Goal: Task Accomplishment & Management: Use online tool/utility

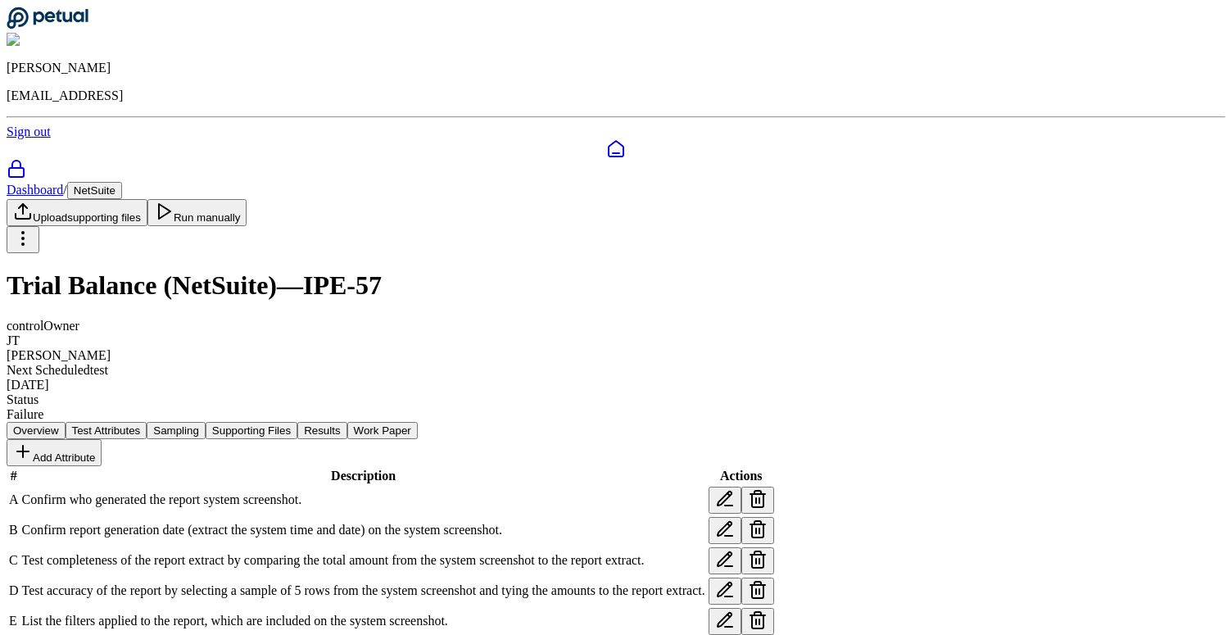
click at [316, 270] on h1 "Trial Balance (NetSuite) — IPE-57" at bounding box center [616, 285] width 1219 height 30
click at [346, 422] on button "Results" at bounding box center [321, 430] width 49 height 17
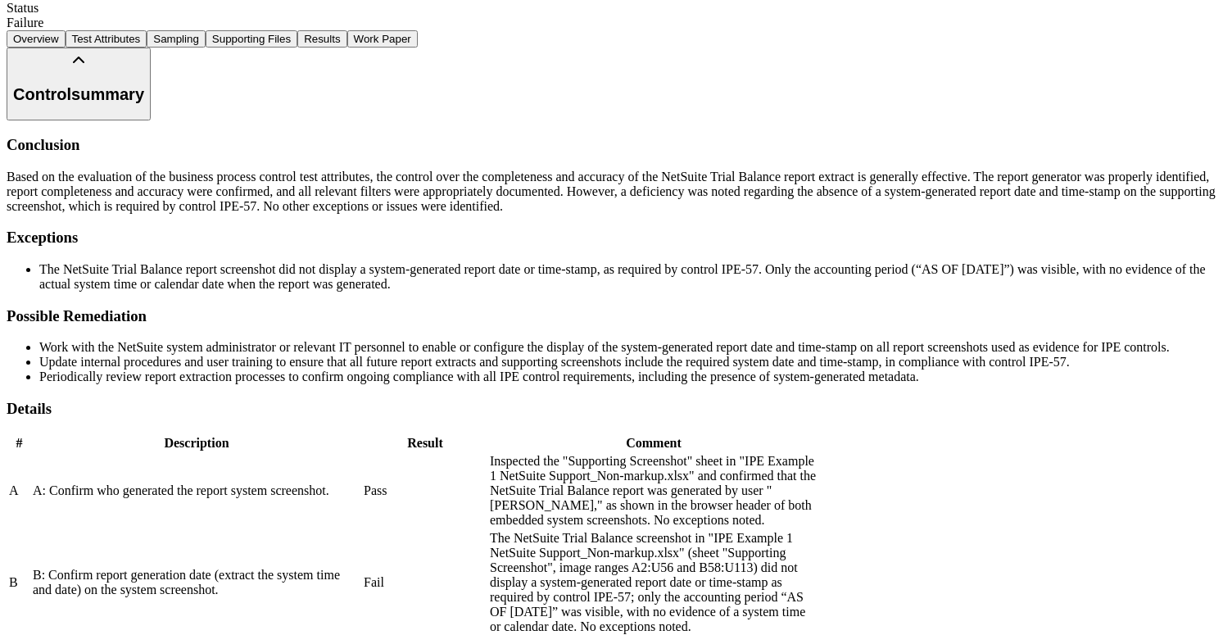
scroll to position [692, 0]
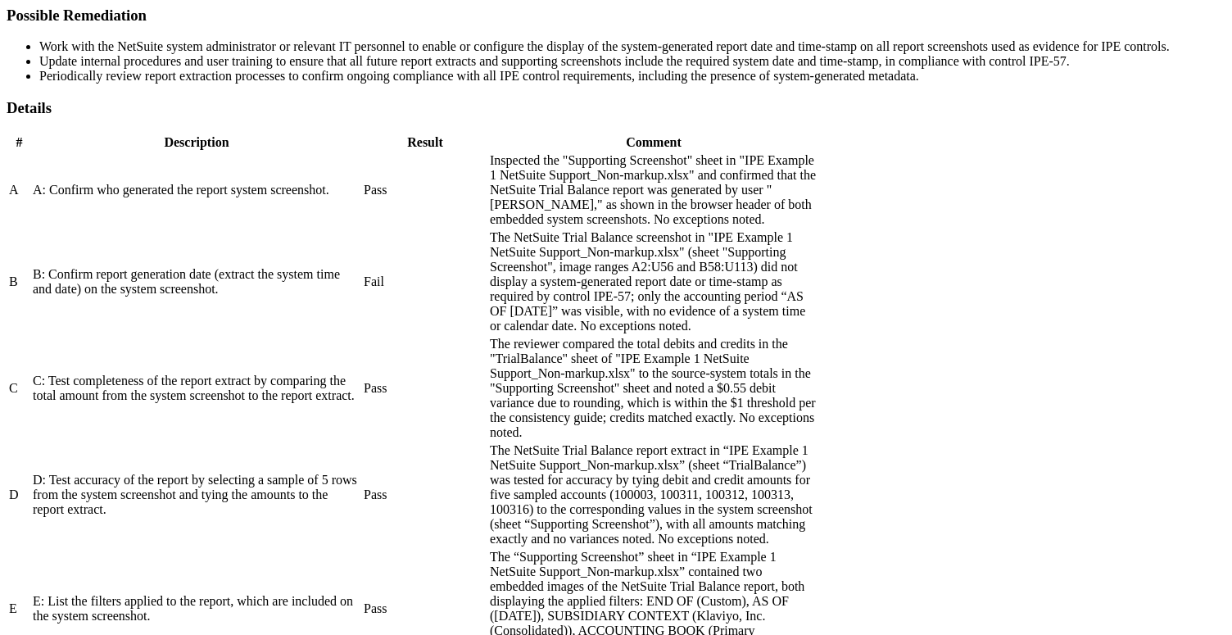
click at [361, 288] on td "B: Confirm report generation date (extract the system time and date) on the sys…" at bounding box center [196, 281] width 329 height 105
drag, startPoint x: 749, startPoint y: 454, endPoint x: 721, endPoint y: 377, distance: 81.6
drag, startPoint x: 721, startPoint y: 377, endPoint x: 785, endPoint y: 450, distance: 96.9
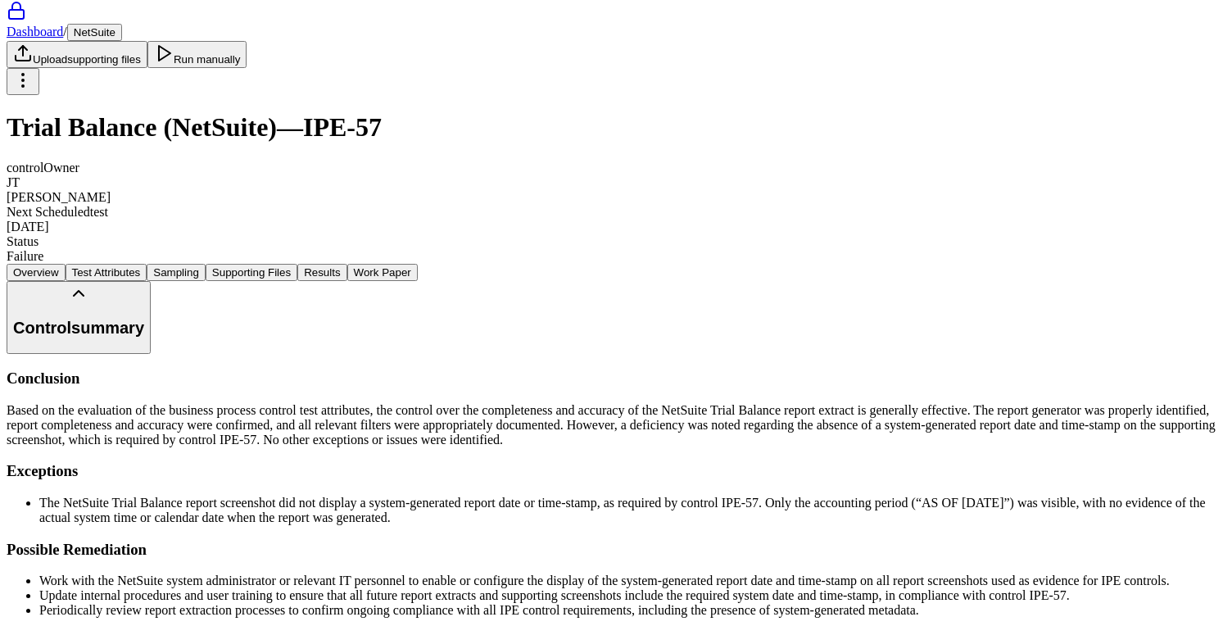
click at [147, 264] on button "Test Attributes" at bounding box center [107, 272] width 82 height 17
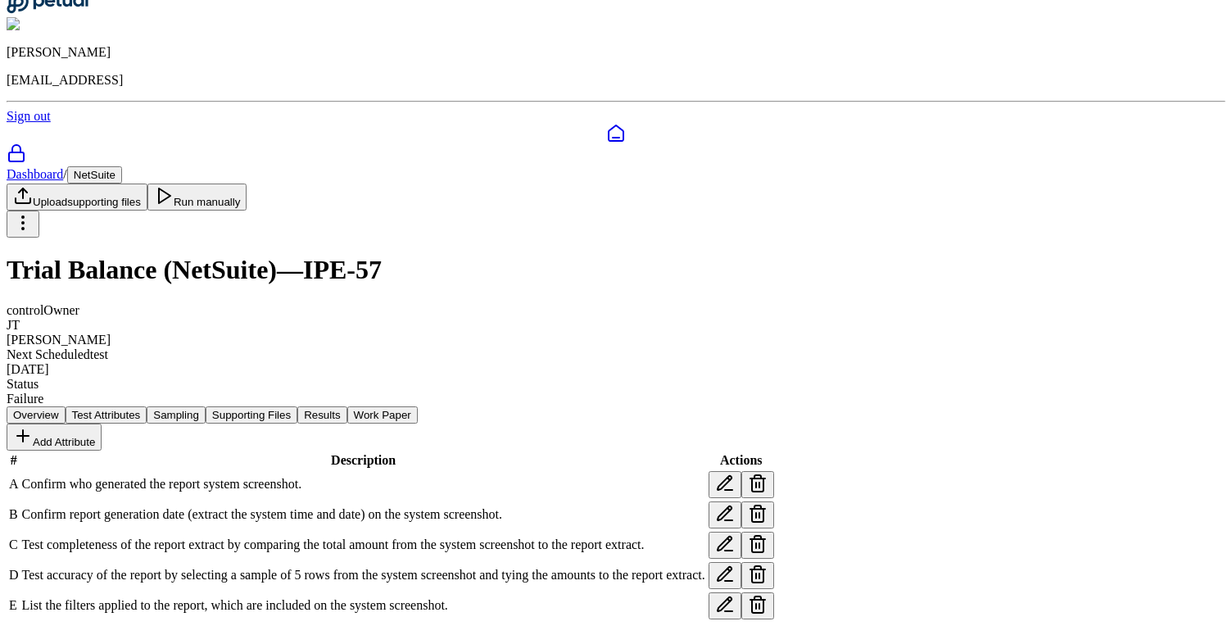
click at [346, 406] on button "Results" at bounding box center [321, 414] width 49 height 17
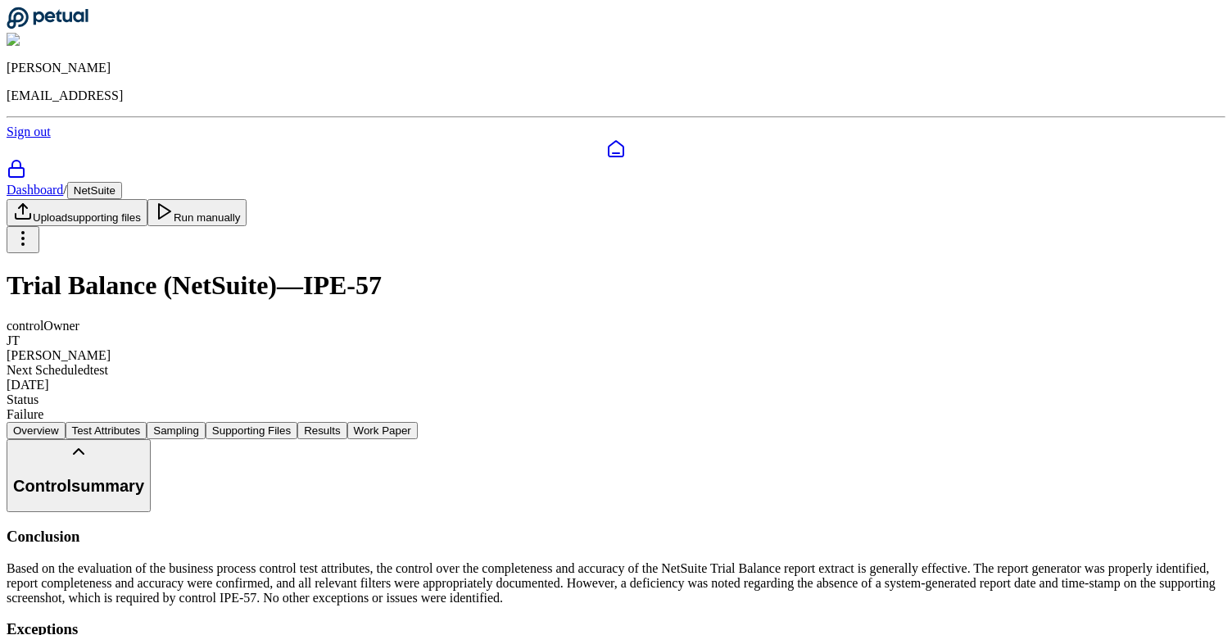
click at [147, 422] on button "Test Attributes" at bounding box center [107, 430] width 82 height 17
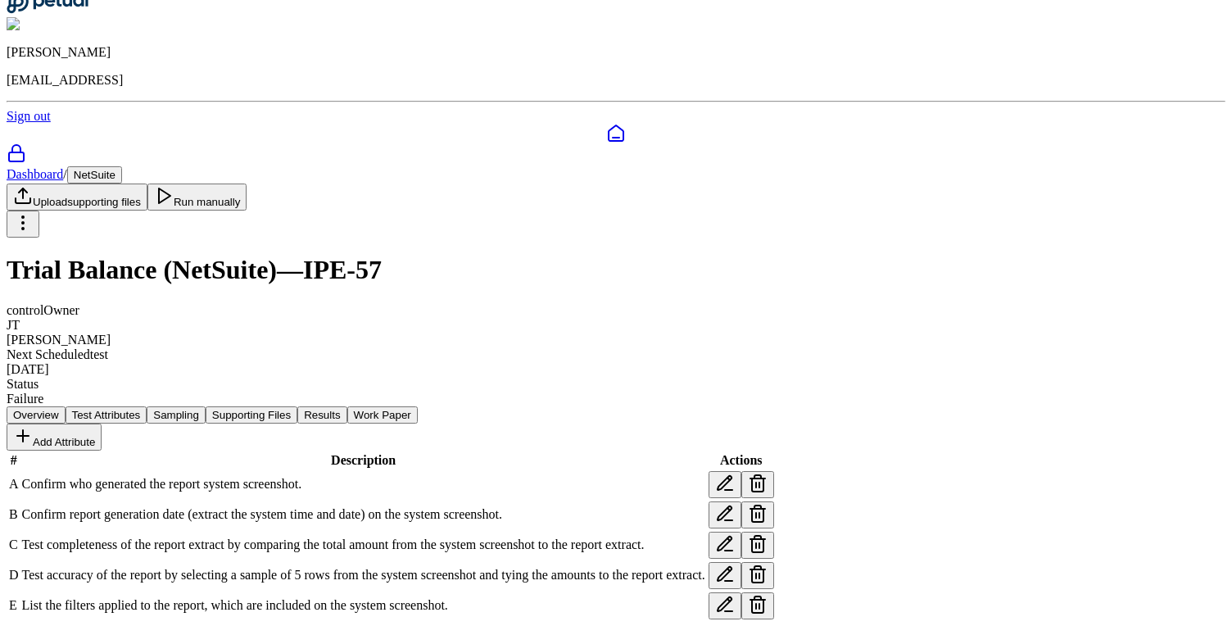
scroll to position [86, 0]
click at [735, 504] on icon at bounding box center [725, 514] width 20 height 20
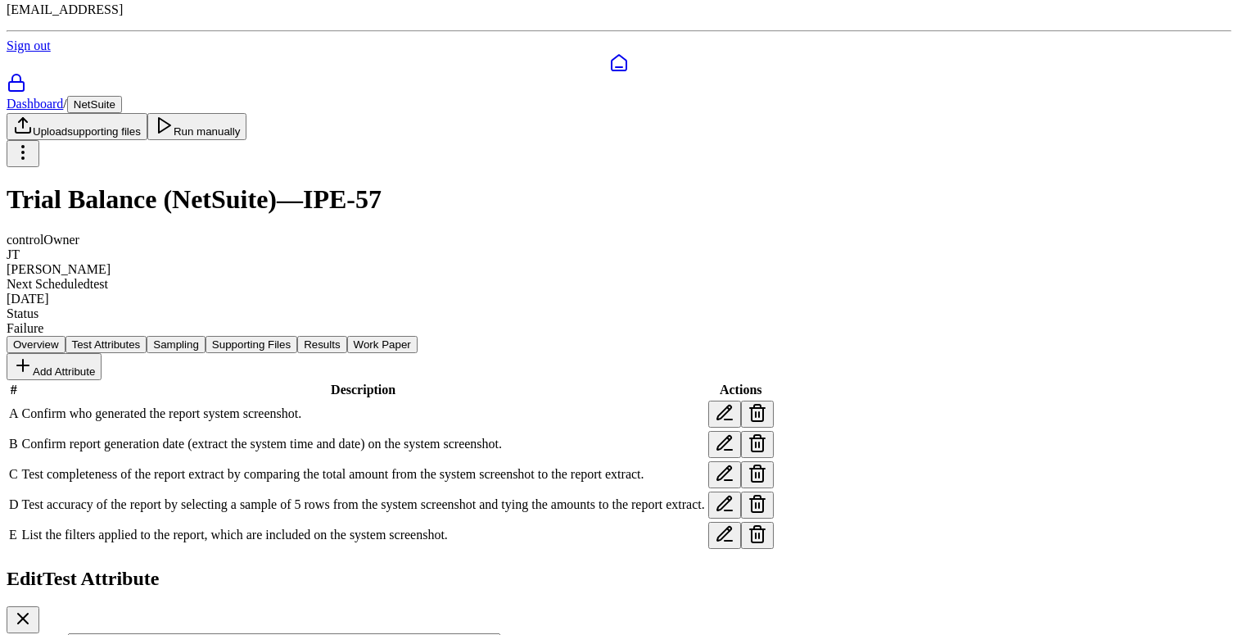
type textarea "**********"
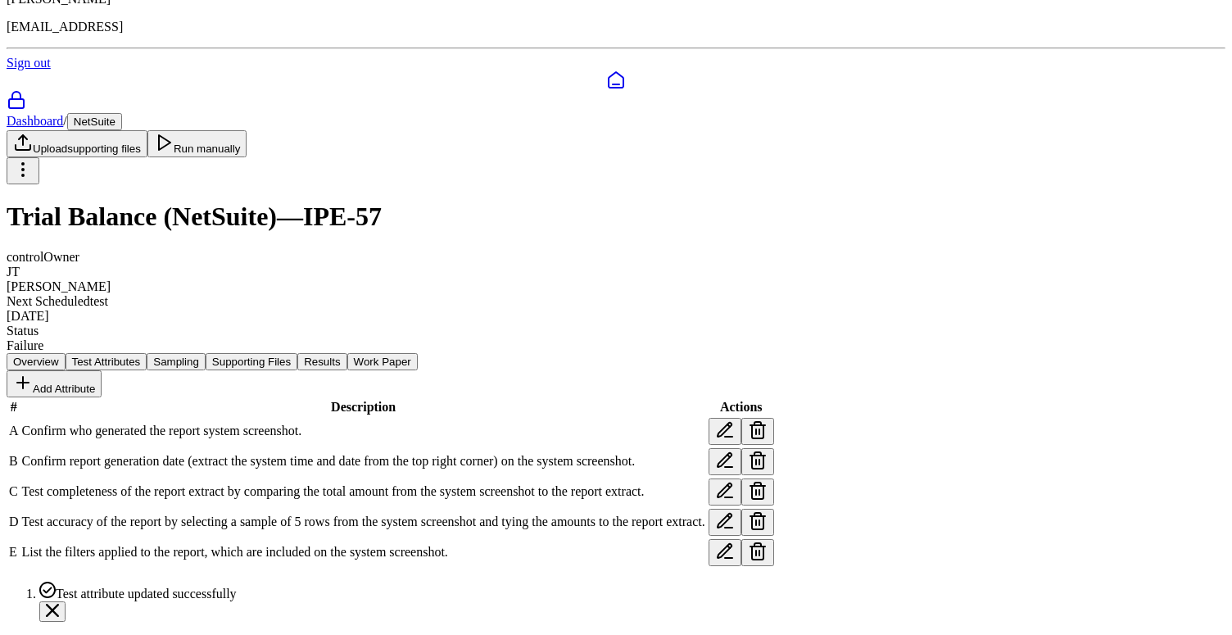
scroll to position [0, 0]
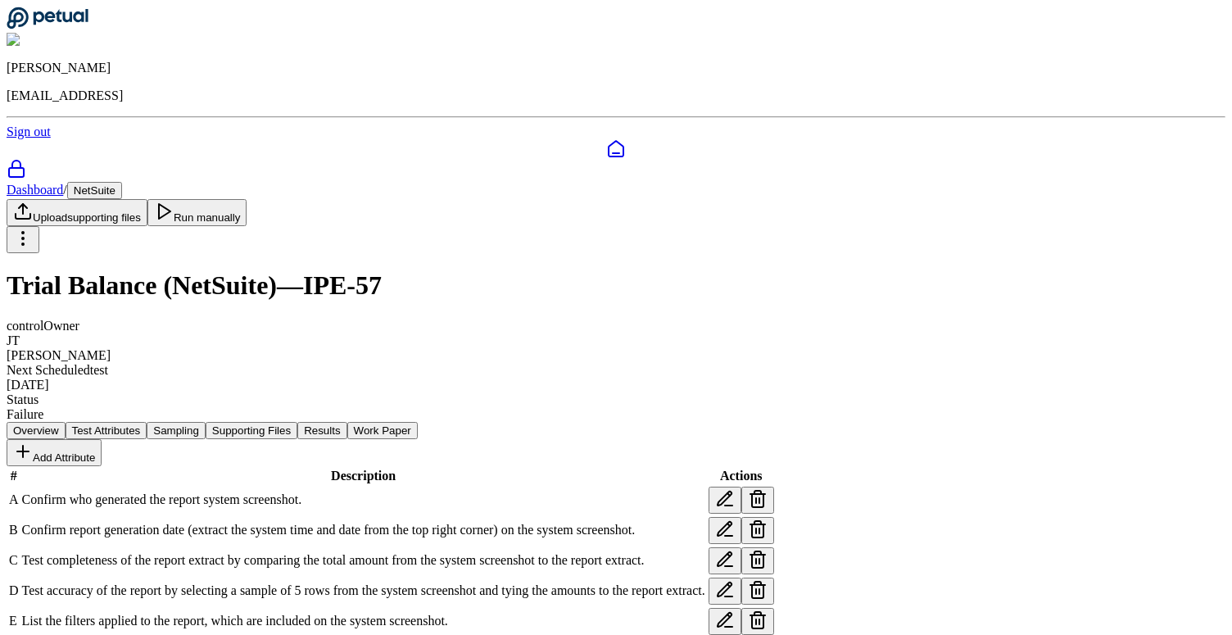
click at [247, 199] on button "Run manually" at bounding box center [197, 212] width 100 height 27
click at [429, 407] on div "In Progress" at bounding box center [616, 414] width 1219 height 15
click at [497, 270] on h1 "Trial Balance (NetSuite) — IPE-57" at bounding box center [616, 285] width 1219 height 30
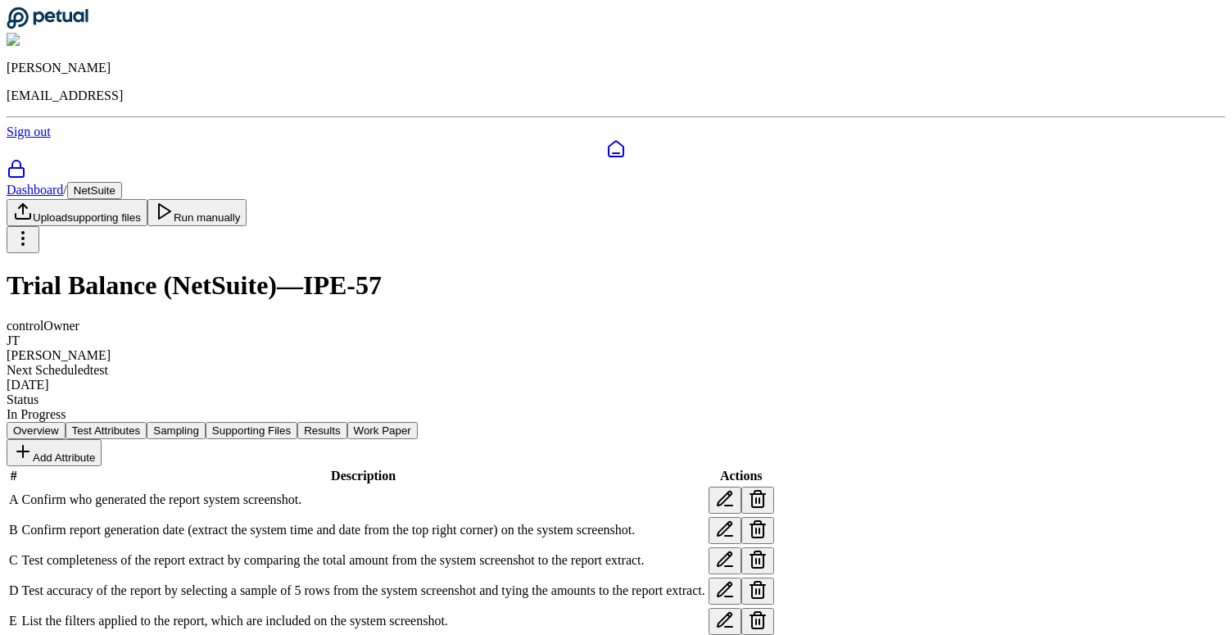
click at [331, 270] on h1 "Trial Balance (NetSuite) — IPE-57" at bounding box center [616, 285] width 1219 height 30
click at [309, 270] on h1 "Trial Balance (NetSuite) — IPE-57" at bounding box center [616, 285] width 1219 height 30
click at [445, 407] on div "In Progress" at bounding box center [616, 414] width 1219 height 15
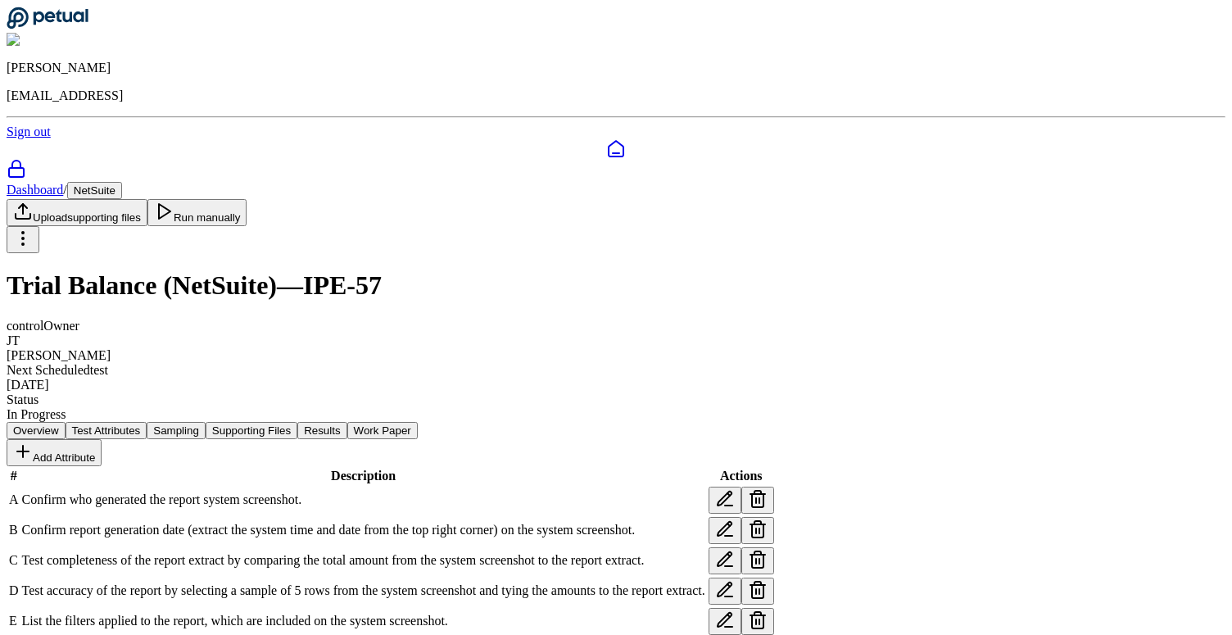
click at [445, 407] on div "In Progress" at bounding box center [616, 414] width 1219 height 15
drag, startPoint x: 430, startPoint y: 142, endPoint x: 530, endPoint y: 139, distance: 100.0
click at [530, 270] on h1 "Trial Balance (NetSuite) — IPE-57" at bounding box center [616, 285] width 1219 height 30
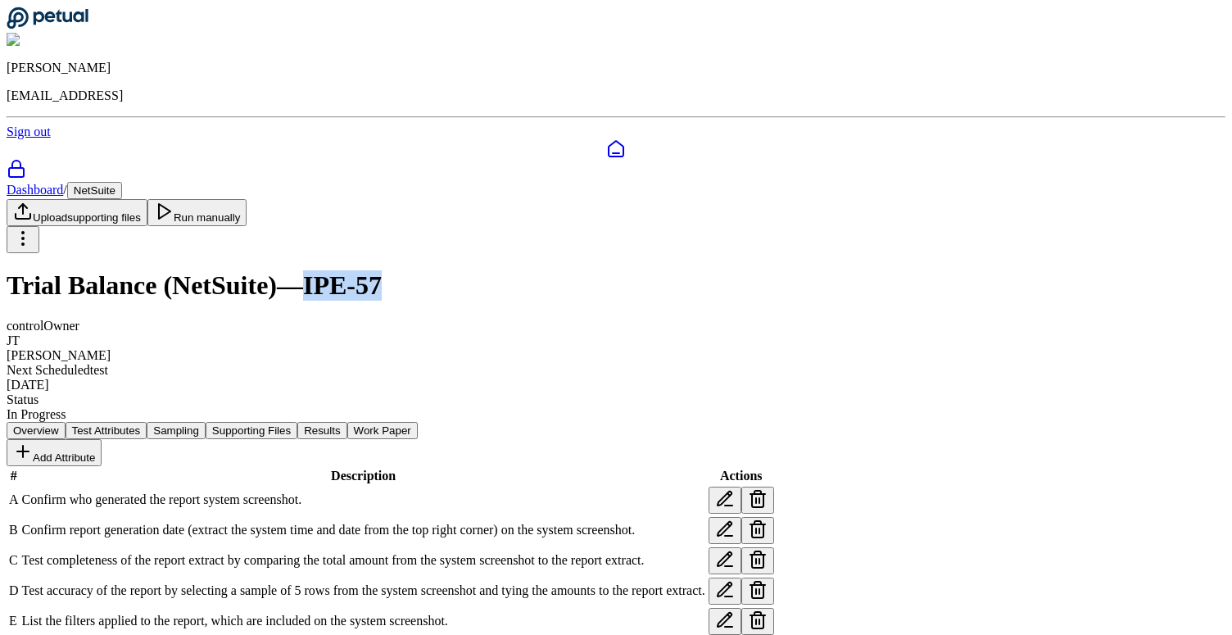
click at [530, 270] on h1 "Trial Balance (NetSuite) — IPE-57" at bounding box center [616, 285] width 1219 height 30
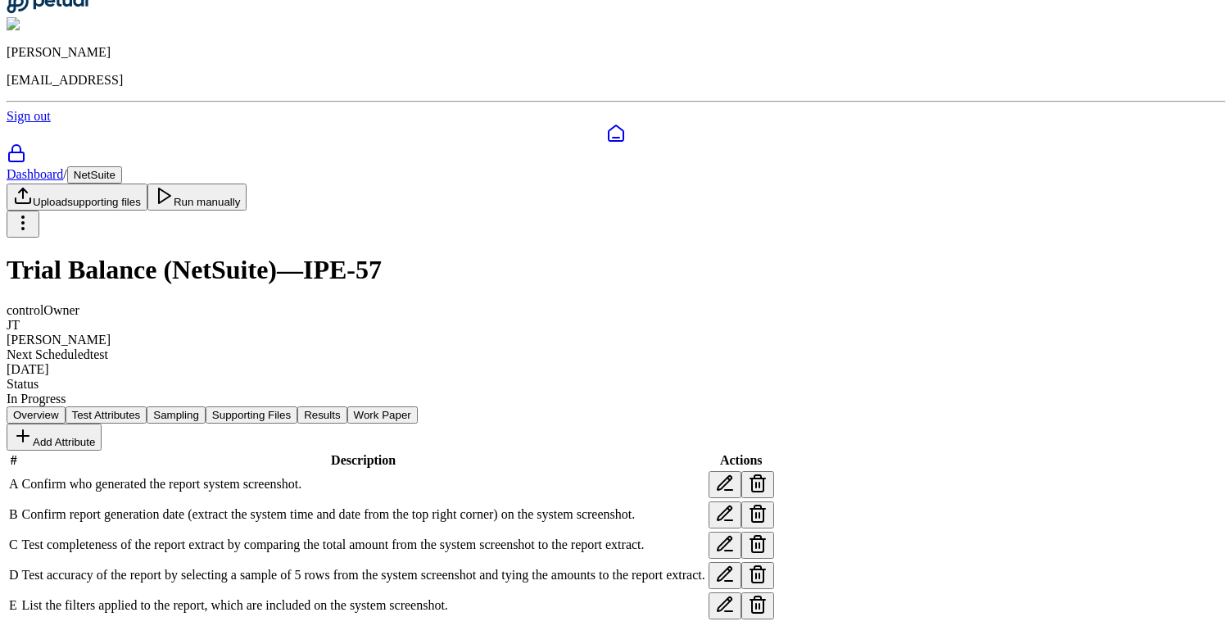
click at [421, 391] on div "In Progress" at bounding box center [616, 398] width 1219 height 15
click at [432, 391] on div "In Progress" at bounding box center [616, 398] width 1219 height 15
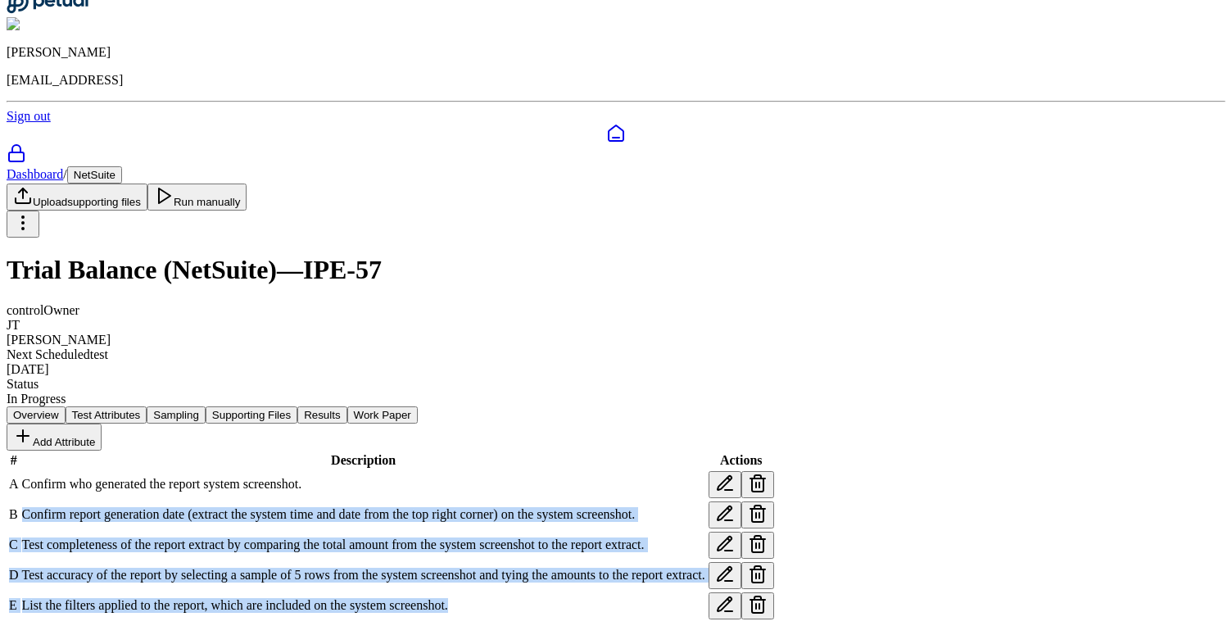
drag, startPoint x: 546, startPoint y: 540, endPoint x: 360, endPoint y: 326, distance: 283.3
click at [360, 470] on tbody "A Confirm who generated the report system screenshot. B Confirm report generati…" at bounding box center [391, 545] width 767 height 150
click at [360, 470] on td "Confirm who generated the report system screenshot." at bounding box center [363, 484] width 685 height 29
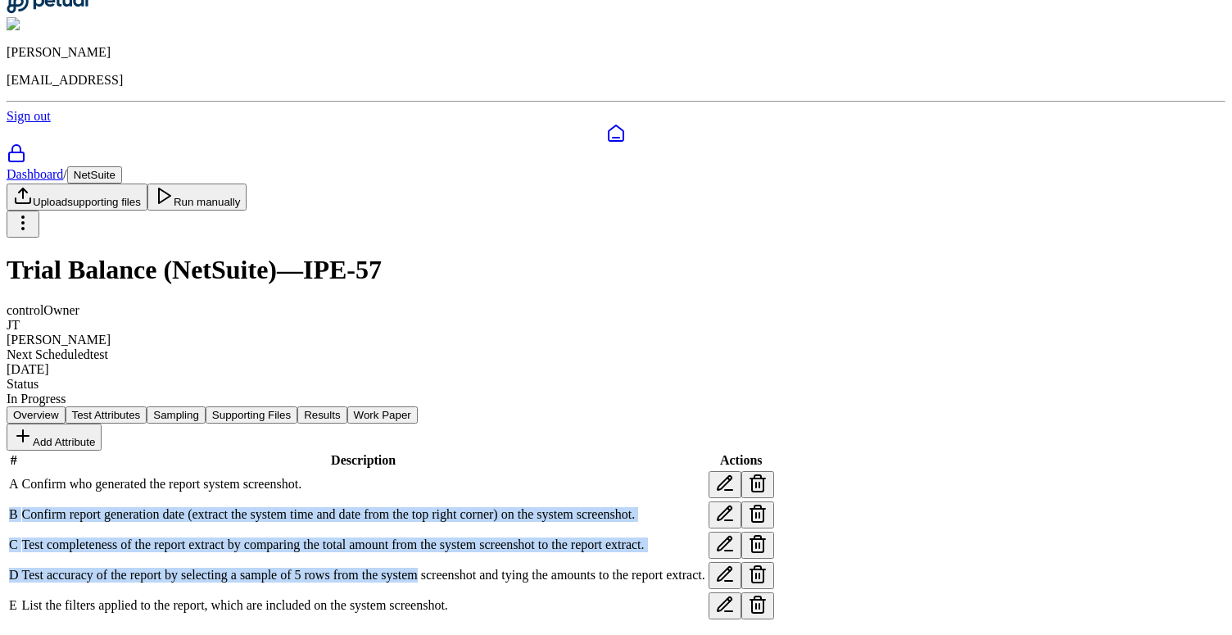
drag, startPoint x: 360, startPoint y: 326, endPoint x: 618, endPoint y: 468, distance: 294.3
click at [617, 470] on tbody "A Confirm who generated the report system screenshot. B Confirm report generati…" at bounding box center [391, 545] width 767 height 150
click at [618, 568] on span "Test accuracy of the report by selecting a sample of 5 rows from the system scr…" at bounding box center [363, 575] width 683 height 14
drag, startPoint x: 618, startPoint y: 468, endPoint x: 622, endPoint y: 324, distance: 143.4
click at [622, 470] on tbody "A Confirm who generated the report system screenshot. B Confirm report generati…" at bounding box center [391, 545] width 767 height 150
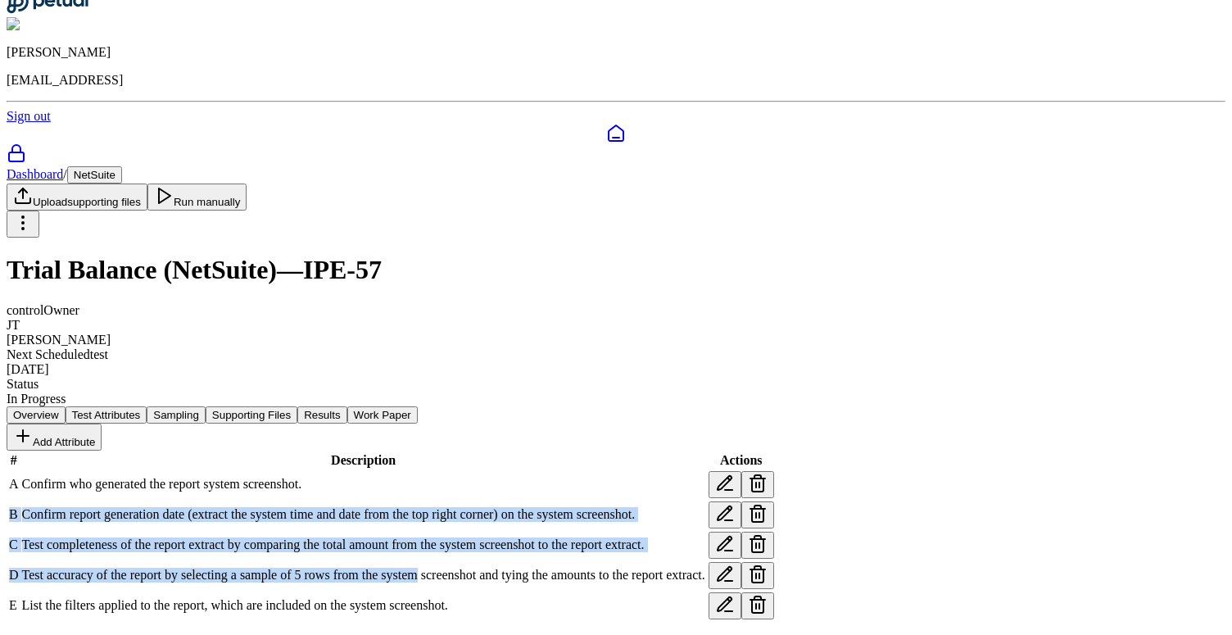
click at [622, 470] on td "Confirm who generated the report system screenshot." at bounding box center [363, 484] width 685 height 29
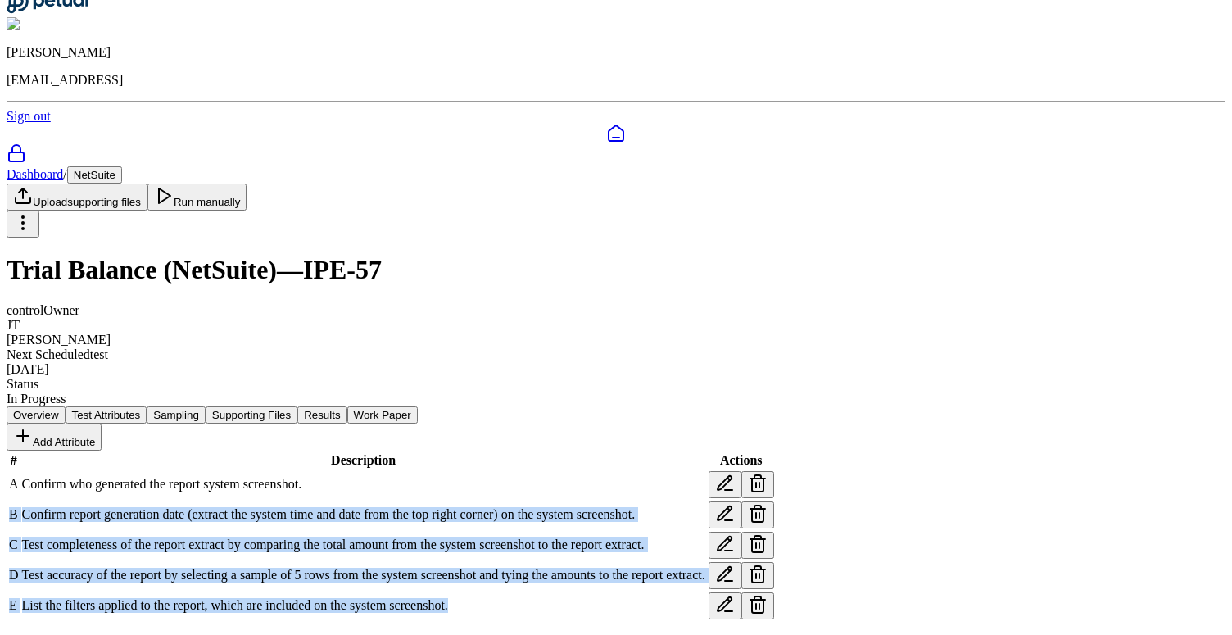
drag, startPoint x: 622, startPoint y: 324, endPoint x: 718, endPoint y: 532, distance: 229.4
click at [718, 532] on tbody "A Confirm who generated the report system screenshot. B Confirm report generati…" at bounding box center [391, 545] width 767 height 150
click at [706, 591] on td "List the filters applied to the report, which are included on the system screen…" at bounding box center [363, 605] width 685 height 29
drag, startPoint x: 718, startPoint y: 532, endPoint x: 707, endPoint y: 327, distance: 205.9
click at [707, 470] on tbody "A Confirm who generated the report system screenshot. B Confirm report generati…" at bounding box center [391, 545] width 767 height 150
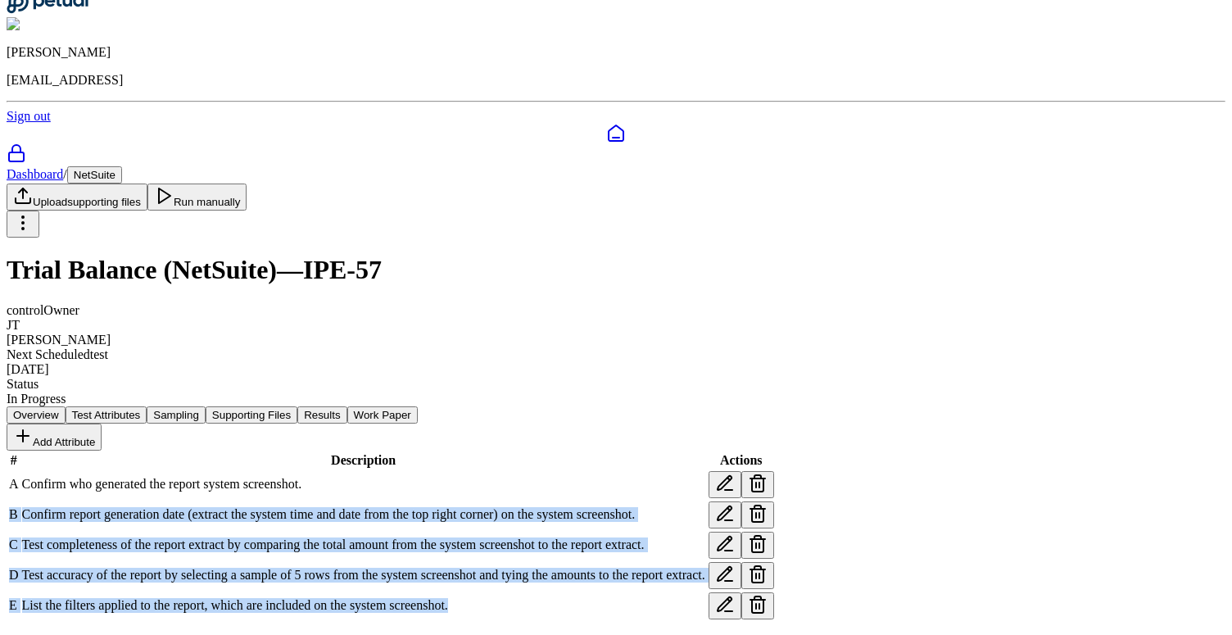
click at [706, 470] on td "Confirm who generated the report system screenshot." at bounding box center [363, 484] width 685 height 29
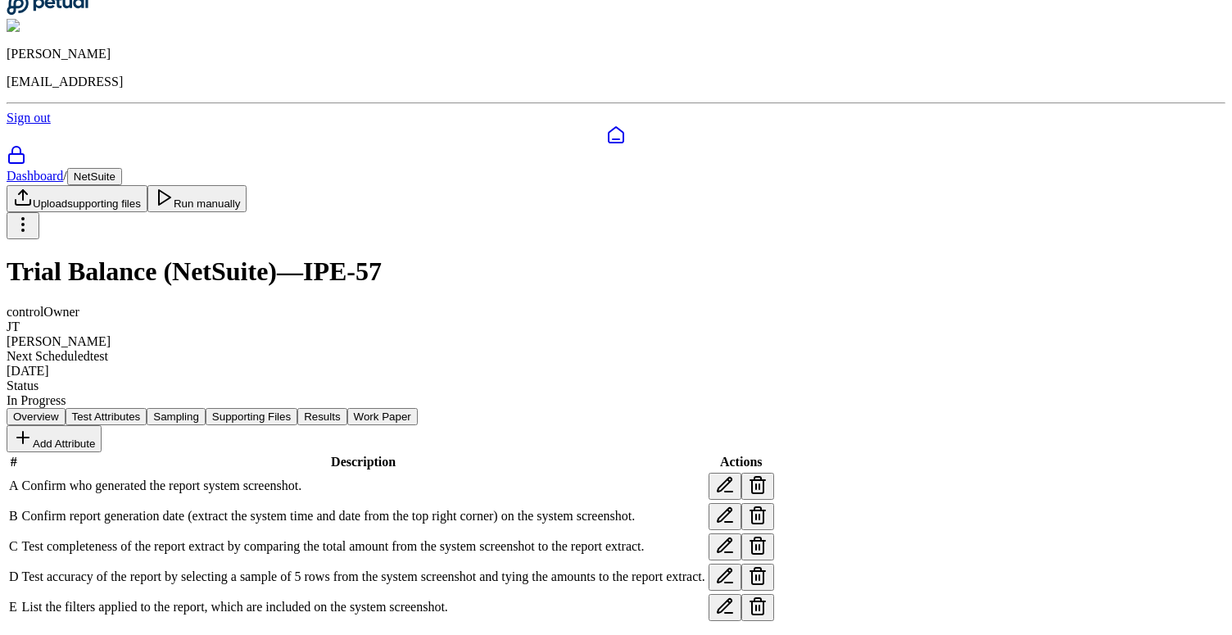
scroll to position [0, 0]
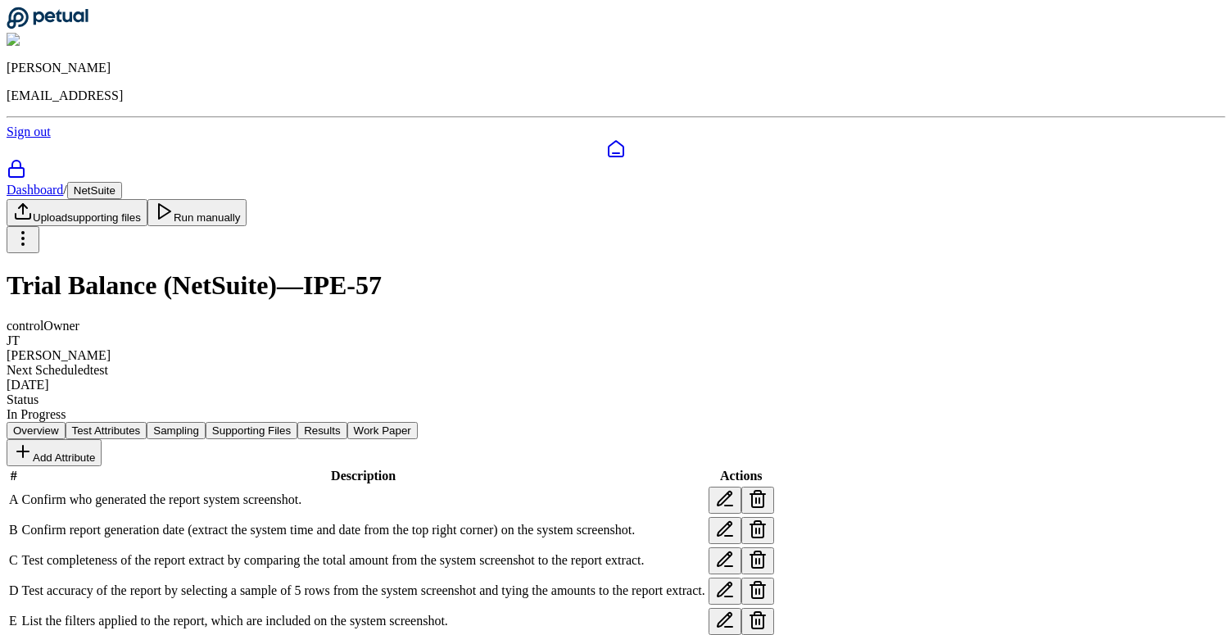
click at [311, 270] on h1 "Trial Balance (NetSuite) — IPE-57" at bounding box center [616, 285] width 1219 height 30
click at [446, 270] on h1 "Trial Balance (NetSuite) — IPE-57" at bounding box center [616, 285] width 1219 height 30
click at [499, 270] on h1 "Trial Balance (NetSuite) — IPE-57" at bounding box center [616, 285] width 1219 height 30
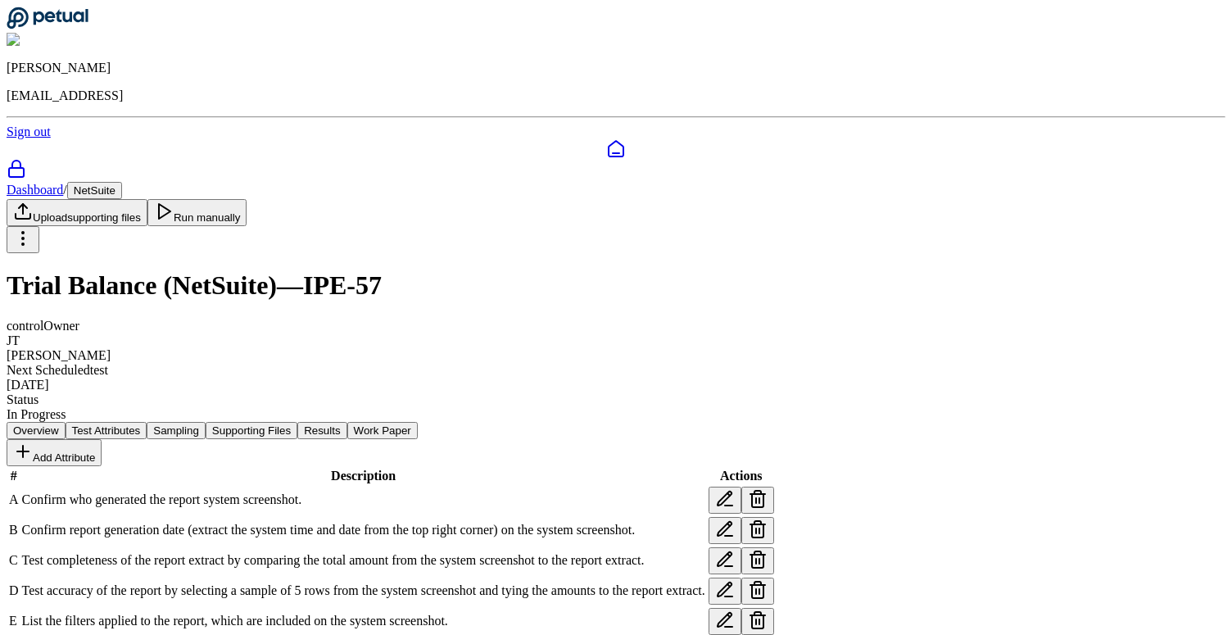
click at [499, 270] on h1 "Trial Balance (NetSuite) — IPE-57" at bounding box center [616, 285] width 1219 height 30
click at [490, 270] on h1 "Trial Balance (NetSuite) — IPE-57" at bounding box center [616, 285] width 1219 height 30
click at [265, 270] on h1 "Trial Balance (NetSuite) — IPE-57" at bounding box center [616, 285] width 1219 height 30
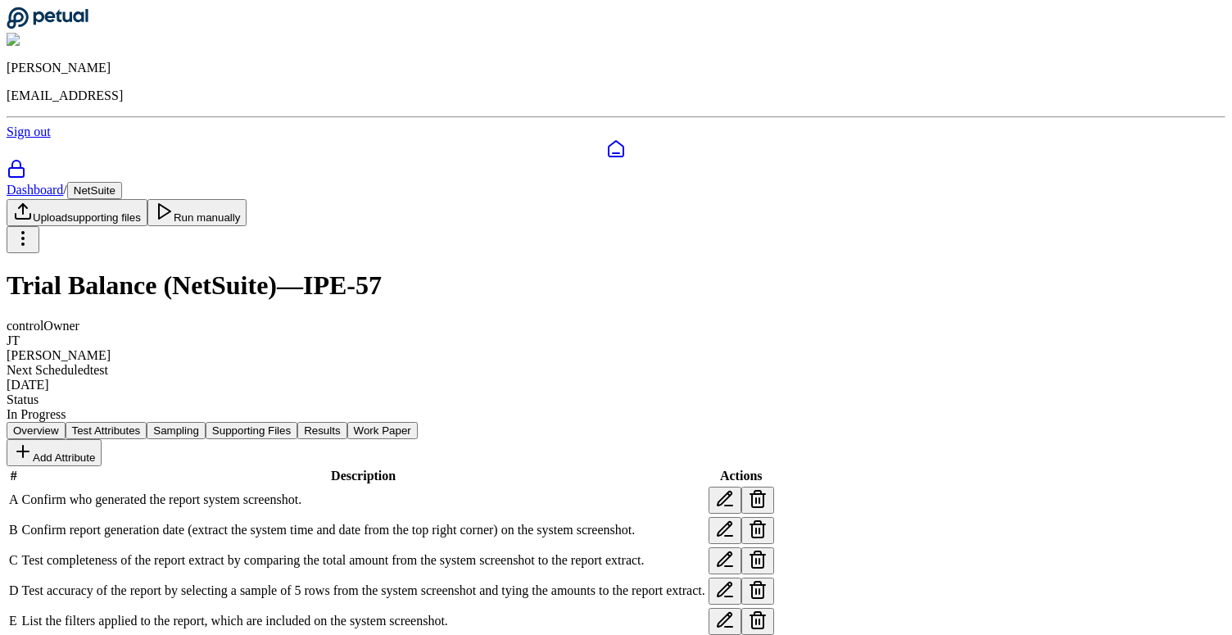
click at [308, 270] on h1 "Trial Balance (NetSuite) — IPE-57" at bounding box center [616, 285] width 1219 height 30
click at [400, 270] on h1 "Trial Balance (NetSuite) — IPE-57" at bounding box center [616, 285] width 1219 height 30
click at [422, 270] on h1 "Trial Balance (NetSuite) — IPE-57" at bounding box center [616, 285] width 1219 height 30
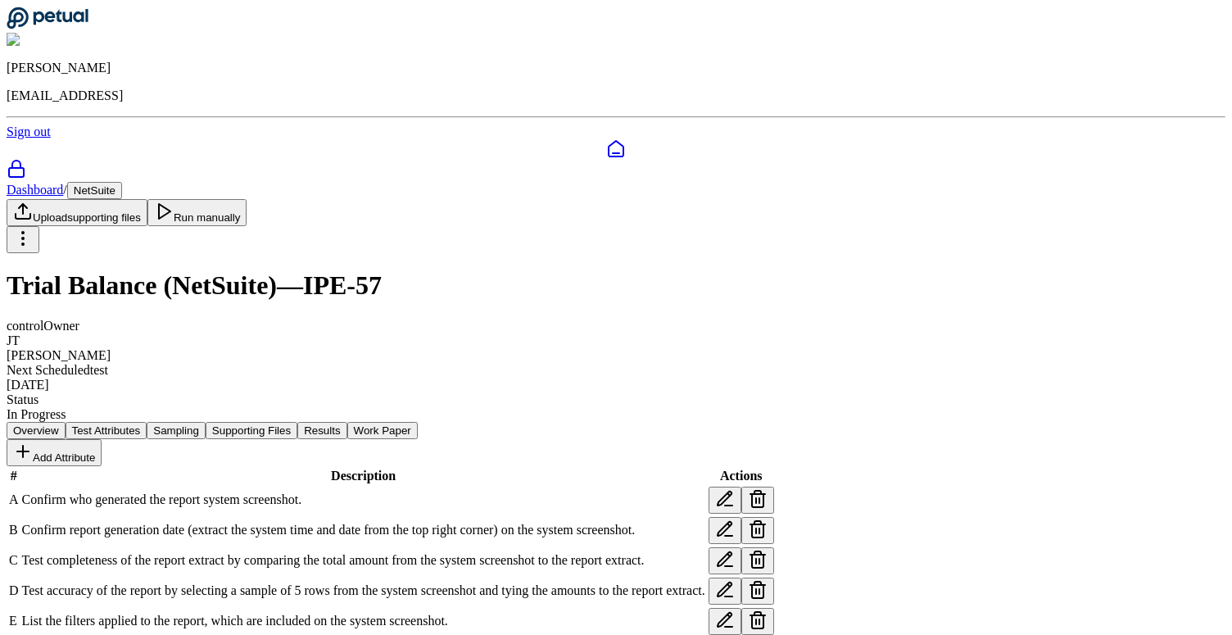
click at [422, 270] on h1 "Trial Balance (NetSuite) — IPE-57" at bounding box center [616, 285] width 1219 height 30
click at [527, 270] on h1 "Trial Balance (NetSuite) — IPE-57" at bounding box center [616, 285] width 1219 height 30
click at [427, 270] on h1 "Trial Balance (NetSuite) — IPE-57" at bounding box center [616, 285] width 1219 height 30
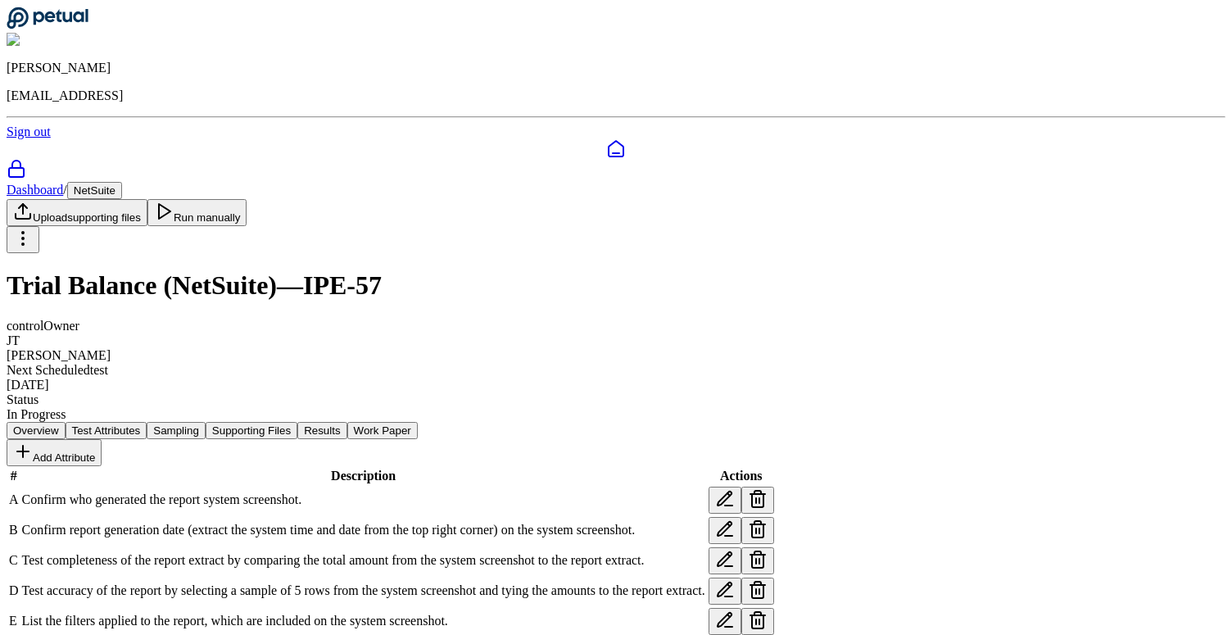
click at [416, 270] on h1 "Trial Balance (NetSuite) — IPE-57" at bounding box center [616, 285] width 1219 height 30
click at [395, 270] on h1 "Trial Balance (NetSuite) — IPE-57" at bounding box center [616, 285] width 1219 height 30
click at [175, 270] on h1 "Trial Balance (NetSuite) — IPE-57" at bounding box center [616, 285] width 1219 height 30
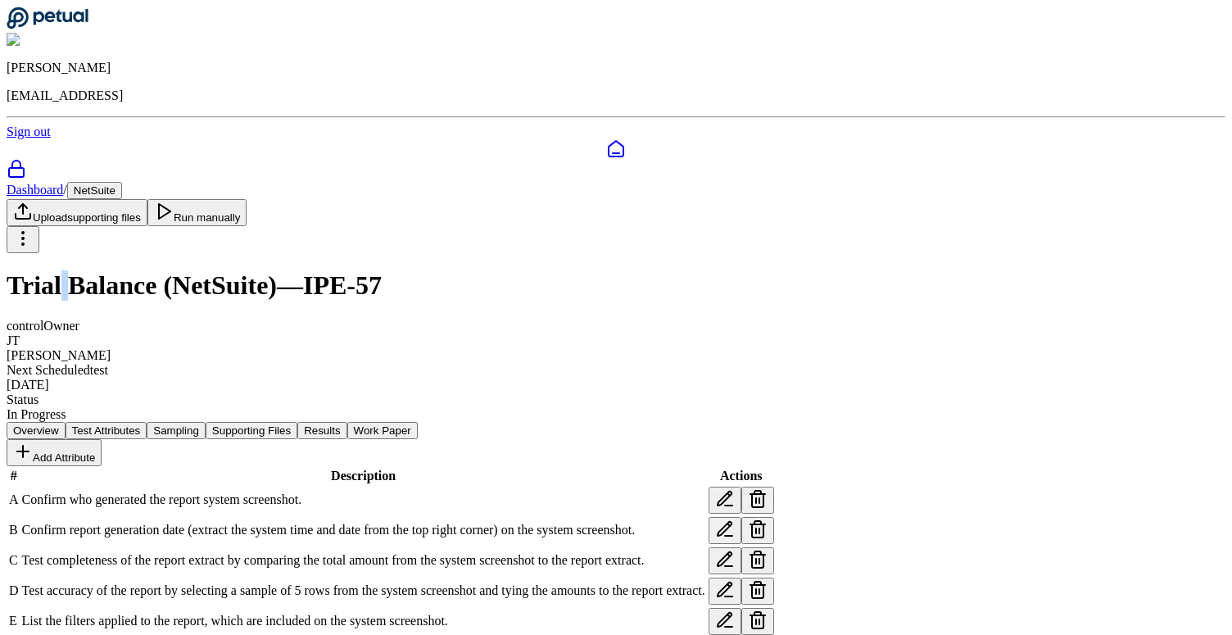
click at [175, 270] on h1 "Trial Balance (NetSuite) — IPE-57" at bounding box center [616, 285] width 1219 height 30
click at [271, 270] on h1 "Trial Balance (NetSuite) — IPE-57" at bounding box center [616, 285] width 1219 height 30
click at [396, 270] on h1 "Trial Balance (NetSuite) — IPE-57" at bounding box center [616, 285] width 1219 height 30
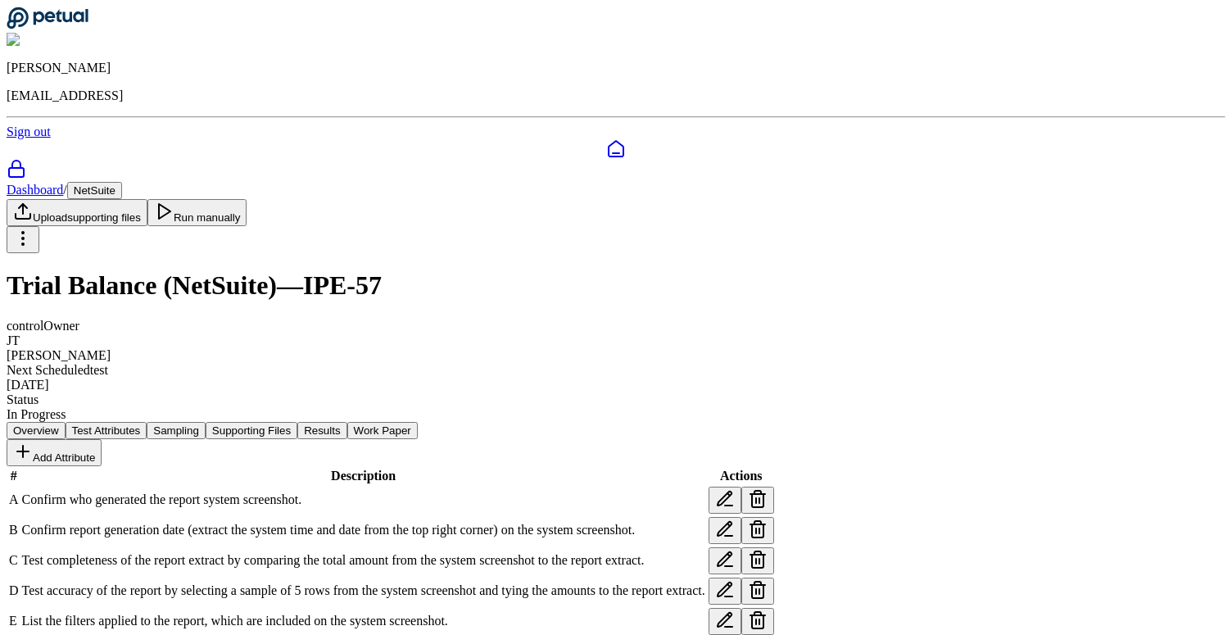
click at [422, 270] on h1 "Trial Balance (NetSuite) — IPE-57" at bounding box center [616, 285] width 1219 height 30
click at [423, 270] on h1 "Trial Balance (NetSuite) — IPE-57" at bounding box center [616, 285] width 1219 height 30
click at [543, 270] on h1 "Trial Balance (NetSuite) — IPE-57" at bounding box center [616, 285] width 1219 height 30
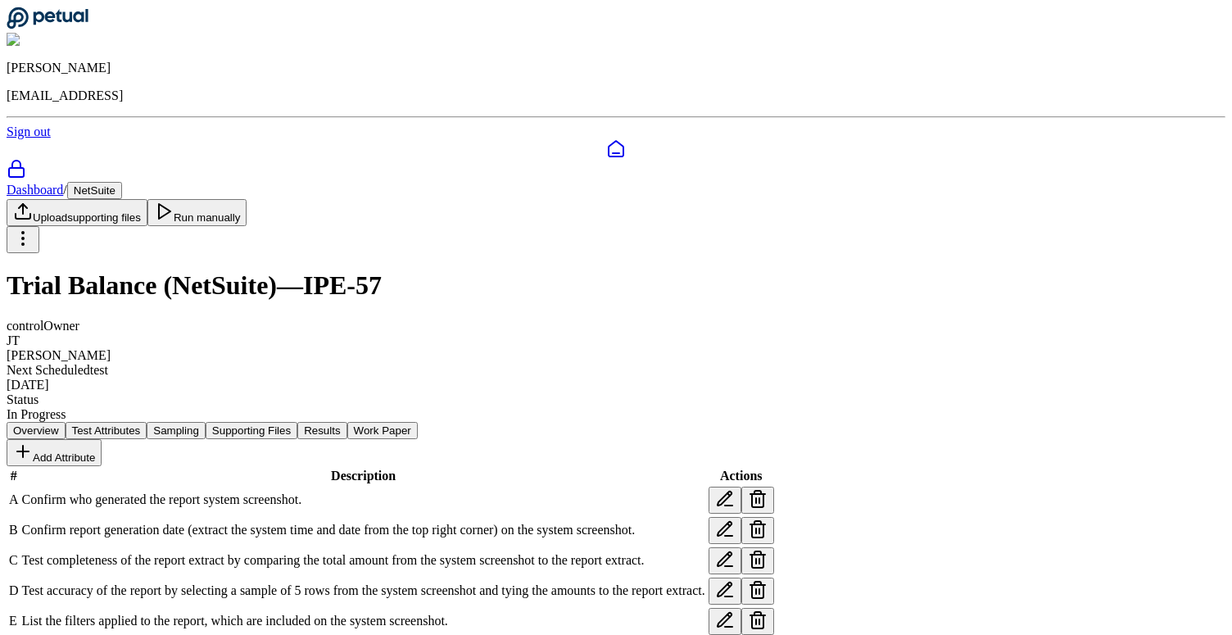
click at [537, 270] on h1 "Trial Balance (NetSuite) — IPE-57" at bounding box center [616, 285] width 1219 height 30
click at [273, 270] on h1 "Trial Balance (NetSuite) — IPE-57" at bounding box center [616, 285] width 1219 height 30
click at [416, 270] on h1 "Trial Balance (NetSuite) — IPE-57" at bounding box center [616, 285] width 1219 height 30
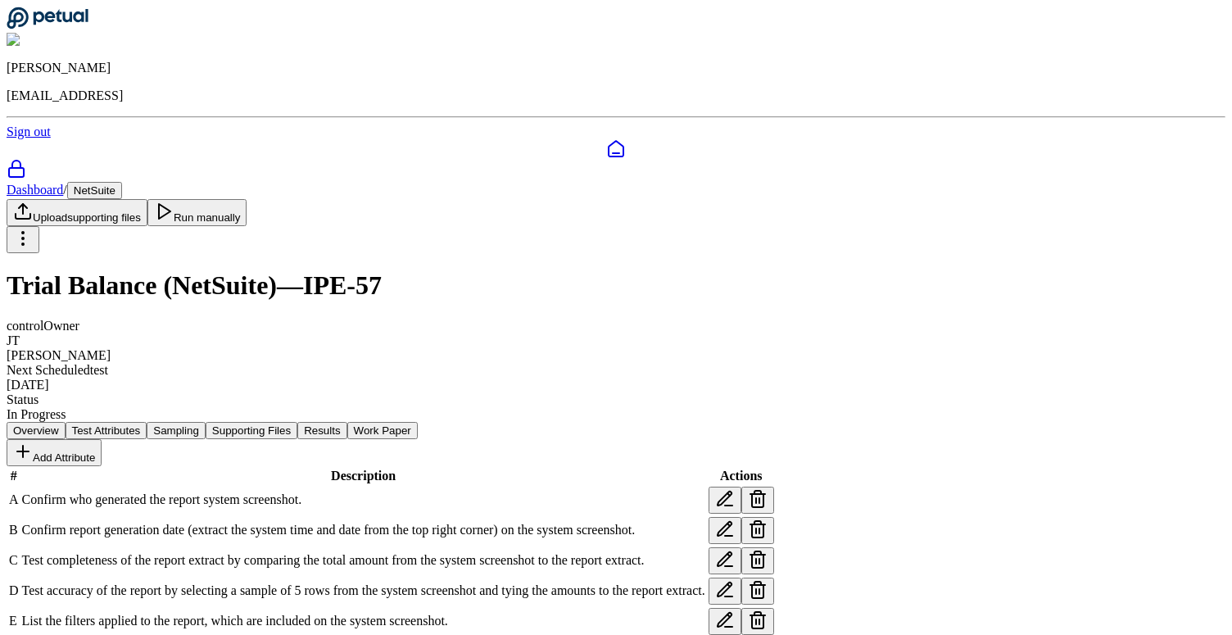
click at [416, 270] on h1 "Trial Balance (NetSuite) — IPE-57" at bounding box center [616, 285] width 1219 height 30
click at [396, 270] on h1 "Trial Balance (NetSuite) — IPE-57" at bounding box center [616, 285] width 1219 height 30
click at [269, 270] on h1 "Trial Balance (NetSuite) — IPE-57" at bounding box center [616, 285] width 1219 height 30
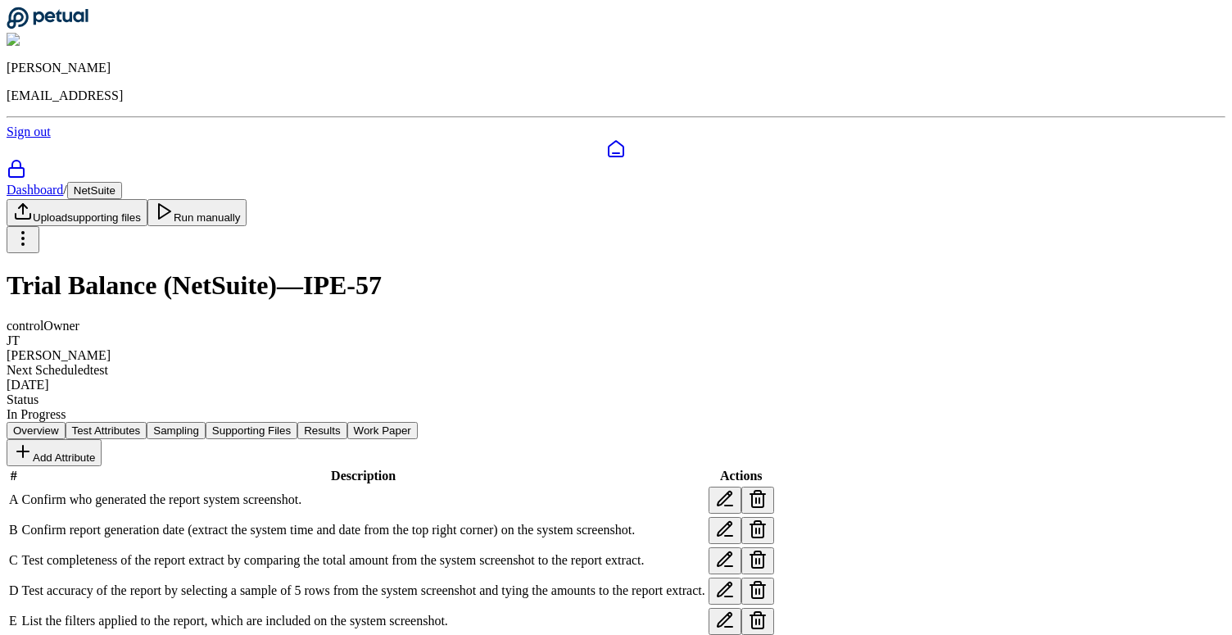
click at [178, 270] on h1 "Trial Balance (NetSuite) — IPE-57" at bounding box center [616, 285] width 1219 height 30
click at [170, 270] on h1 "Trial Balance (NetSuite) — IPE-57" at bounding box center [616, 285] width 1219 height 30
click at [112, 182] on div "Dashboard / NetSuite Upload supporting files Run manually Trial Balance (NetSui…" at bounding box center [616, 302] width 1219 height 240
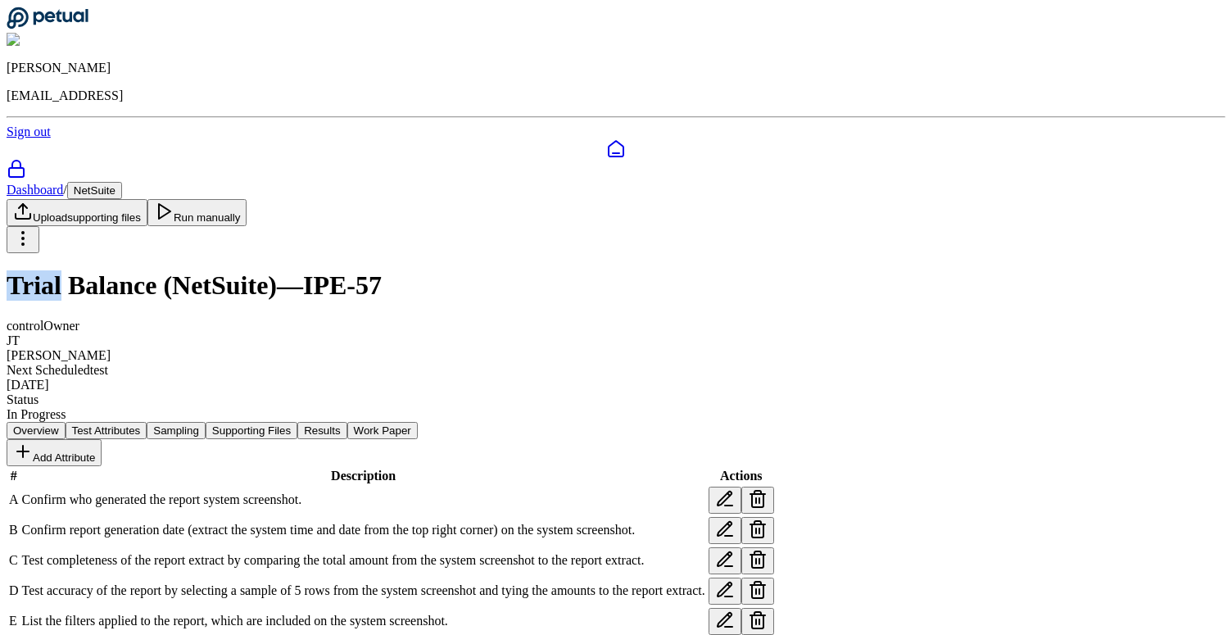
click at [112, 182] on div "Dashboard / NetSuite Upload supporting files Run manually Trial Balance (NetSui…" at bounding box center [616, 302] width 1219 height 240
click at [179, 270] on h1 "Trial Balance (NetSuite) — IPE-57" at bounding box center [616, 285] width 1219 height 30
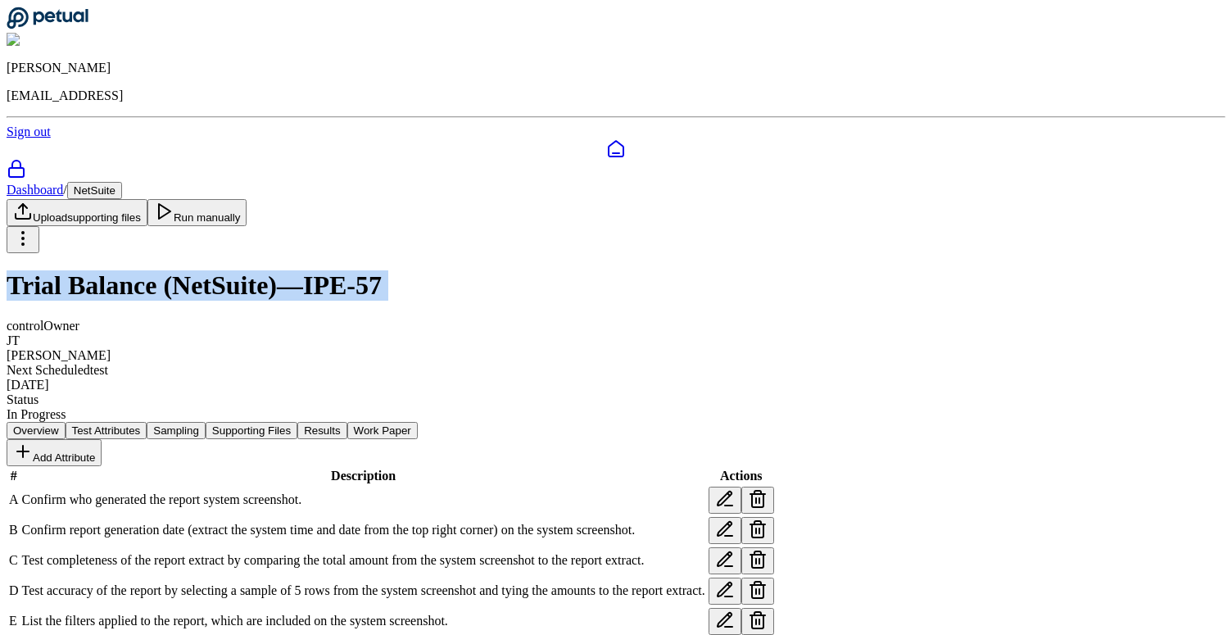
click at [179, 270] on h1 "Trial Balance (NetSuite) — IPE-57" at bounding box center [616, 285] width 1219 height 30
click at [177, 270] on h1 "Trial Balance (NetSuite) — IPE-57" at bounding box center [616, 285] width 1219 height 30
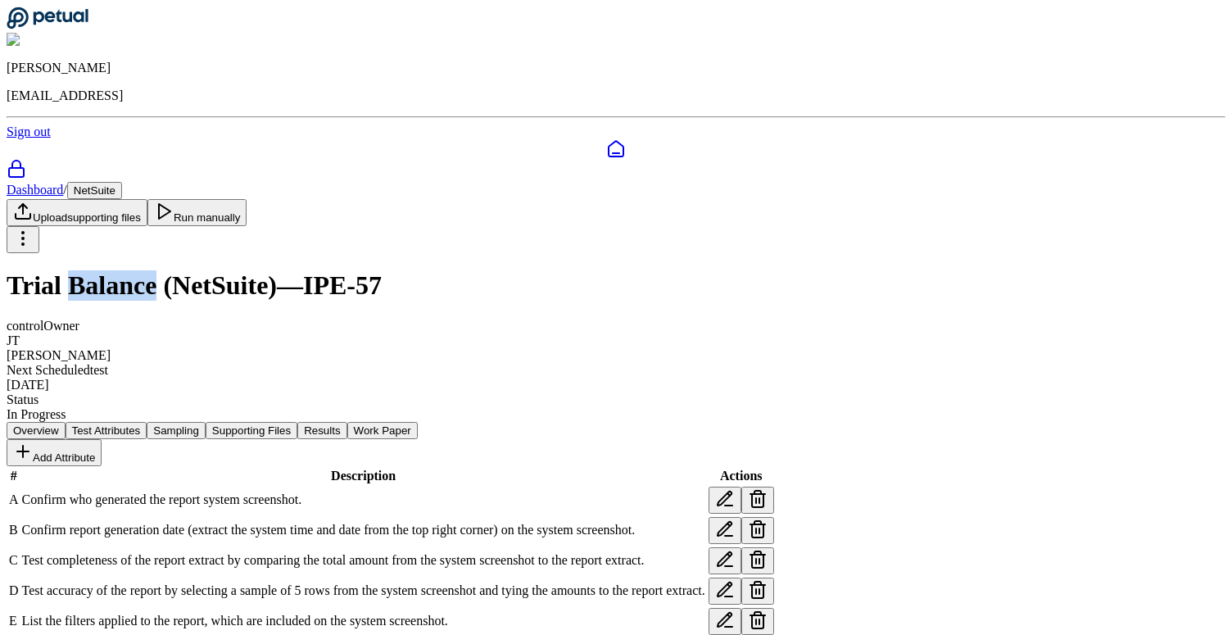
click at [177, 270] on h1 "Trial Balance (NetSuite) — IPE-57" at bounding box center [616, 285] width 1219 height 30
click at [173, 270] on h1 "Trial Balance (NetSuite) — IPE-57" at bounding box center [616, 285] width 1219 height 30
click at [274, 270] on h1 "Trial Balance (NetSuite) — IPE-57" at bounding box center [616, 285] width 1219 height 30
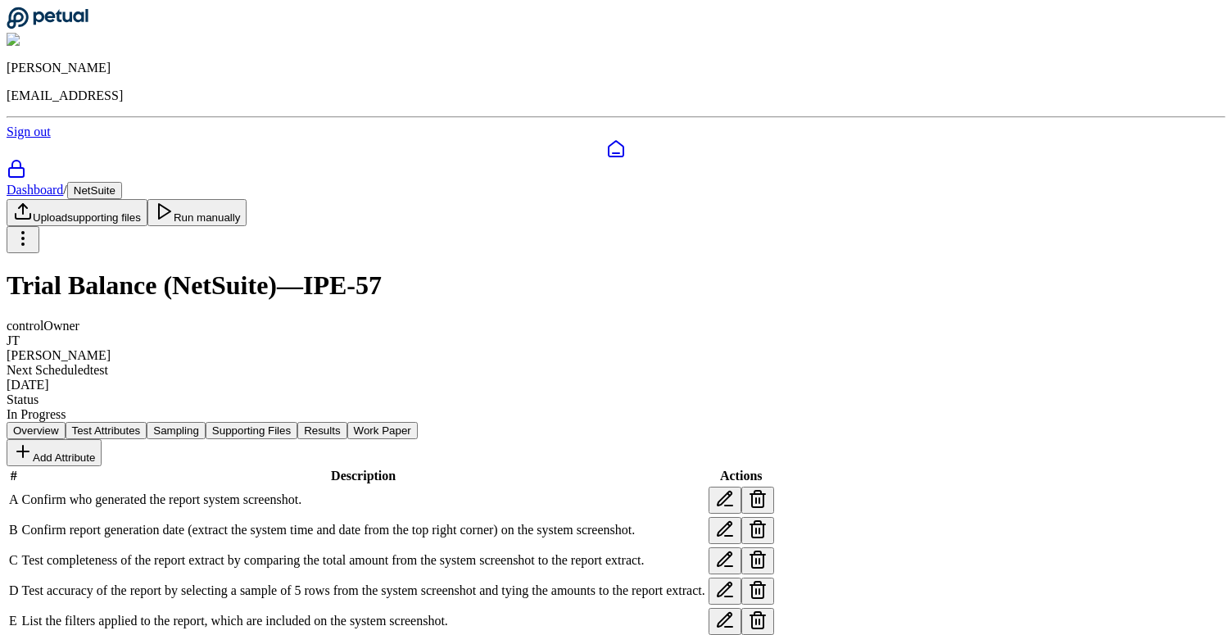
click at [396, 270] on h1 "Trial Balance (NetSuite) — IPE-57" at bounding box center [616, 285] width 1219 height 30
click at [420, 270] on h1 "Trial Balance (NetSuite) — IPE-57" at bounding box center [616, 285] width 1219 height 30
click at [391, 270] on h1 "Trial Balance (NetSuite) — IPE-57" at bounding box center [616, 285] width 1219 height 30
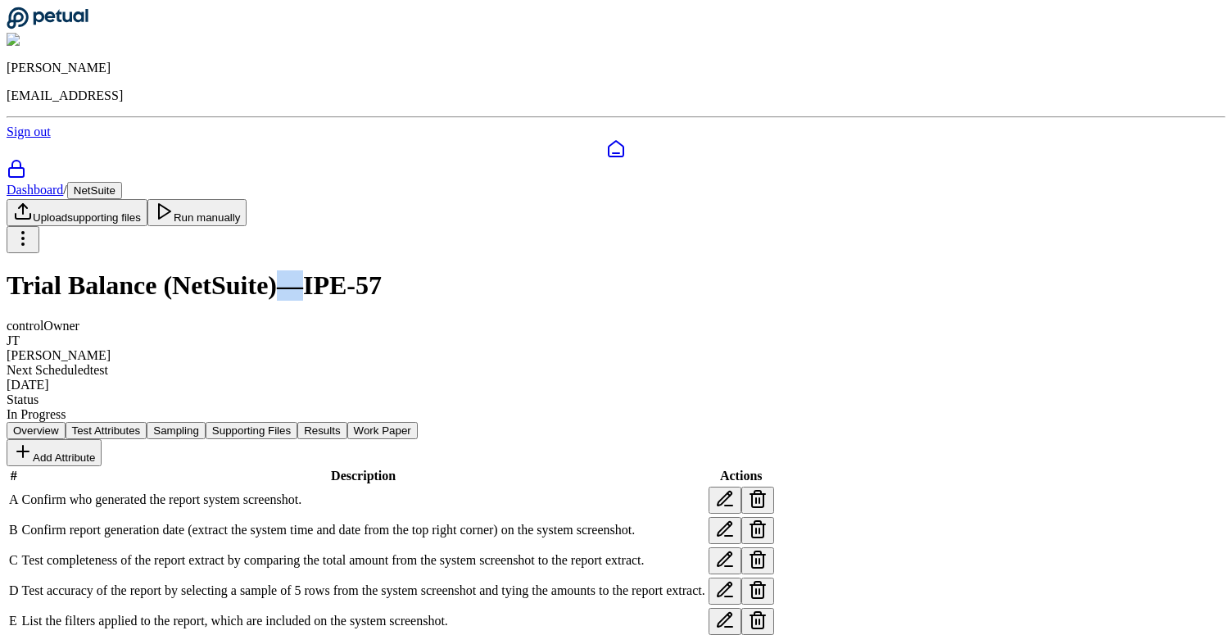
click at [391, 270] on h1 "Trial Balance (NetSuite) — IPE-57" at bounding box center [616, 285] width 1219 height 30
click at [271, 270] on h1 "Trial Balance (NetSuite) — IPE-57" at bounding box center [616, 285] width 1219 height 30
click at [180, 270] on h1 "Trial Balance (NetSuite) — IPE-57" at bounding box center [616, 285] width 1219 height 30
click at [174, 270] on h1 "Trial Balance (NetSuite) — IPE-57" at bounding box center [616, 285] width 1219 height 30
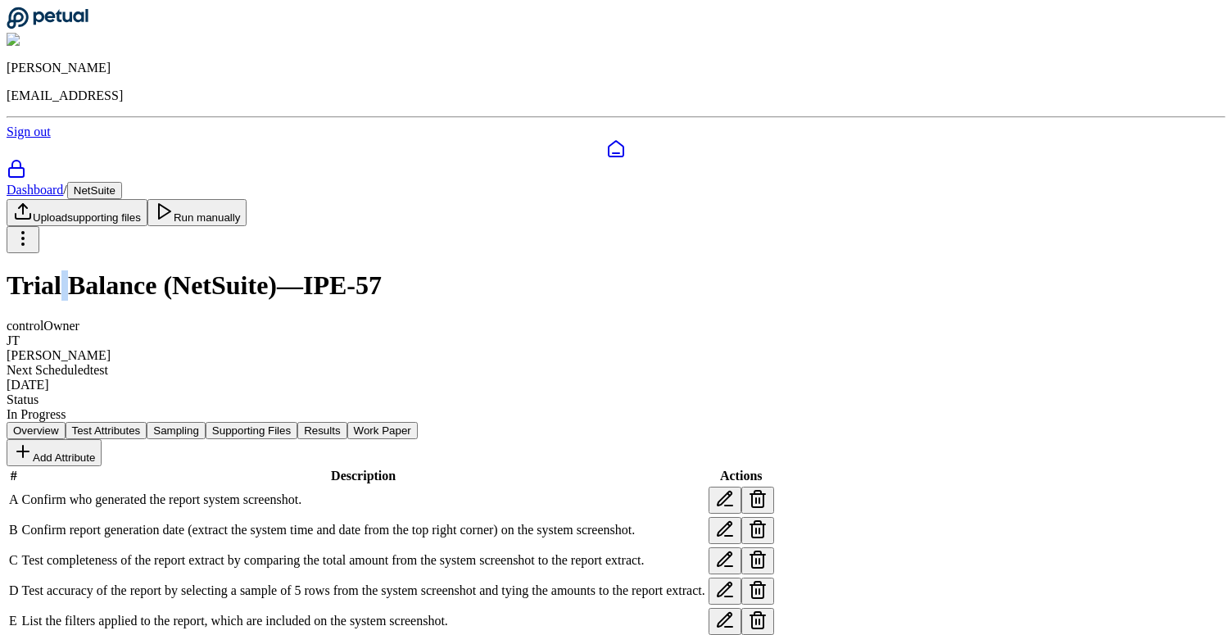
click at [174, 270] on h1 "Trial Balance (NetSuite) — IPE-57" at bounding box center [616, 285] width 1219 height 30
click at [419, 270] on h1 "Trial Balance (NetSuite) — IPE-57" at bounding box center [616, 285] width 1219 height 30
click at [396, 270] on h1 "Trial Balance (NetSuite) — IPE-57" at bounding box center [616, 285] width 1219 height 30
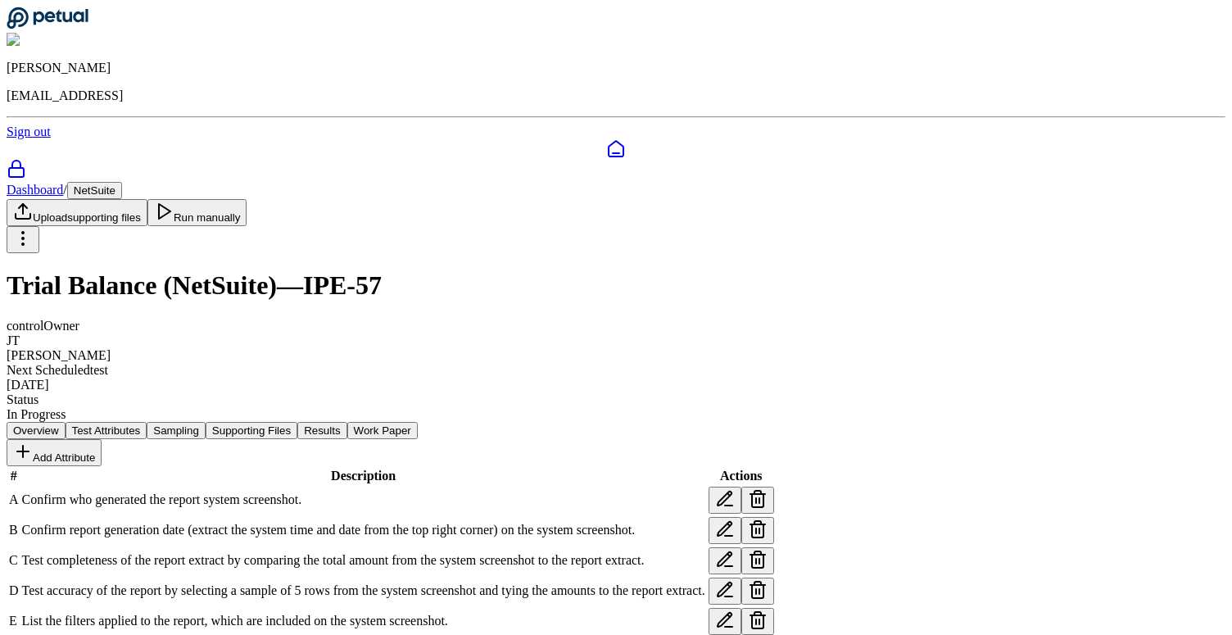
click at [247, 199] on button "Run manually" at bounding box center [197, 212] width 100 height 27
click at [378, 422] on nav "Overview Test Attributes Sampling Supporting Files Results Work Paper" at bounding box center [616, 430] width 1219 height 17
click at [297, 422] on button "Supporting Files" at bounding box center [252, 430] width 92 height 17
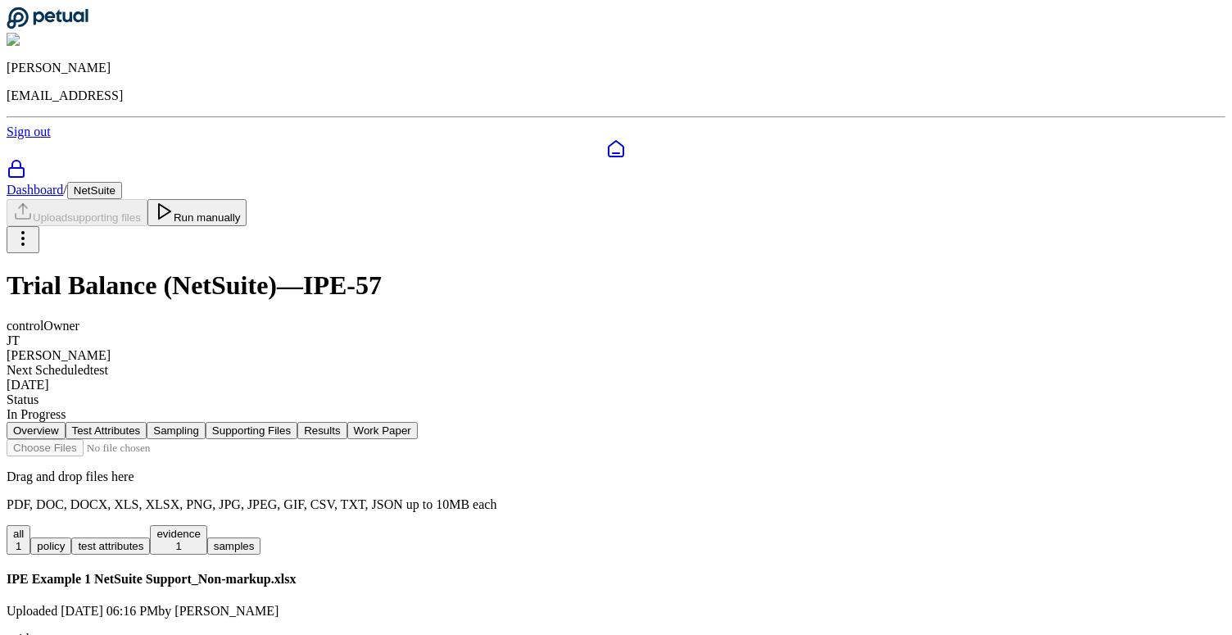
scroll to position [42, 0]
click at [346, 422] on nav "Overview Test Attributes Sampling Supporting Files Results Work Paper" at bounding box center [616, 430] width 1219 height 17
click at [346, 422] on button "Results" at bounding box center [321, 430] width 49 height 17
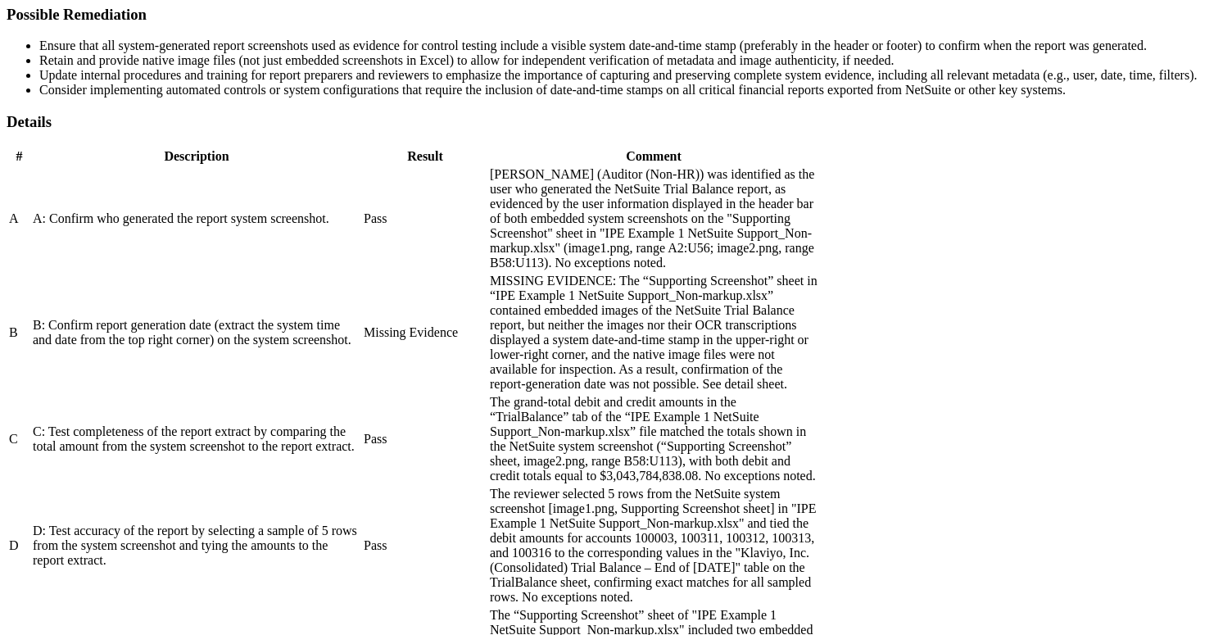
scroll to position [78, 0]
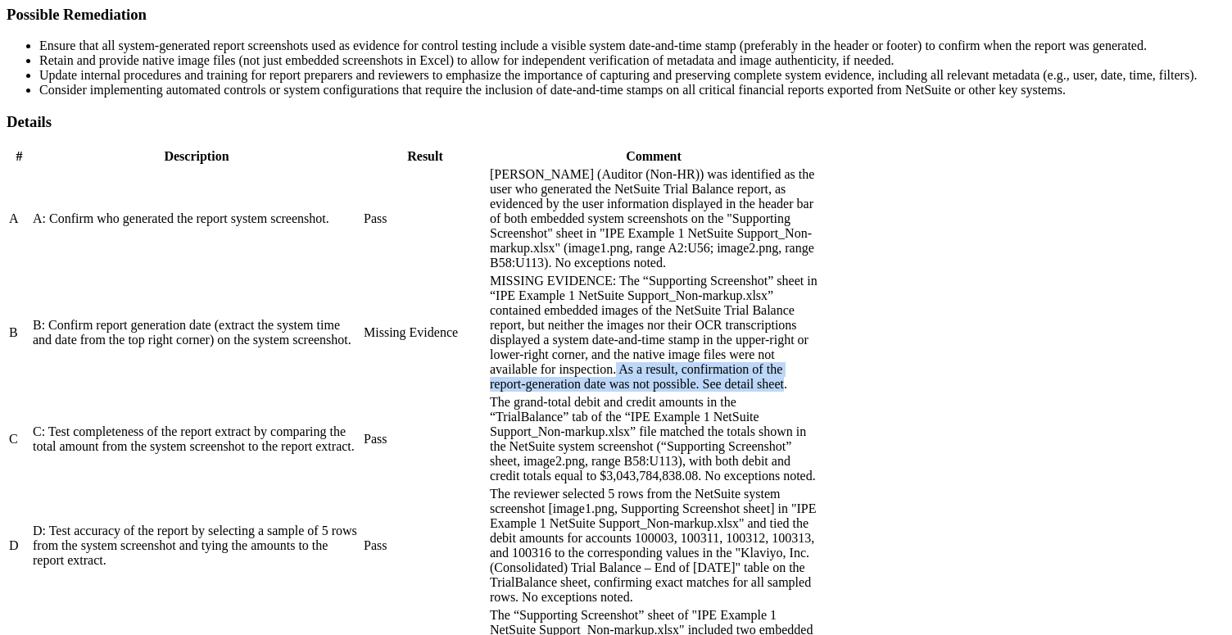
drag, startPoint x: 920, startPoint y: 413, endPoint x: 1051, endPoint y: 437, distance: 132.5
click at [817, 391] on div "MISSING EVIDENCE: The “Supporting Screenshot” sheet in “IPE Example 1 NetSuite …" at bounding box center [654, 333] width 328 height 118
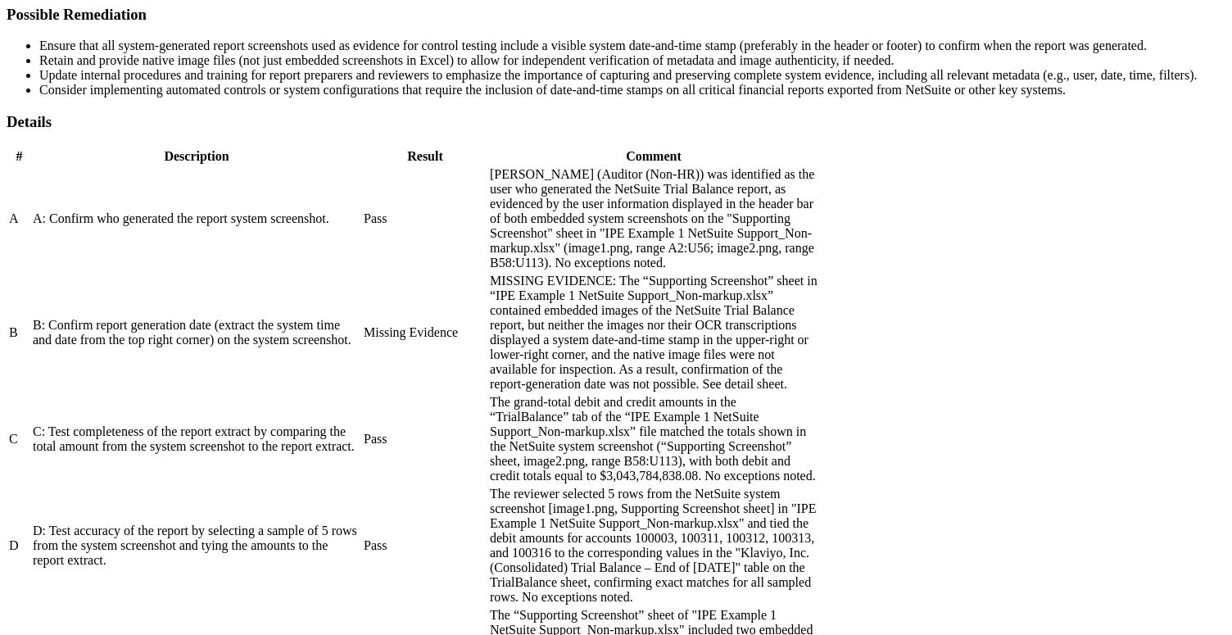
click at [360, 347] on div "B: Confirm report generation date (extract the system time and date from the to…" at bounding box center [197, 332] width 328 height 29
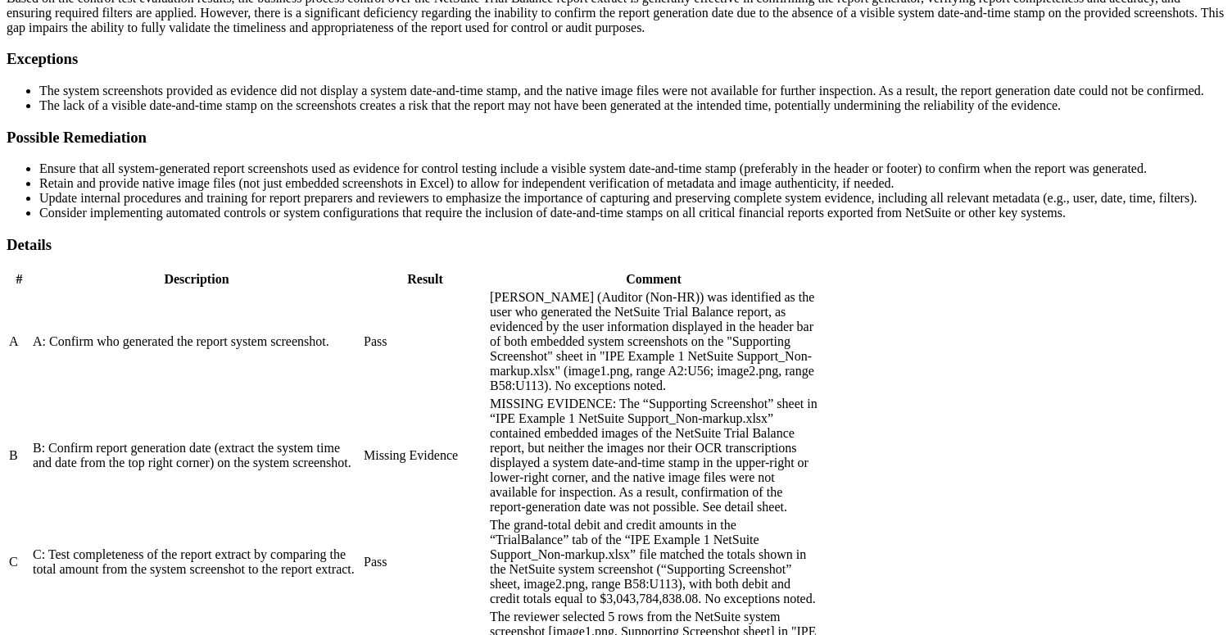
scroll to position [83, 0]
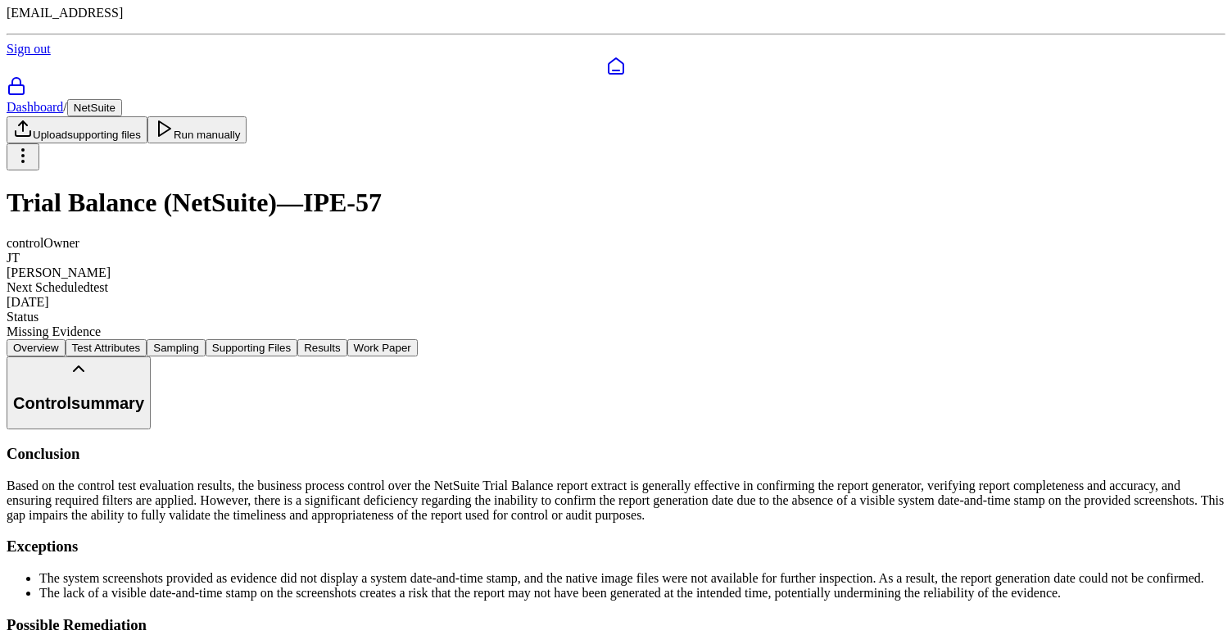
click at [147, 339] on button "Test Attributes" at bounding box center [107, 347] width 82 height 17
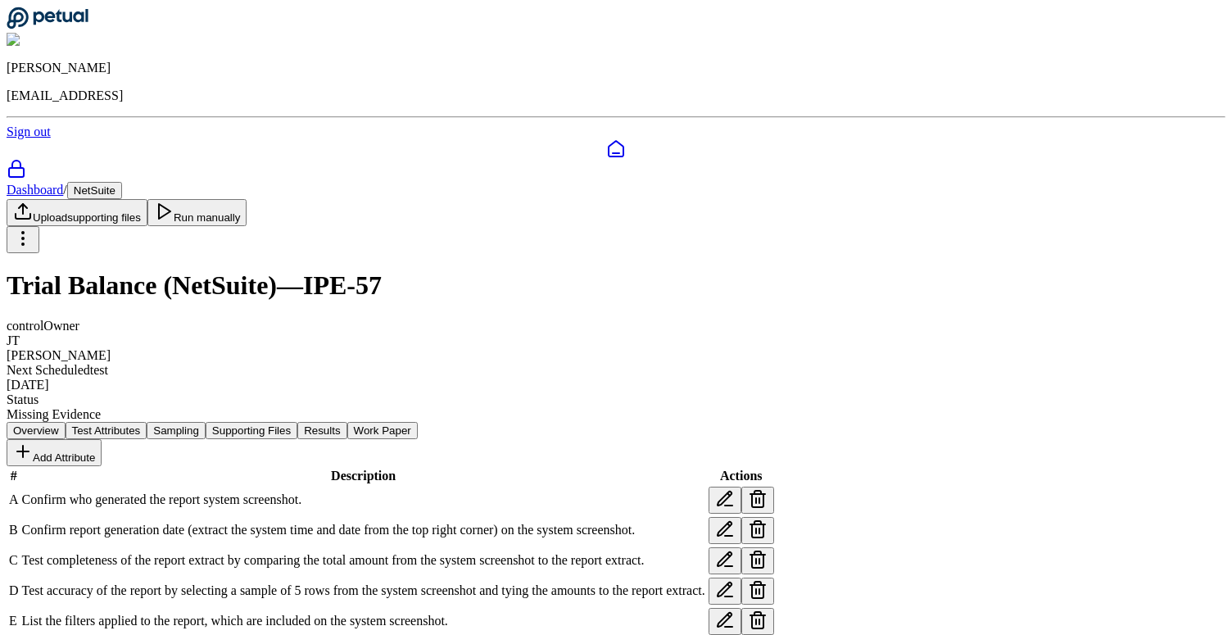
click at [346, 422] on button "Results" at bounding box center [321, 430] width 49 height 17
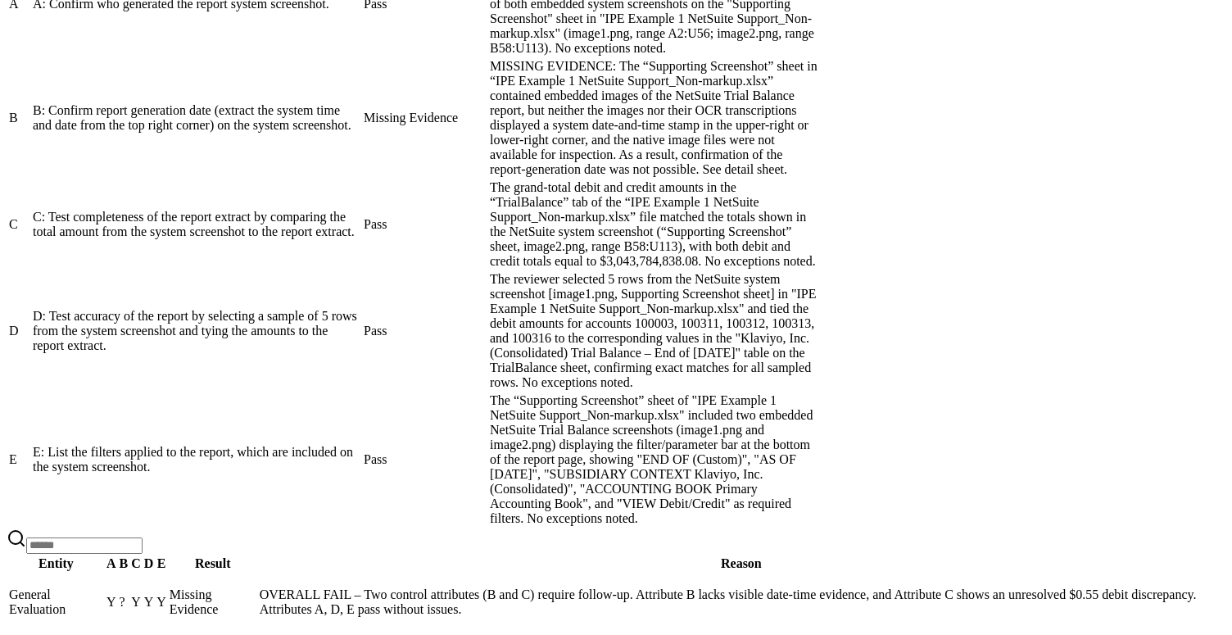
scroll to position [929, 0]
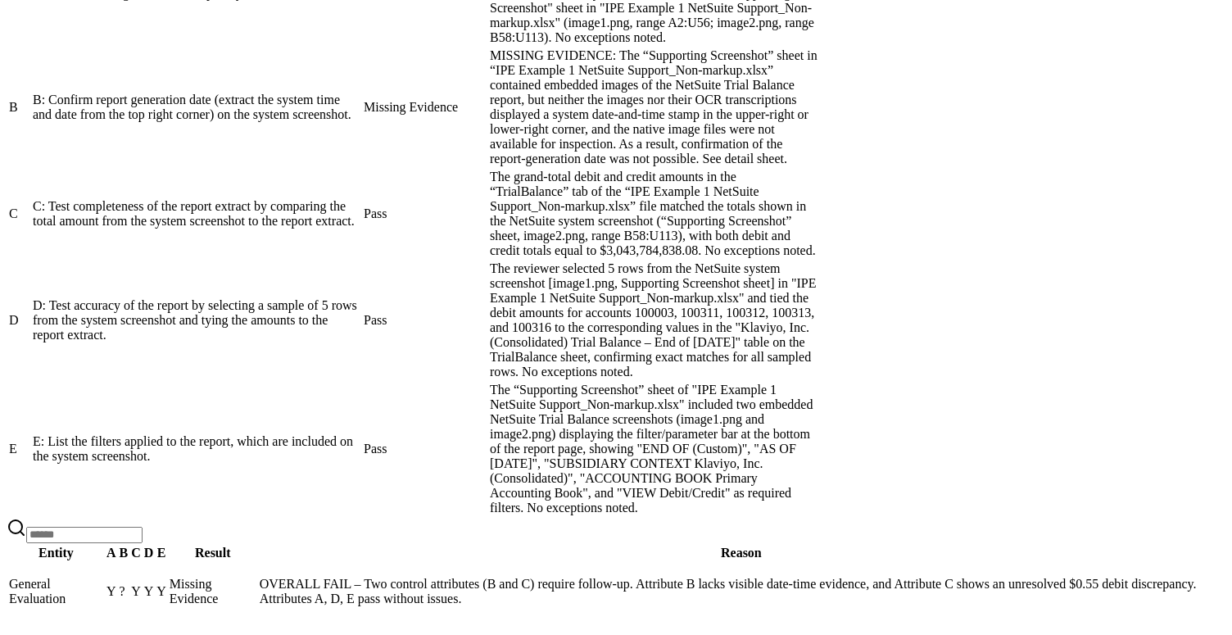
click at [155, 563] on td "Y" at bounding box center [148, 591] width 11 height 57
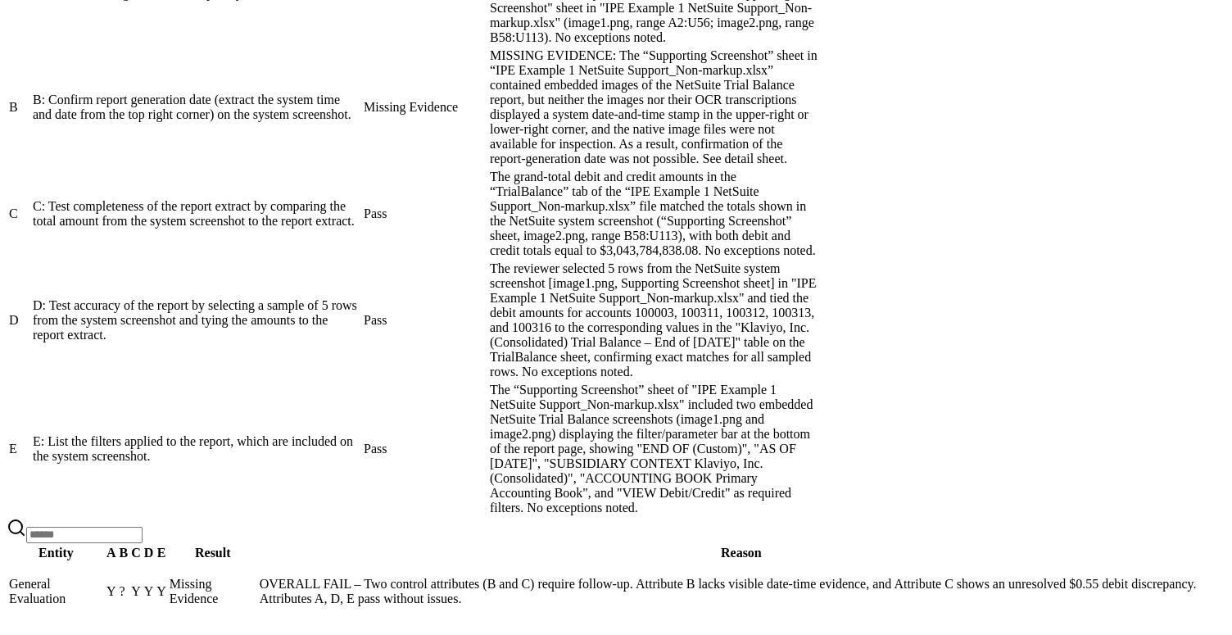
click at [360, 122] on div "B: Confirm report generation date (extract the system time and date from the to…" at bounding box center [197, 107] width 328 height 29
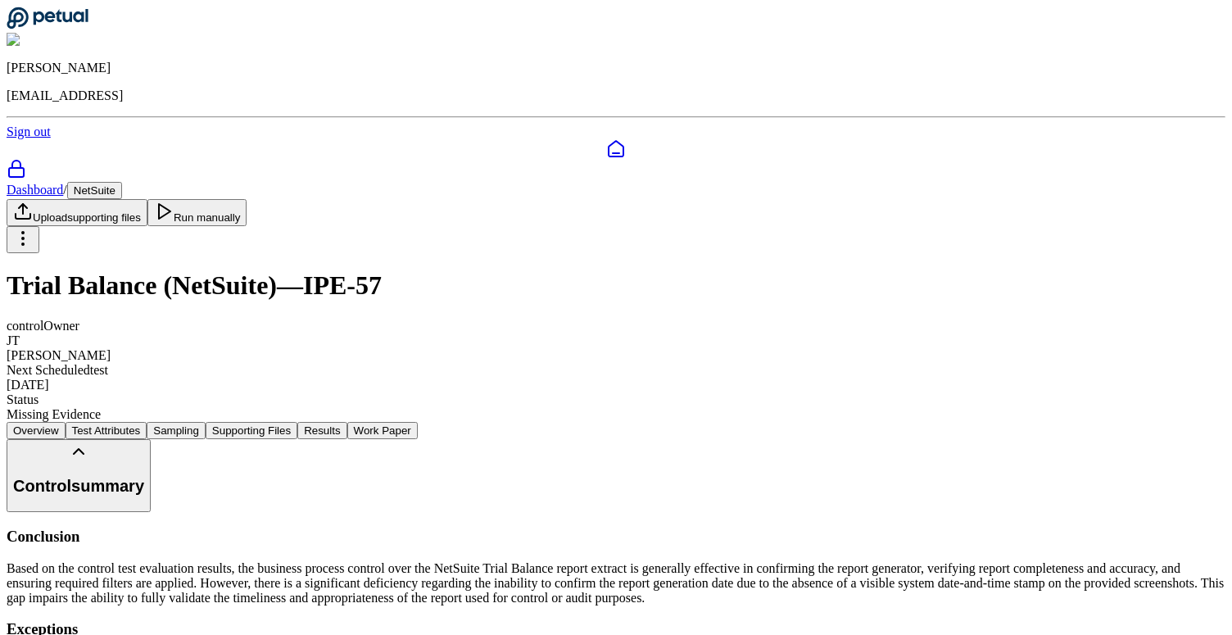
click at [147, 422] on button "Test Attributes" at bounding box center [107, 430] width 82 height 17
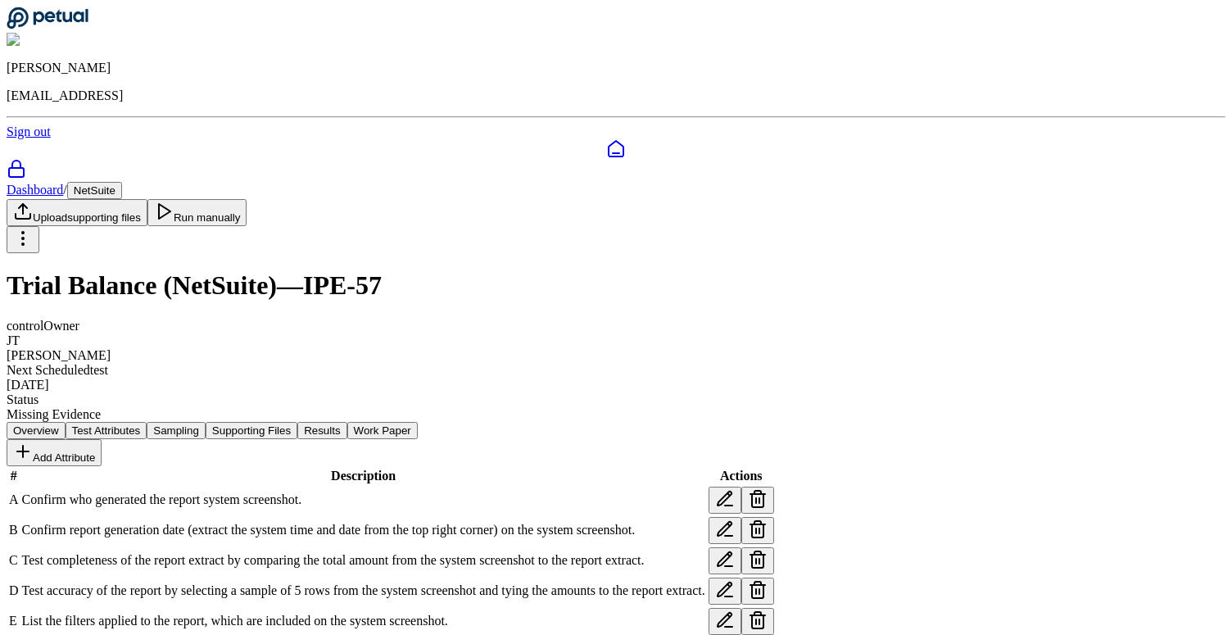
click at [731, 522] on icon at bounding box center [724, 529] width 14 height 14
drag, startPoint x: 459, startPoint y: 290, endPoint x: 645, endPoint y: 291, distance: 185.9
type textarea "**********"
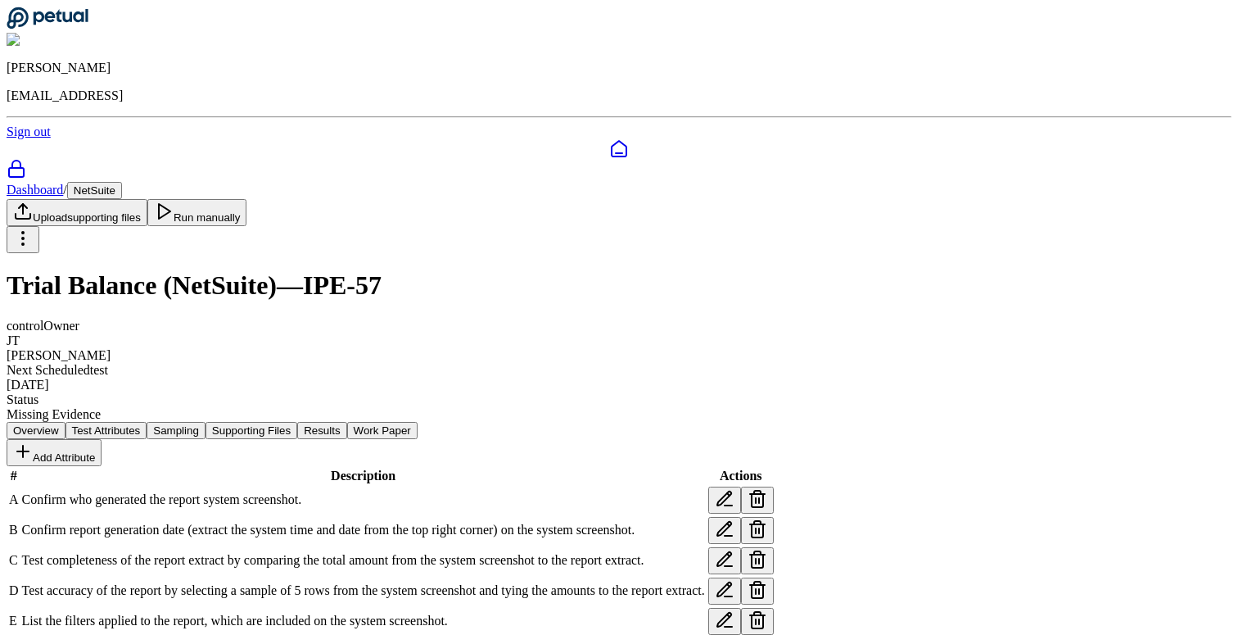
click at [247, 199] on button "Run manually" at bounding box center [197, 212] width 100 height 27
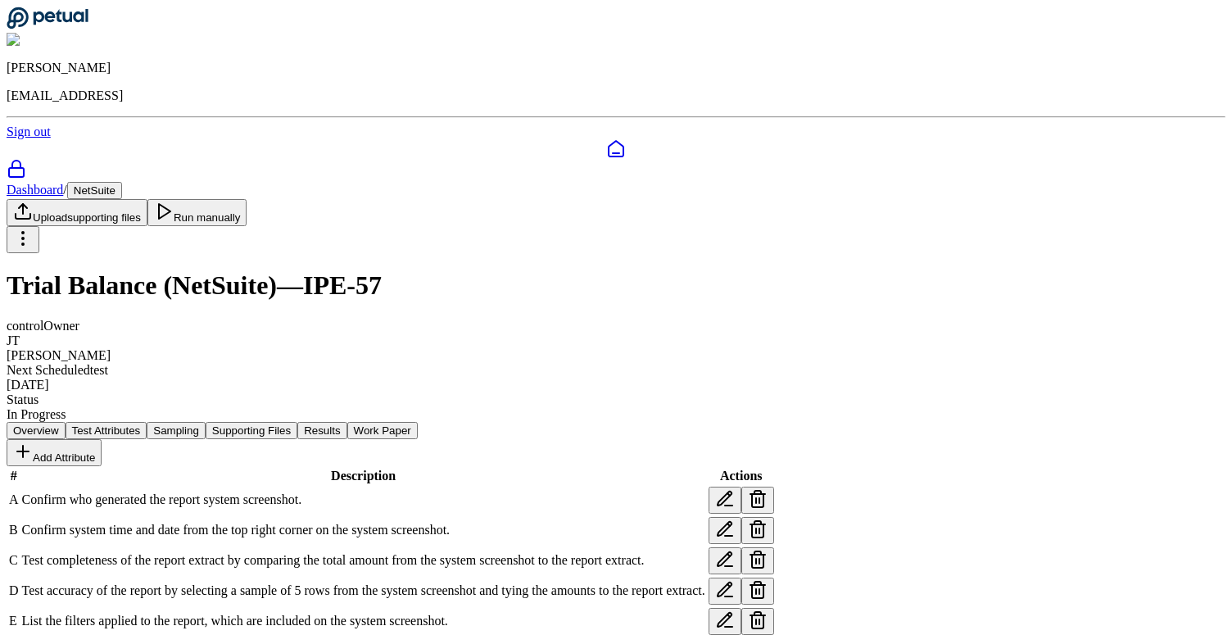
click at [485, 270] on h1 "Trial Balance (NetSuite) — IPE-57" at bounding box center [616, 285] width 1219 height 30
click at [468, 270] on h1 "Trial Balance (NetSuite) — IPE-57" at bounding box center [616, 285] width 1219 height 30
click at [487, 270] on h1 "Trial Balance (NetSuite) — IPE-57" at bounding box center [616, 285] width 1219 height 30
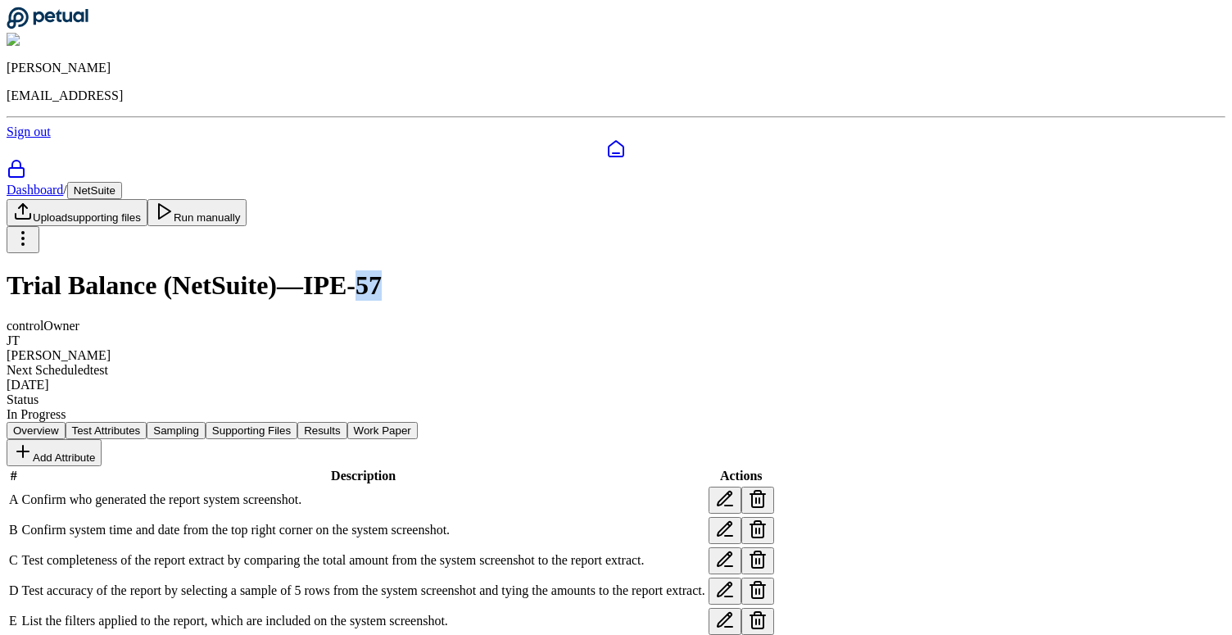
click at [487, 270] on h1 "Trial Balance (NetSuite) — IPE-57" at bounding box center [616, 285] width 1219 height 30
click at [463, 270] on h1 "Trial Balance (NetSuite) — IPE-57" at bounding box center [616, 285] width 1219 height 30
click at [446, 270] on h1 "Trial Balance (NetSuite) — IPE-57" at bounding box center [616, 285] width 1219 height 30
drag, startPoint x: 423, startPoint y: 144, endPoint x: 507, endPoint y: 145, distance: 84.4
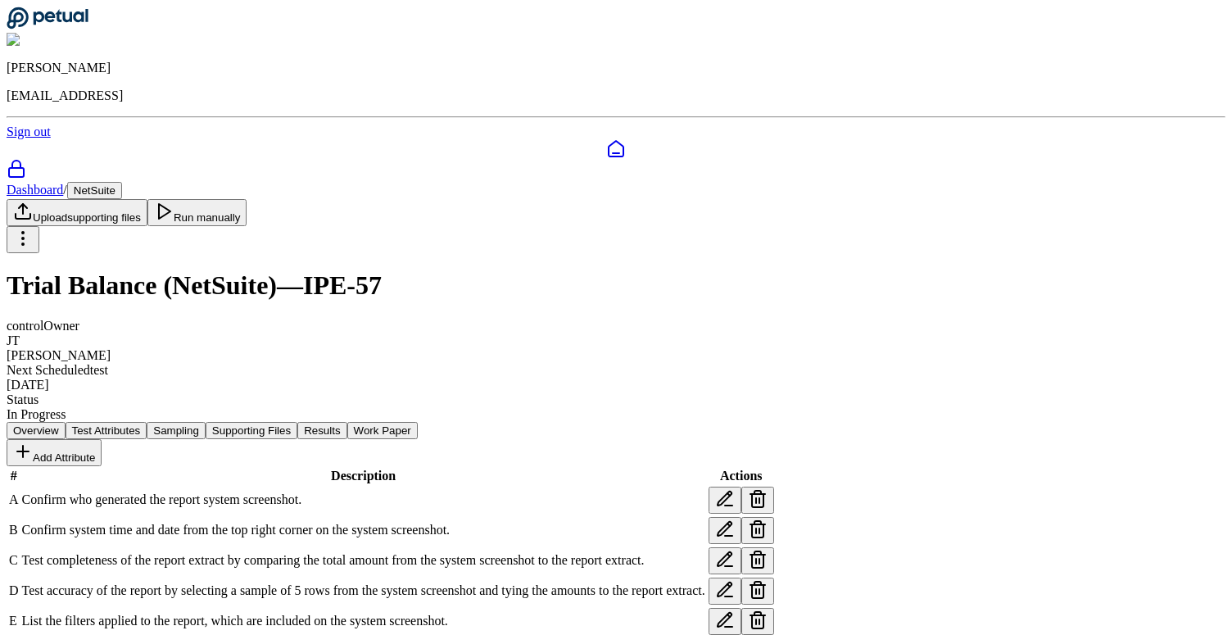
click at [507, 270] on h1 "Trial Balance (NetSuite) — IPE-57" at bounding box center [616, 285] width 1219 height 30
drag, startPoint x: 507, startPoint y: 145, endPoint x: 424, endPoint y: 145, distance: 82.7
click at [424, 270] on h1 "Trial Balance (NetSuite) — IPE-57" at bounding box center [616, 285] width 1219 height 30
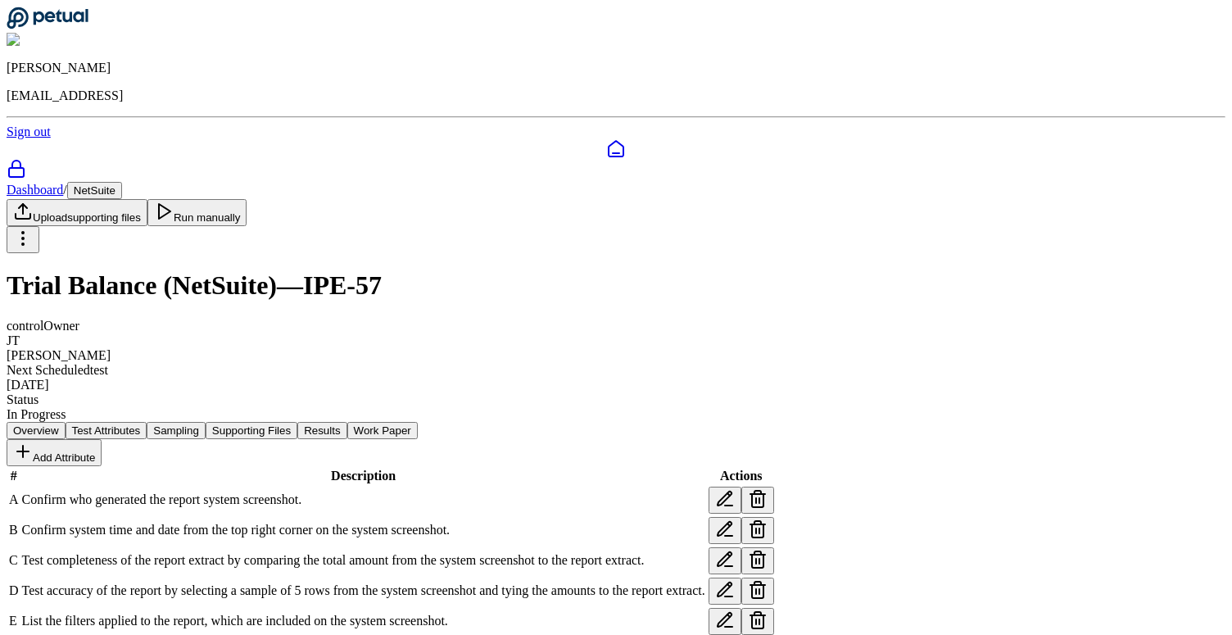
drag, startPoint x: 424, startPoint y: 145, endPoint x: 516, endPoint y: 145, distance: 91.7
click at [516, 270] on h1 "Trial Balance (NetSuite) — IPE-57" at bounding box center [616, 285] width 1219 height 30
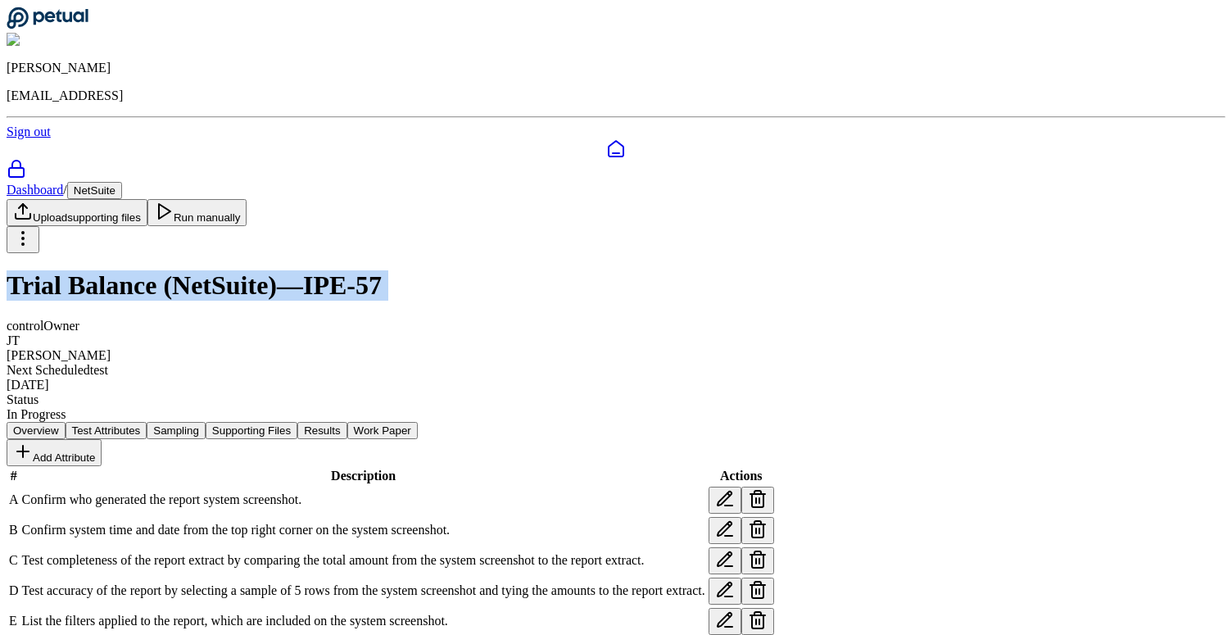
drag, startPoint x: 516, startPoint y: 145, endPoint x: 134, endPoint y: 141, distance: 381.7
click at [134, 270] on h1 "Trial Balance (NetSuite) — IPE-57" at bounding box center [616, 285] width 1219 height 30
drag, startPoint x: 134, startPoint y: 141, endPoint x: 458, endPoint y: 146, distance: 323.5
click at [458, 270] on h1 "Trial Balance (NetSuite) — IPE-57" at bounding box center [616, 285] width 1219 height 30
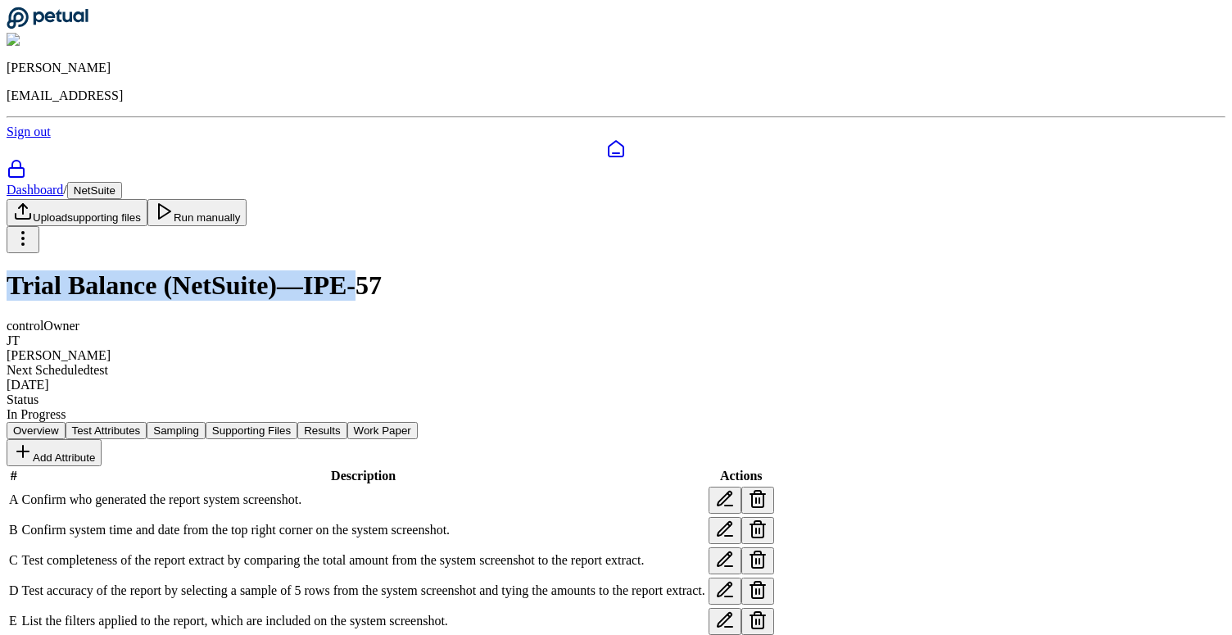
click at [458, 270] on h1 "Trial Balance (NetSuite) — IPE-57" at bounding box center [616, 285] width 1219 height 30
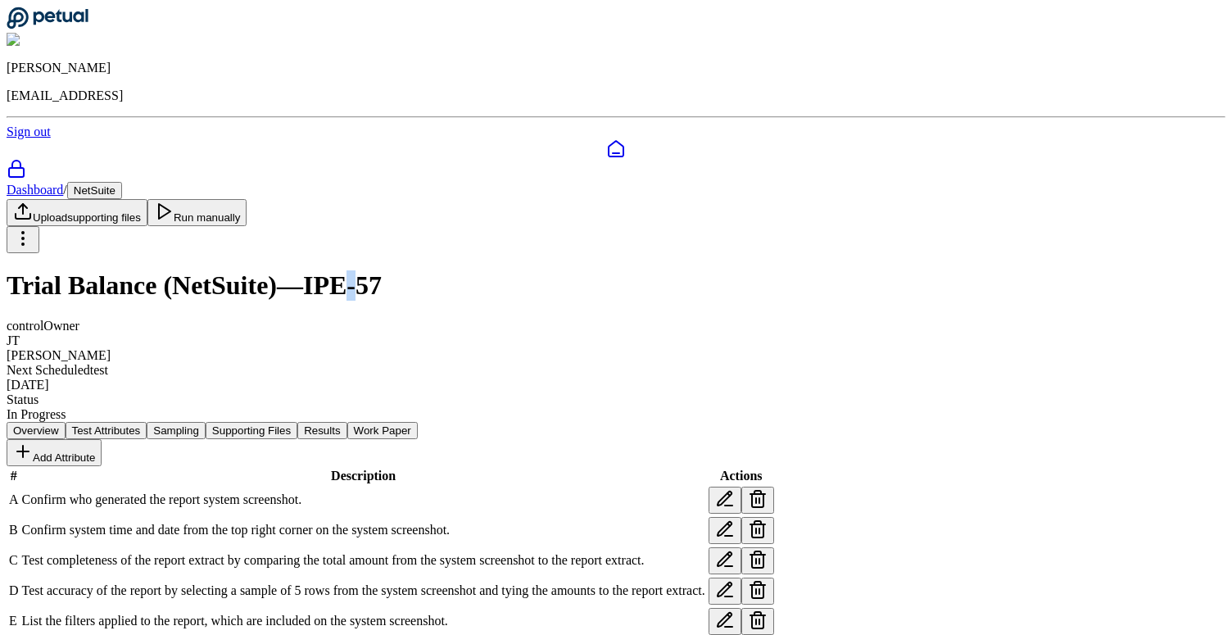
click at [458, 270] on h1 "Trial Balance (NetSuite) — IPE-57" at bounding box center [616, 285] width 1219 height 30
click at [496, 270] on h1 "Trial Balance (NetSuite) — IPE-57" at bounding box center [616, 285] width 1219 height 30
click at [441, 270] on h1 "Trial Balance (NetSuite) — IPE-57" at bounding box center [616, 285] width 1219 height 30
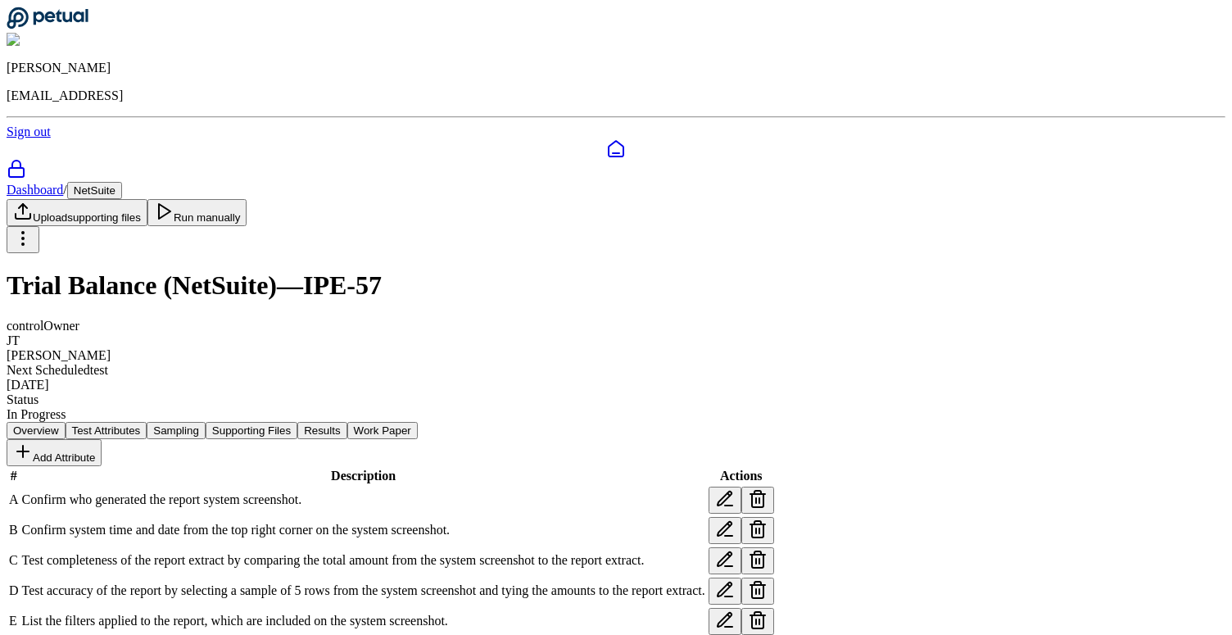
click at [477, 270] on h1 "Trial Balance (NetSuite) — IPE-57" at bounding box center [616, 285] width 1219 height 30
click at [400, 270] on h1 "Trial Balance (NetSuite) — IPE-57" at bounding box center [616, 285] width 1219 height 30
click at [464, 270] on h1 "Trial Balance (NetSuite) — IPE-57" at bounding box center [616, 285] width 1219 height 30
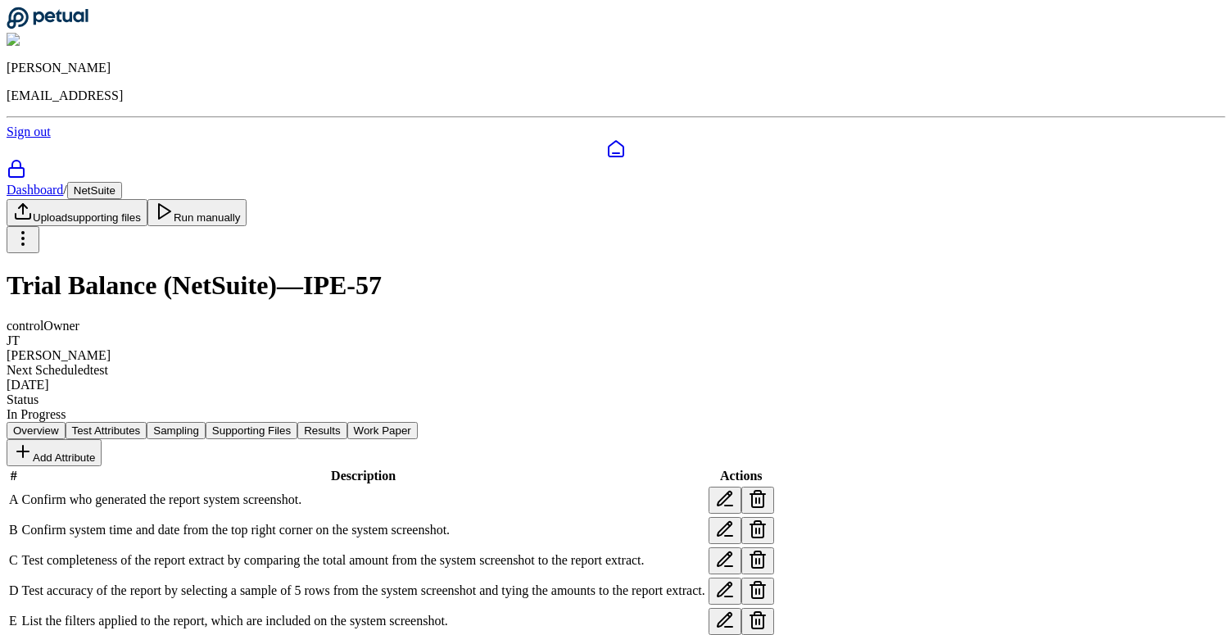
click at [487, 270] on h1 "Trial Balance (NetSuite) — IPE-57" at bounding box center [616, 285] width 1219 height 30
click at [414, 270] on h1 "Trial Balance (NetSuite) — IPE-57" at bounding box center [616, 285] width 1219 height 30
click at [405, 270] on h1 "Trial Balance (NetSuite) — IPE-57" at bounding box center [616, 285] width 1219 height 30
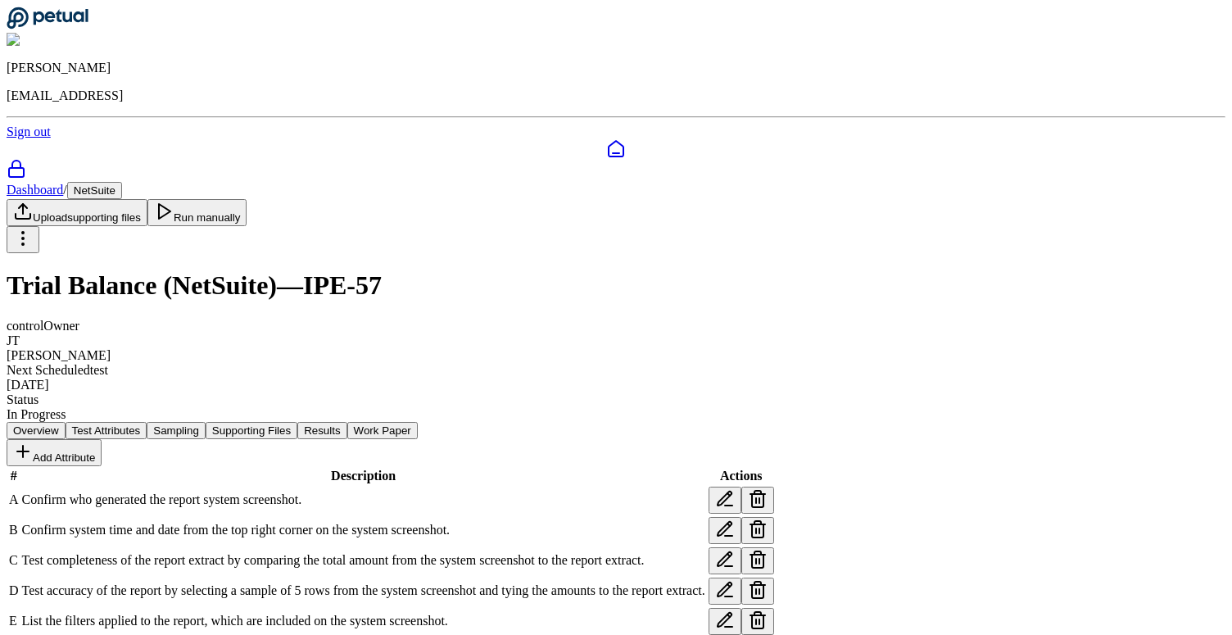
click at [405, 270] on h1 "Trial Balance (NetSuite) — IPE-57" at bounding box center [616, 285] width 1219 height 30
click at [416, 270] on h1 "Trial Balance (NetSuite) — IPE-57" at bounding box center [616, 285] width 1219 height 30
click at [412, 270] on h1 "Trial Balance (NetSuite) — IPE-57" at bounding box center [616, 285] width 1219 height 30
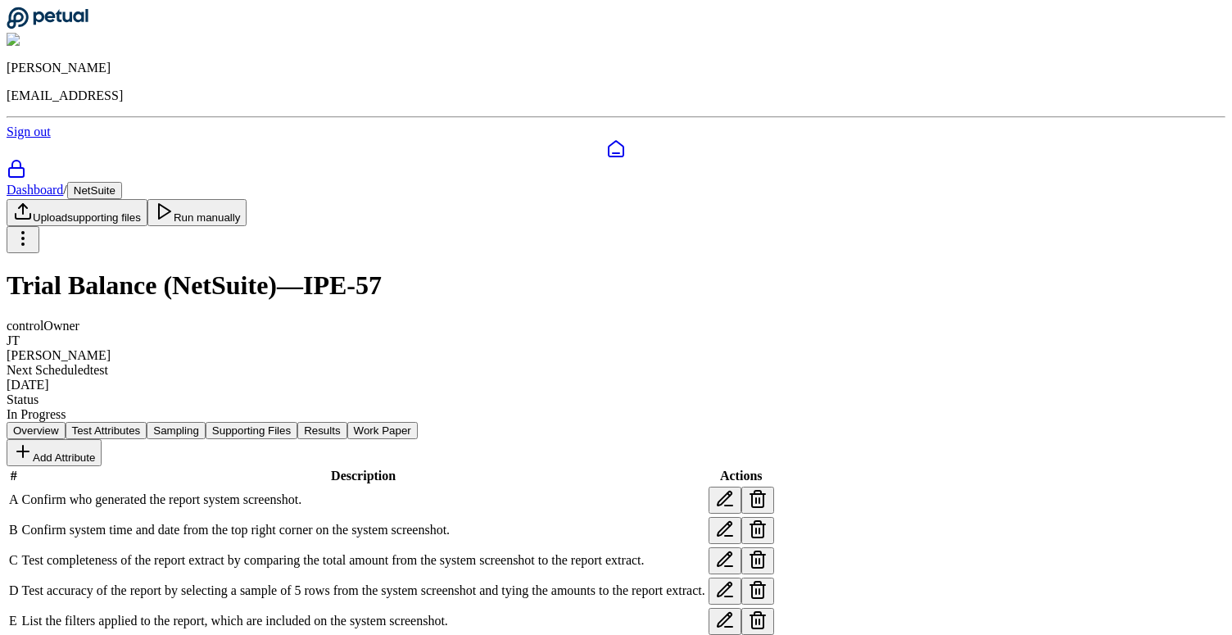
click at [402, 270] on h1 "Trial Balance (NetSuite) — IPE-57" at bounding box center [616, 285] width 1219 height 30
click at [435, 270] on h1 "Trial Balance (NetSuite) — IPE-57" at bounding box center [616, 285] width 1219 height 30
click at [482, 270] on h1 "Trial Balance (NetSuite) — IPE-57" at bounding box center [616, 285] width 1219 height 30
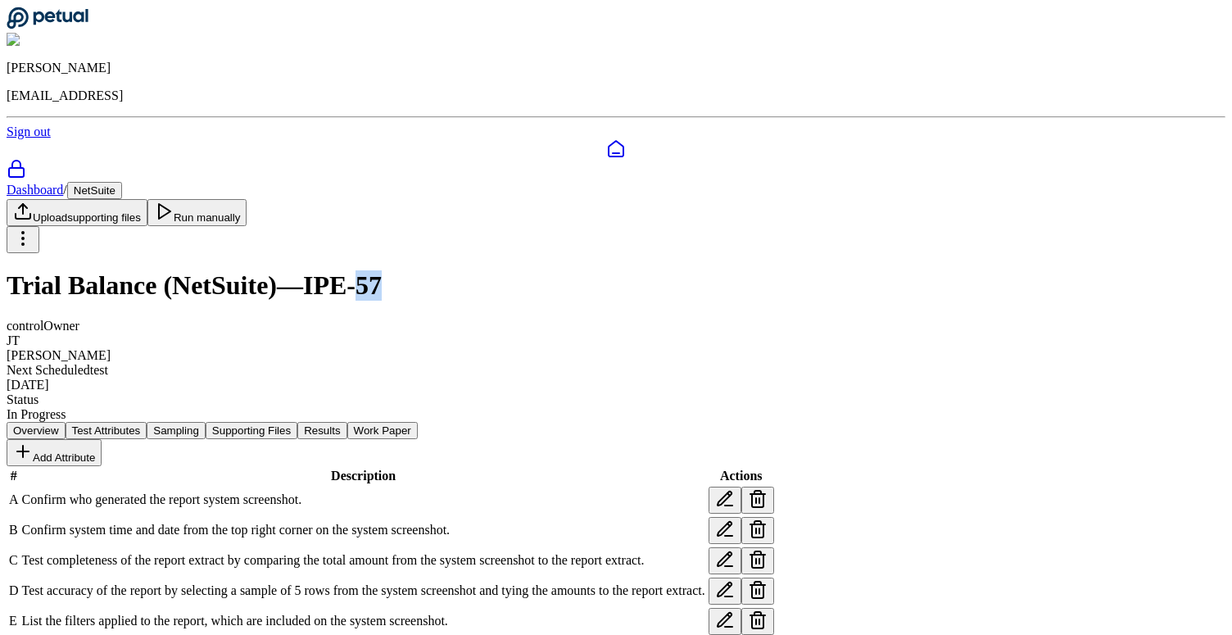
click at [482, 270] on h1 "Trial Balance (NetSuite) — IPE-57" at bounding box center [616, 285] width 1219 height 30
click at [487, 270] on h1 "Trial Balance (NetSuite) — IPE-57" at bounding box center [616, 285] width 1219 height 30
click at [450, 270] on h1 "Trial Balance (NetSuite) — IPE-57" at bounding box center [616, 285] width 1219 height 30
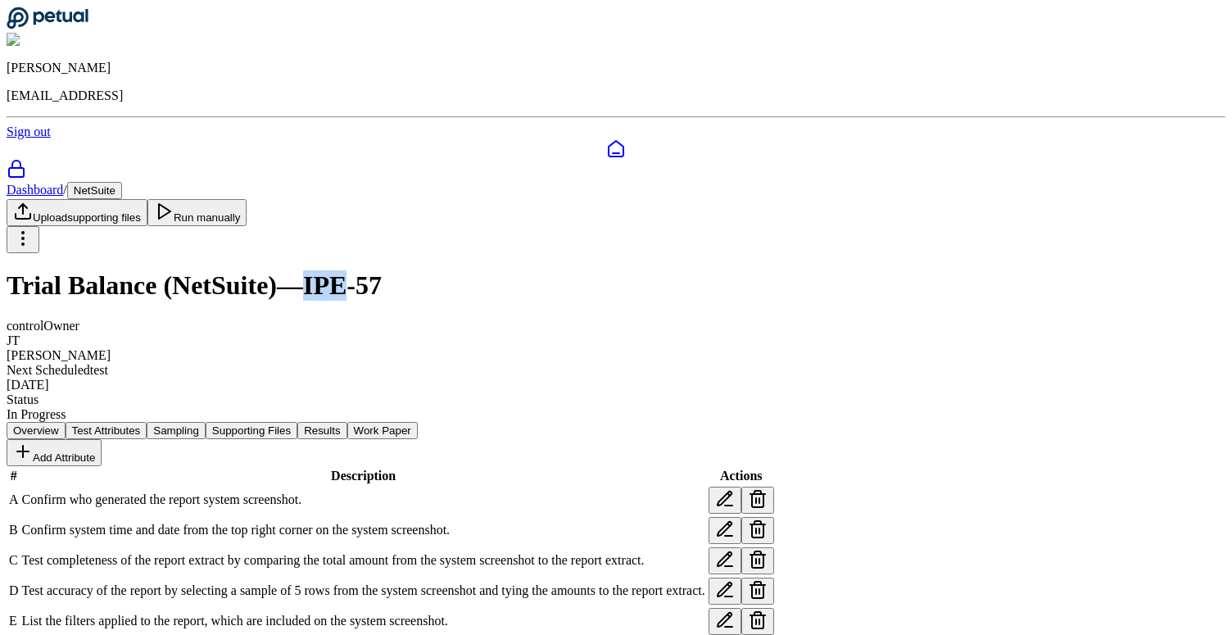
click at [450, 270] on h1 "Trial Balance (NetSuite) — IPE-57" at bounding box center [616, 285] width 1219 height 30
click at [314, 270] on h1 "Trial Balance (NetSuite) — IPE-57" at bounding box center [616, 285] width 1219 height 30
click at [335, 270] on h1 "Trial Balance (NetSuite) — IPE-57" at bounding box center [616, 285] width 1219 height 30
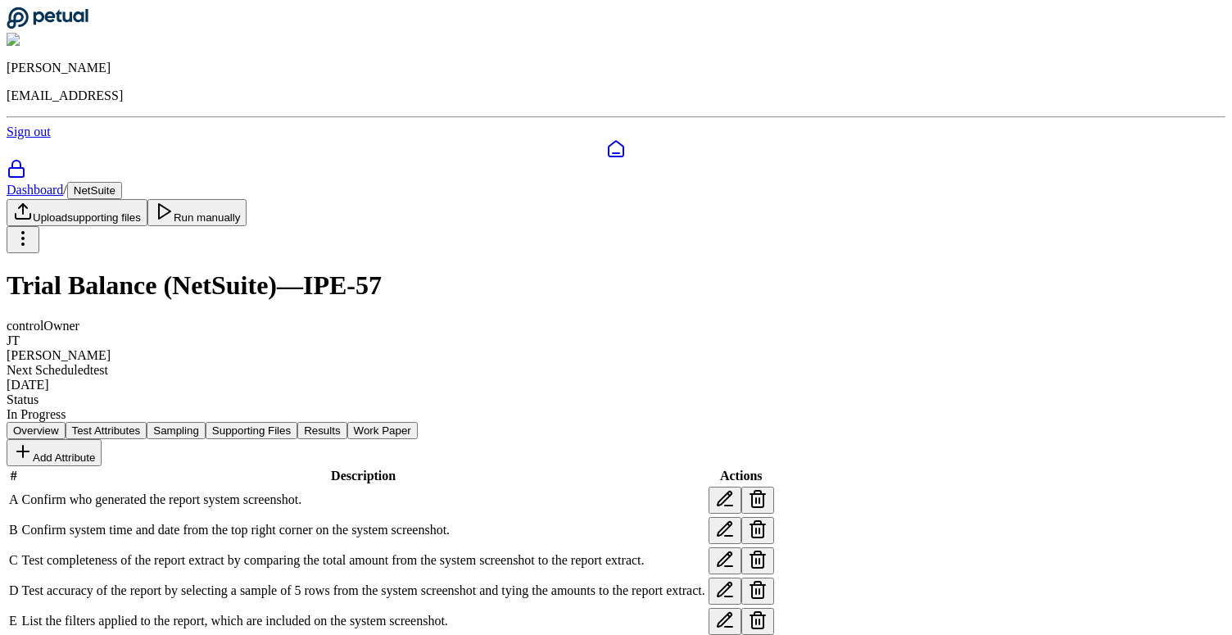
click at [456, 270] on h1 "Trial Balance (NetSuite) — IPE-57" at bounding box center [616, 285] width 1219 height 30
click at [492, 270] on h1 "Trial Balance (NetSuite) — IPE-57" at bounding box center [616, 285] width 1219 height 30
click at [497, 270] on h1 "Trial Balance (NetSuite) — IPE-57" at bounding box center [616, 285] width 1219 height 30
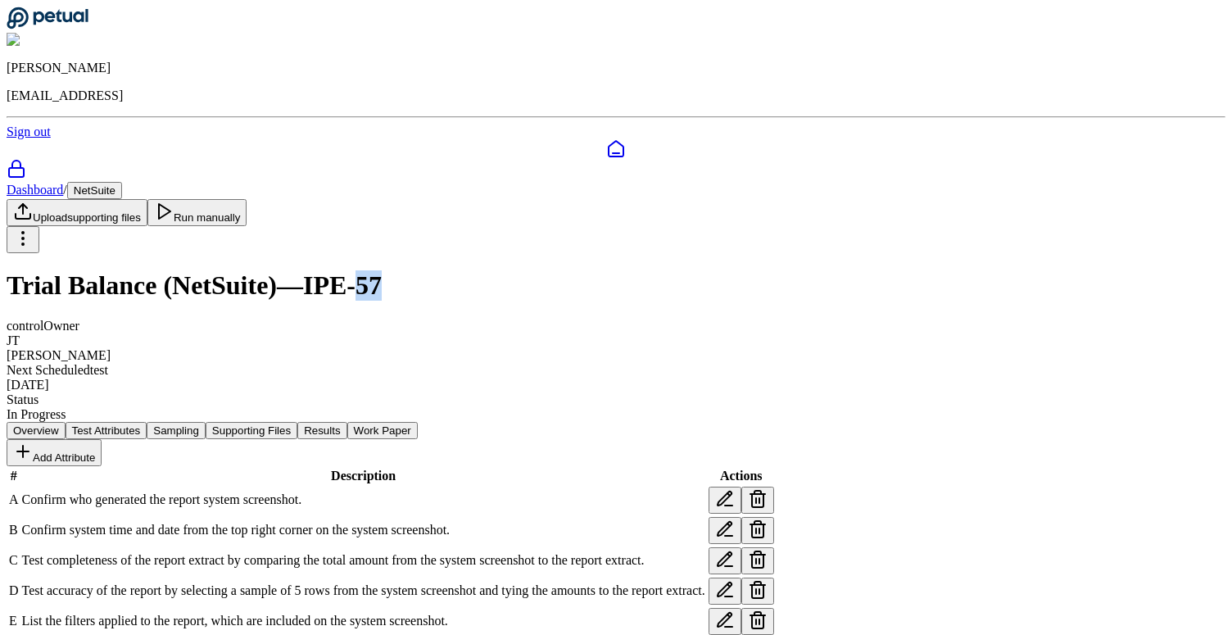
click at [497, 270] on h1 "Trial Balance (NetSuite) — IPE-57" at bounding box center [616, 285] width 1219 height 30
click at [346, 422] on button "Results" at bounding box center [321, 430] width 49 height 17
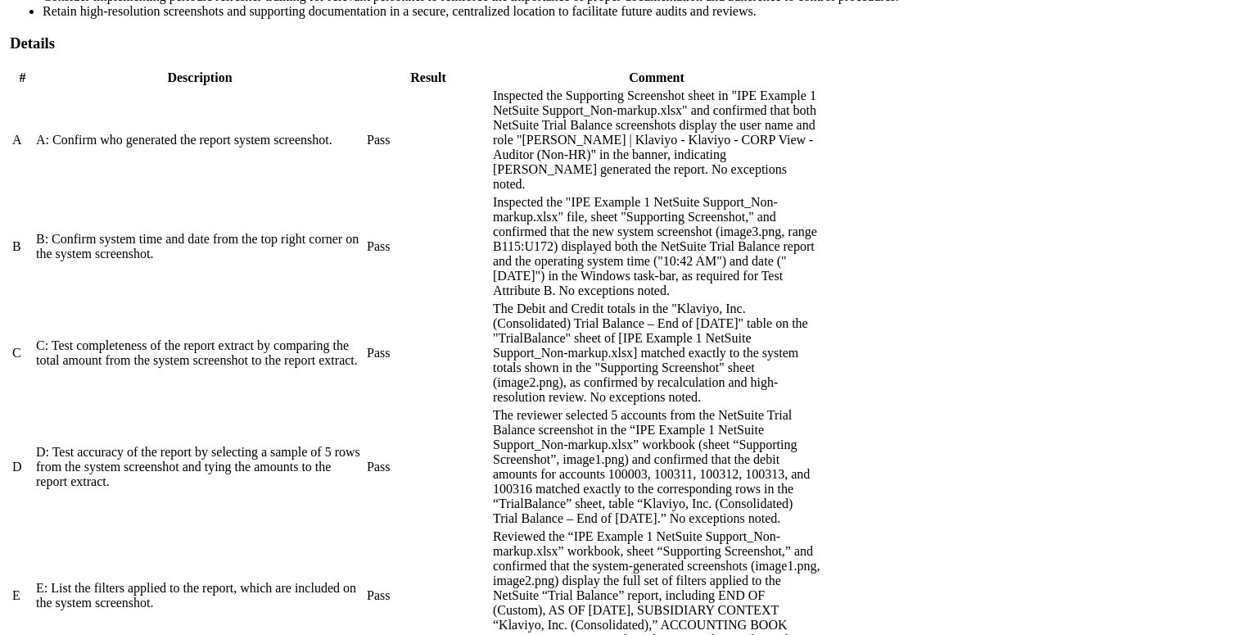
scroll to position [830, 0]
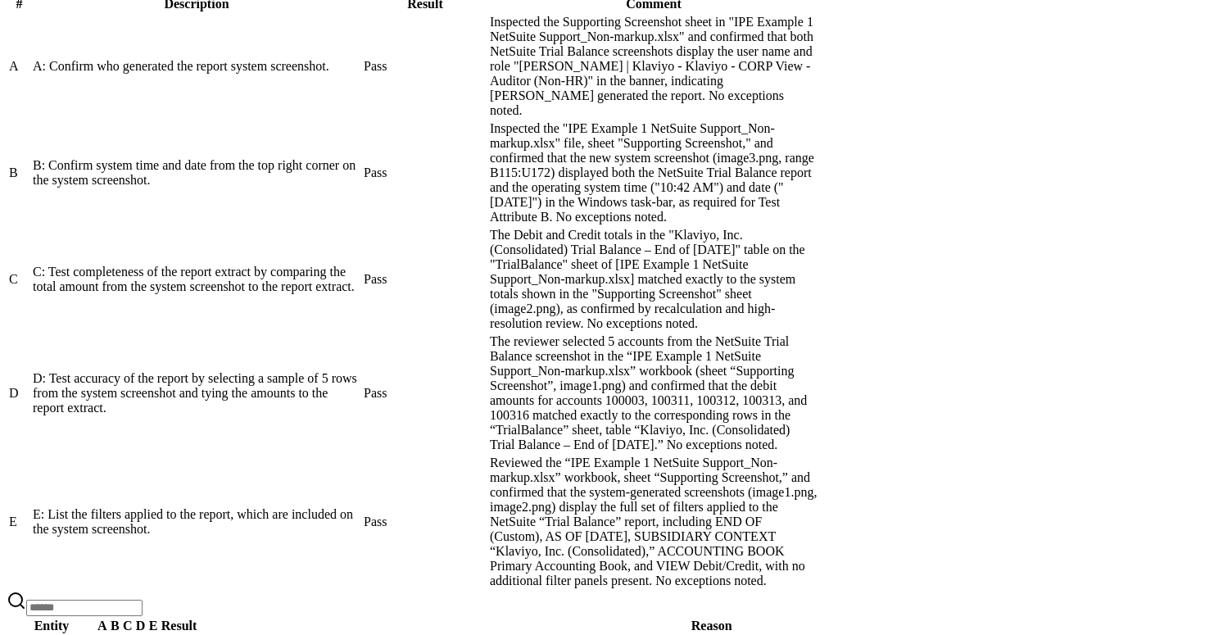
drag, startPoint x: 688, startPoint y: 328, endPoint x: 761, endPoint y: 426, distance: 122.4
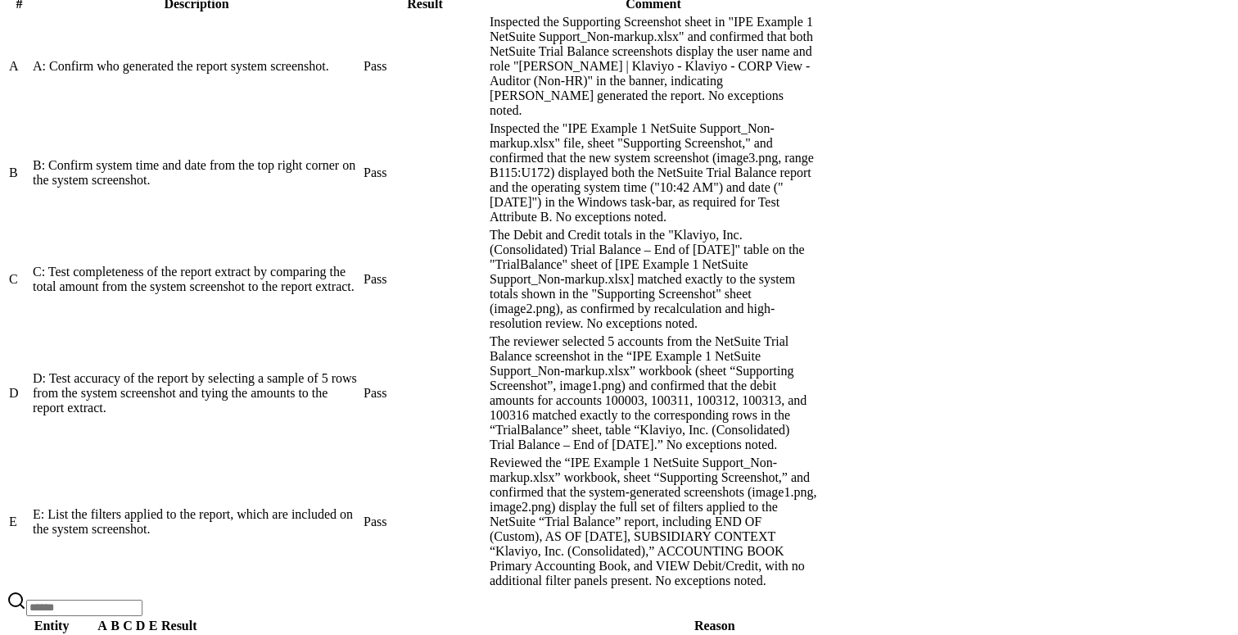
scroll to position [201, 0]
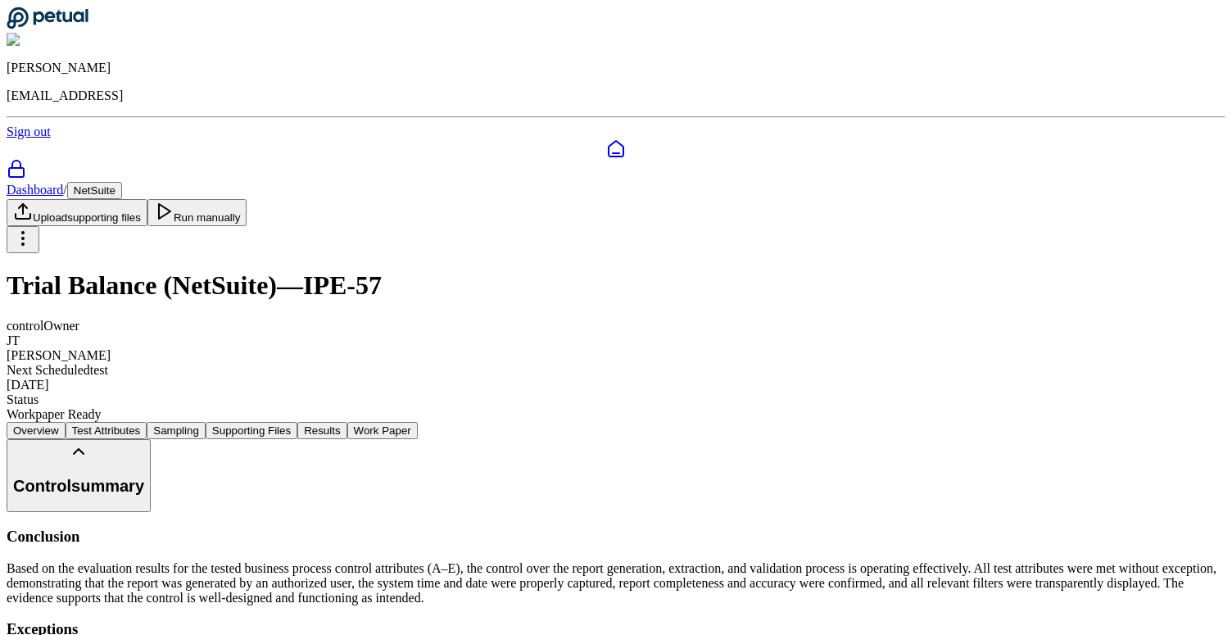
click at [147, 422] on button "Test Attributes" at bounding box center [107, 430] width 82 height 17
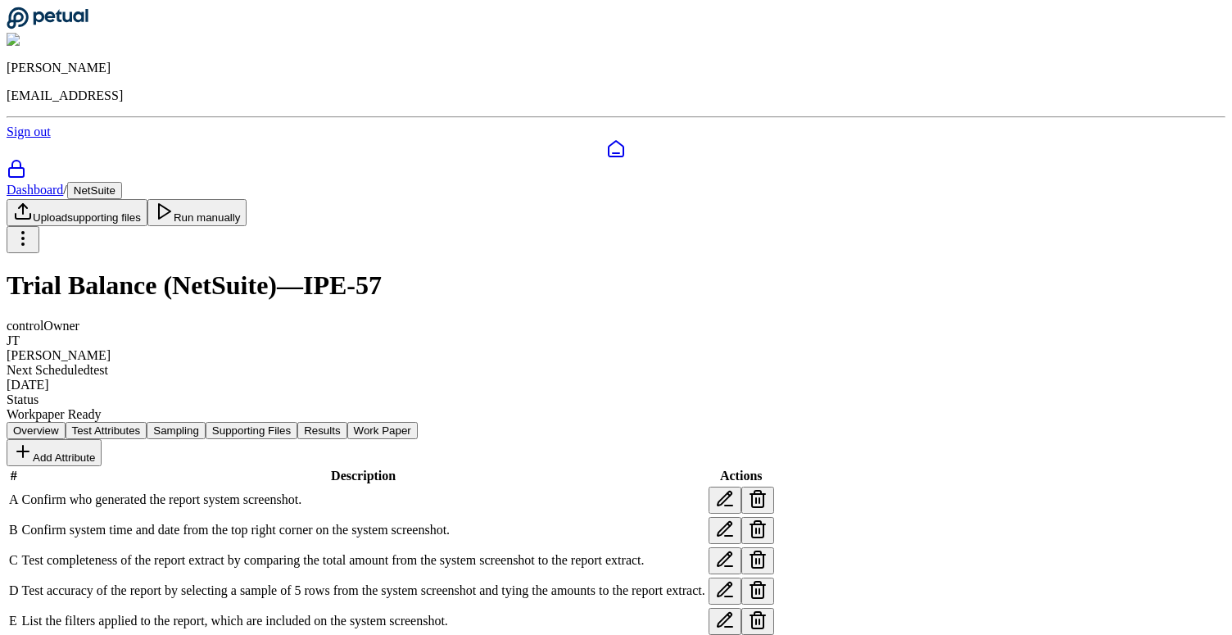
click at [731, 522] on icon at bounding box center [724, 529] width 14 height 14
drag, startPoint x: 543, startPoint y: 310, endPoint x: 608, endPoint y: 292, distance: 68.2
type textarea "**********"
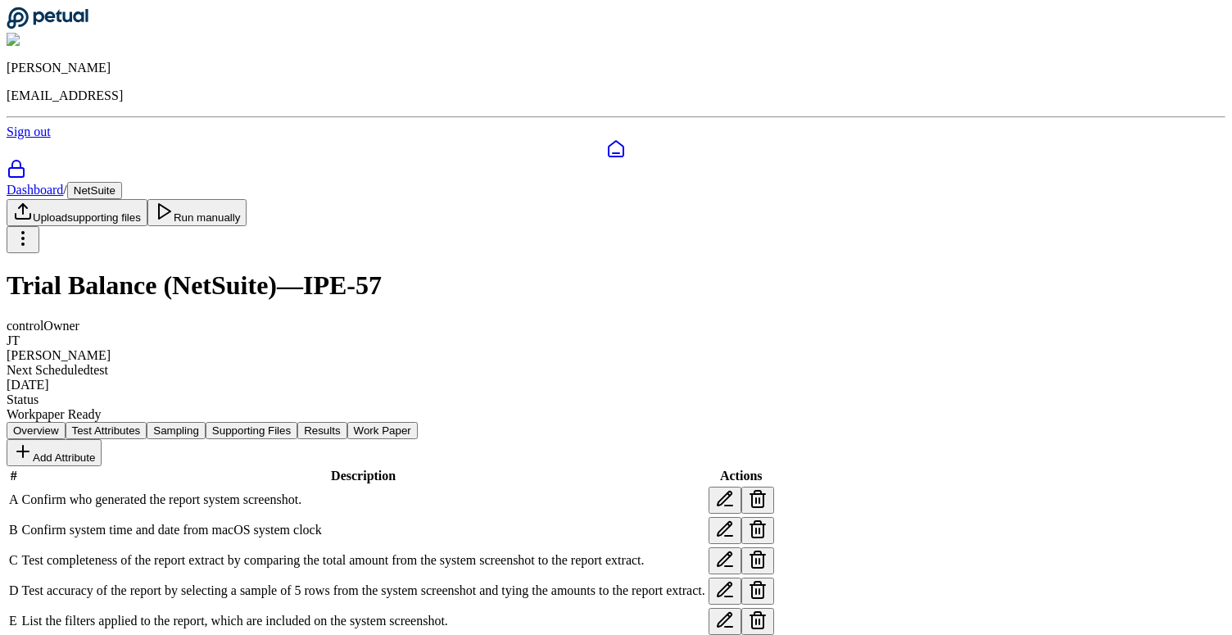
click at [247, 199] on button "Run manually" at bounding box center [197, 212] width 100 height 27
drag, startPoint x: 273, startPoint y: 491, endPoint x: 518, endPoint y: 495, distance: 244.9
click at [322, 522] on span "Confirm system time and date from macOS system clock" at bounding box center [172, 529] width 300 height 14
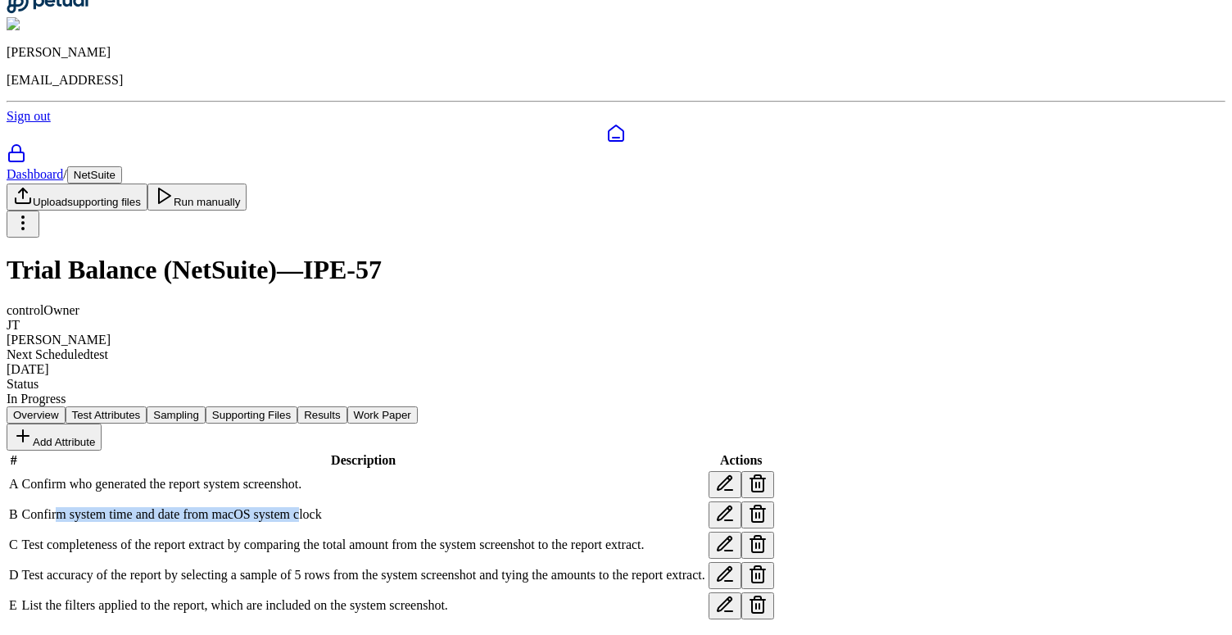
scroll to position [100, 0]
click at [322, 507] on span "Confirm system time and date from macOS system clock" at bounding box center [172, 514] width 300 height 14
drag, startPoint x: 409, startPoint y: 387, endPoint x: 513, endPoint y: 388, distance: 103.2
click at [322, 507] on span "Confirm system time and date from macOS system clock" at bounding box center [172, 514] width 300 height 14
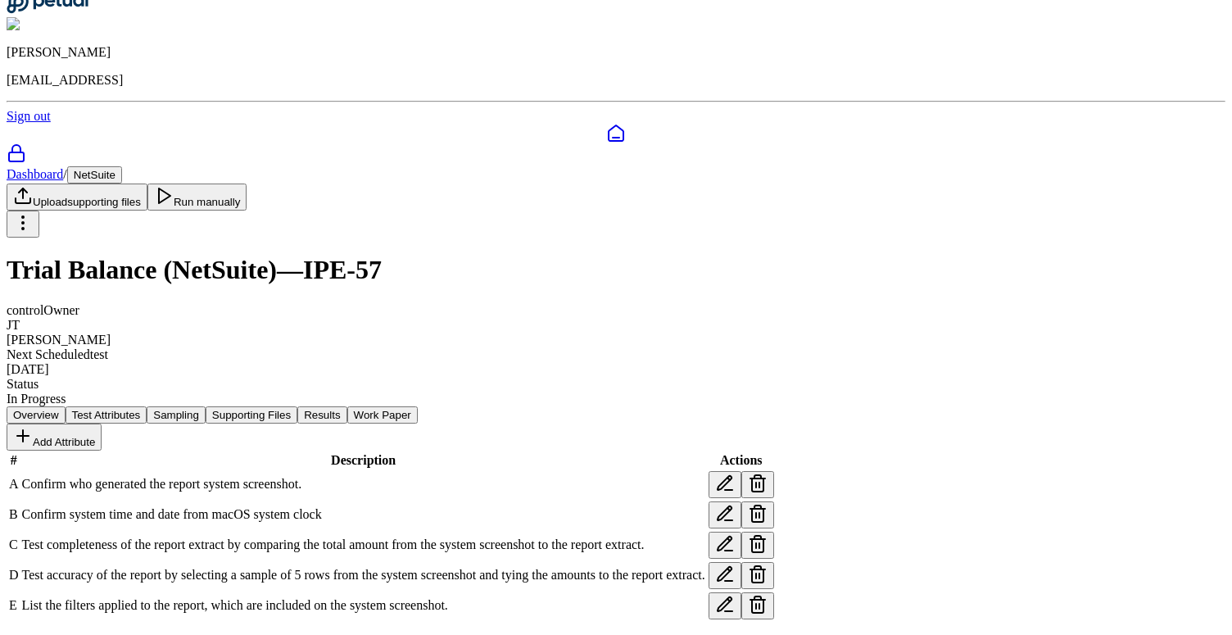
click at [346, 406] on button "Results" at bounding box center [321, 414] width 49 height 17
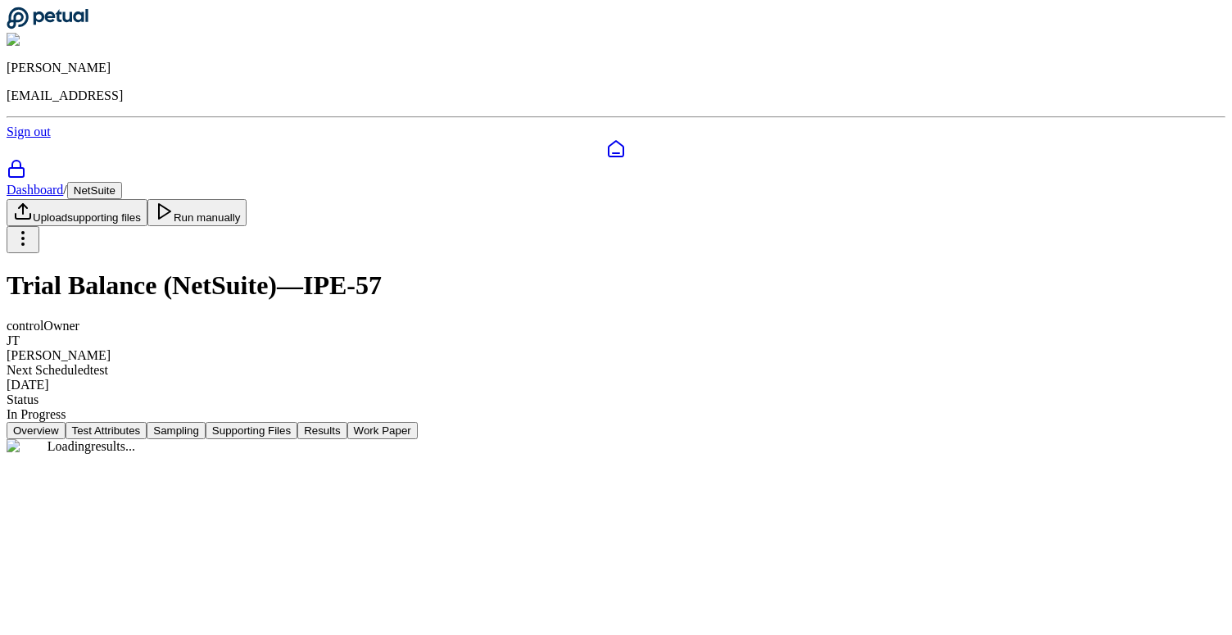
scroll to position [0, 0]
click at [147, 422] on button "Test Attributes" at bounding box center [107, 430] width 82 height 17
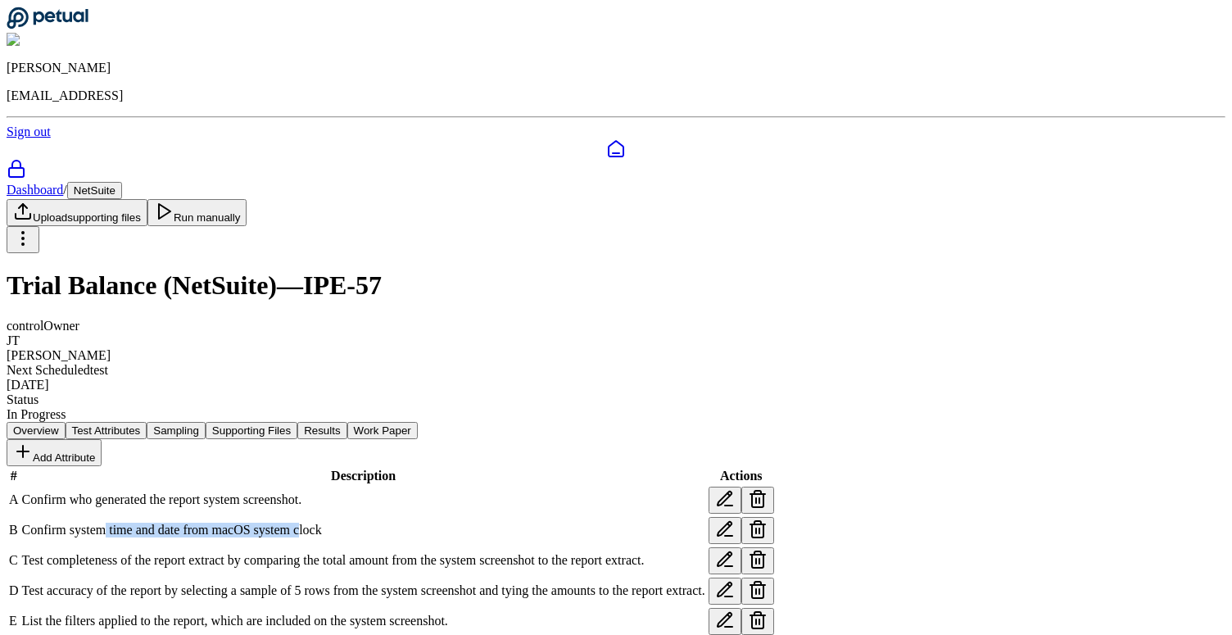
drag, startPoint x: 318, startPoint y: 493, endPoint x: 518, endPoint y: 495, distance: 199.8
click at [322, 522] on span "Confirm system time and date from macOS system clock" at bounding box center [172, 529] width 300 height 14
drag, startPoint x: 560, startPoint y: 493, endPoint x: 437, endPoint y: 492, distance: 123.7
click at [437, 516] on td "Confirm system time and date from macOS system clock" at bounding box center [363, 530] width 685 height 29
click at [322, 522] on span "Confirm system time and date from macOS system clock" at bounding box center [172, 529] width 300 height 14
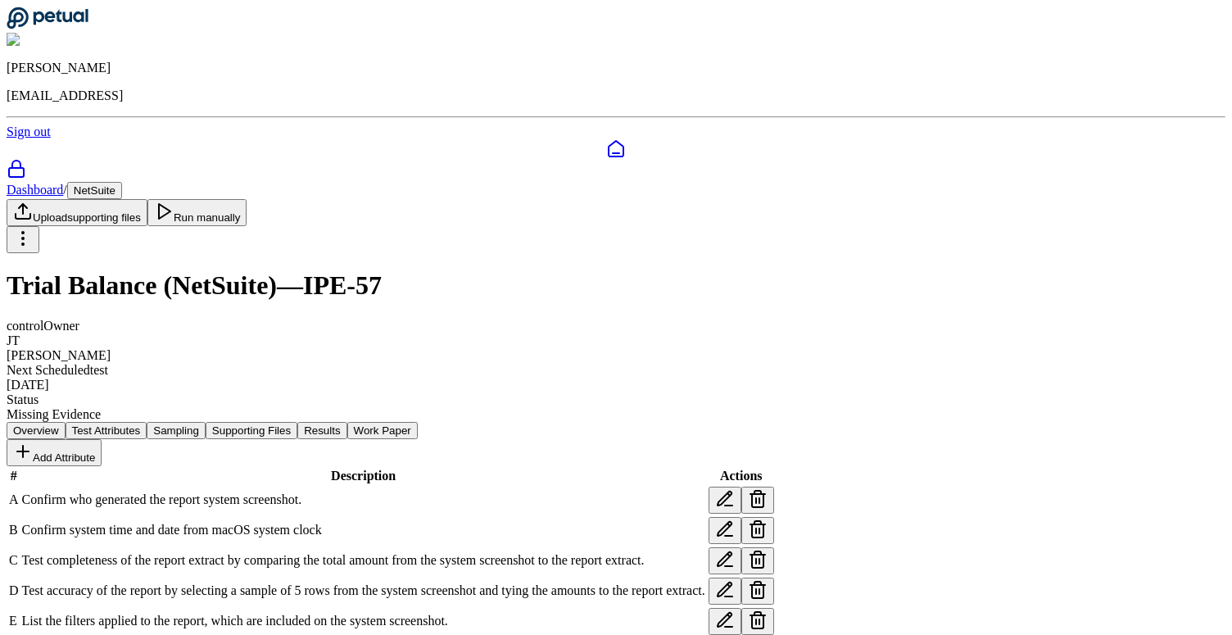
click at [346, 422] on button "Results" at bounding box center [321, 430] width 49 height 17
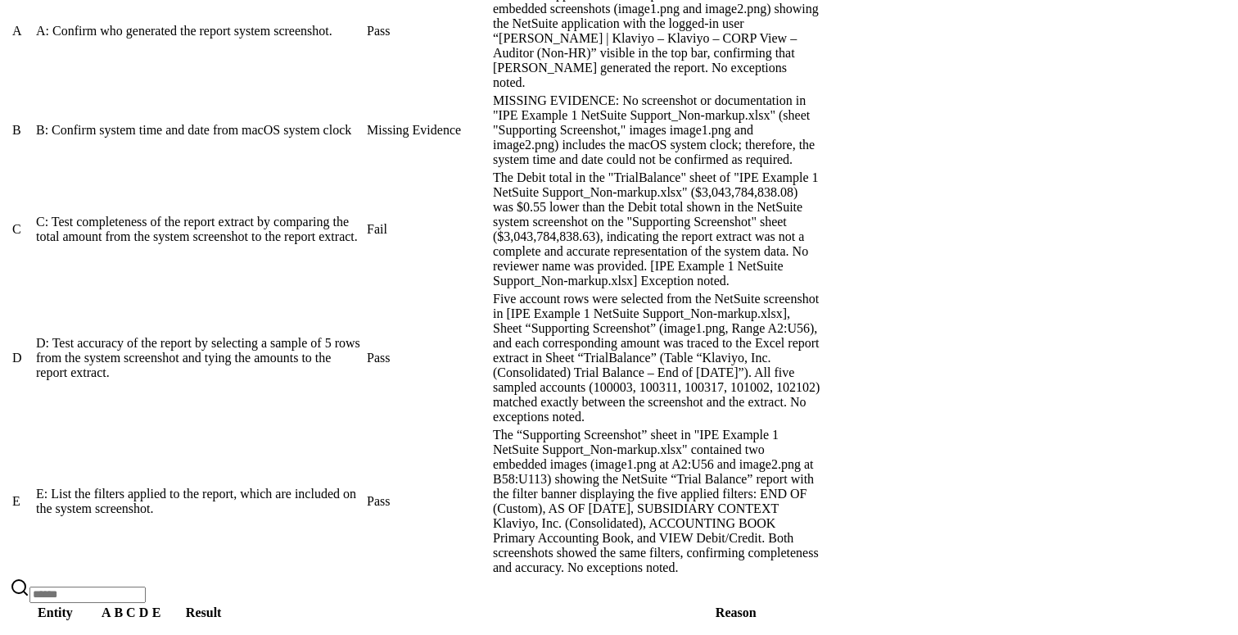
scroll to position [920, 0]
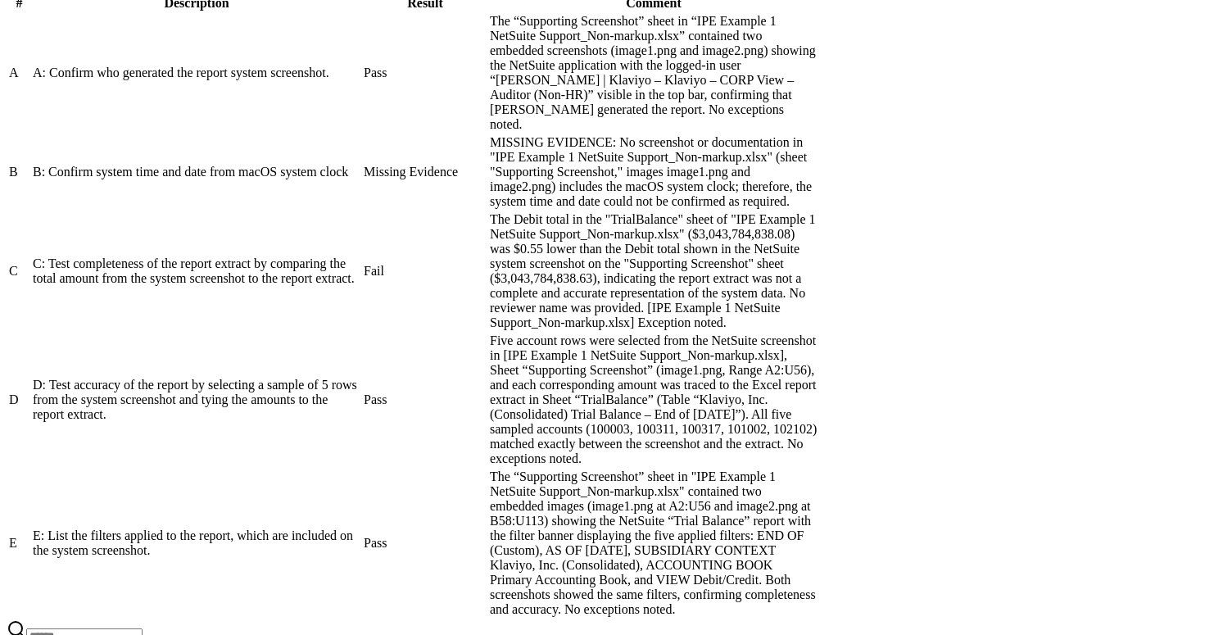
click at [360, 179] on div "B: Confirm system time and date from macOS system clock" at bounding box center [197, 172] width 328 height 15
drag, startPoint x: 731, startPoint y: 408, endPoint x: 663, endPoint y: 378, distance: 73.7
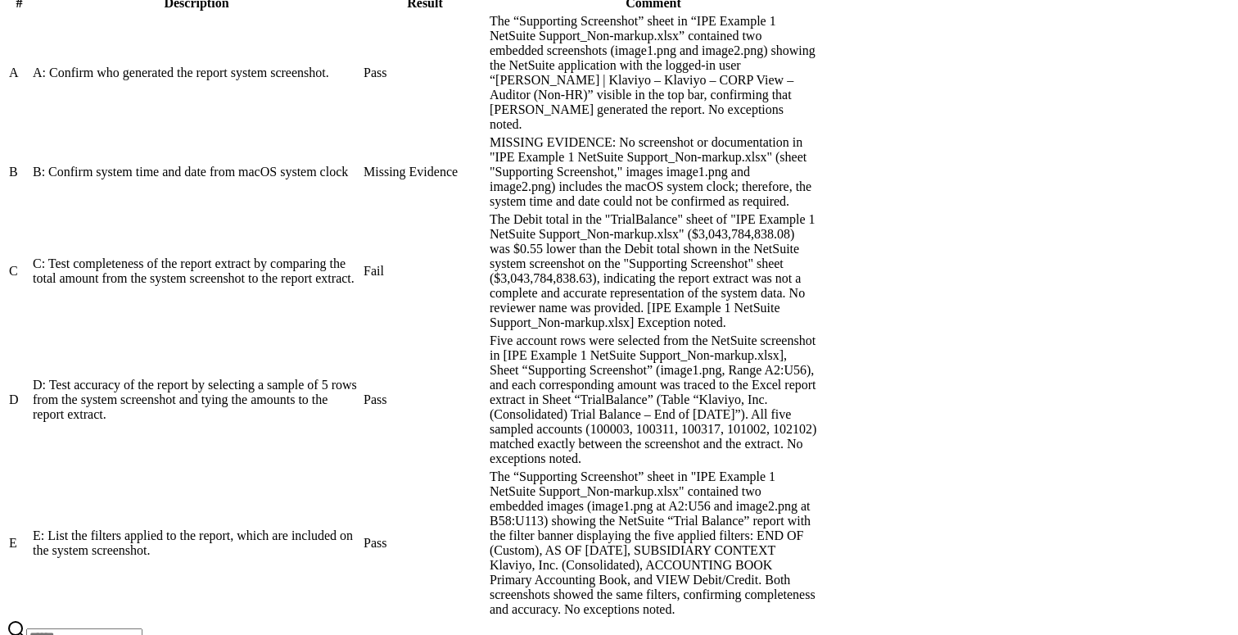
drag, startPoint x: 532, startPoint y: 396, endPoint x: 731, endPoint y: 395, distance: 199.0
drag, startPoint x: 676, startPoint y: 409, endPoint x: 758, endPoint y: 387, distance: 84.0
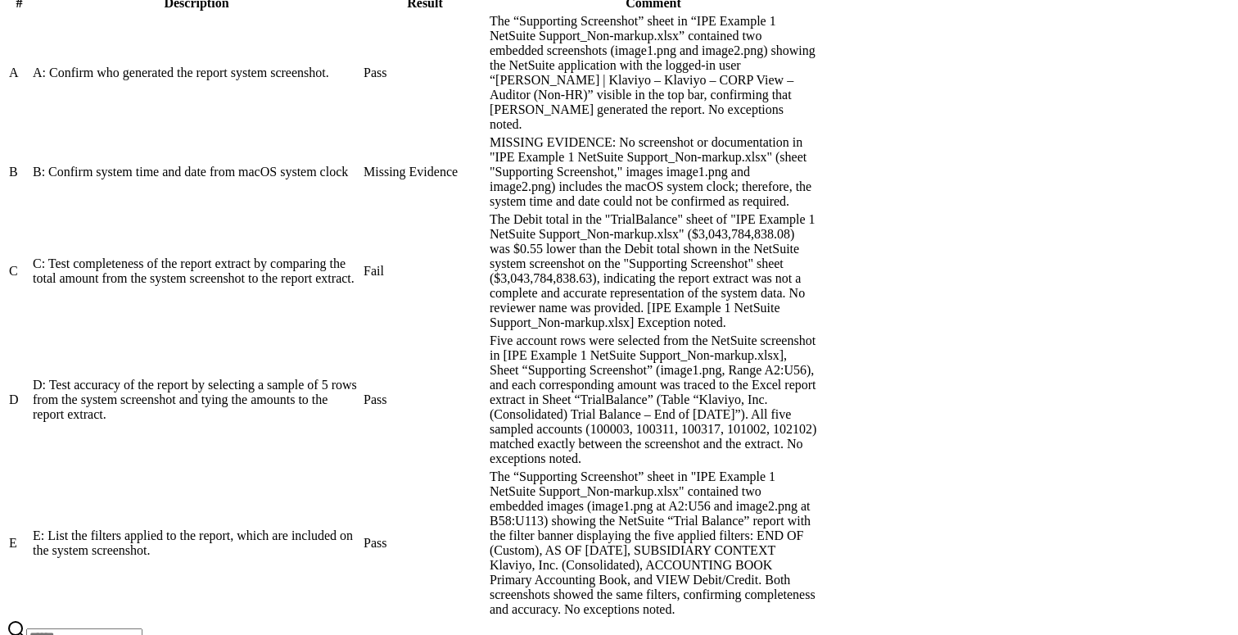
click at [360, 179] on div "B: Confirm system time and date from macOS system clock" at bounding box center [197, 172] width 328 height 15
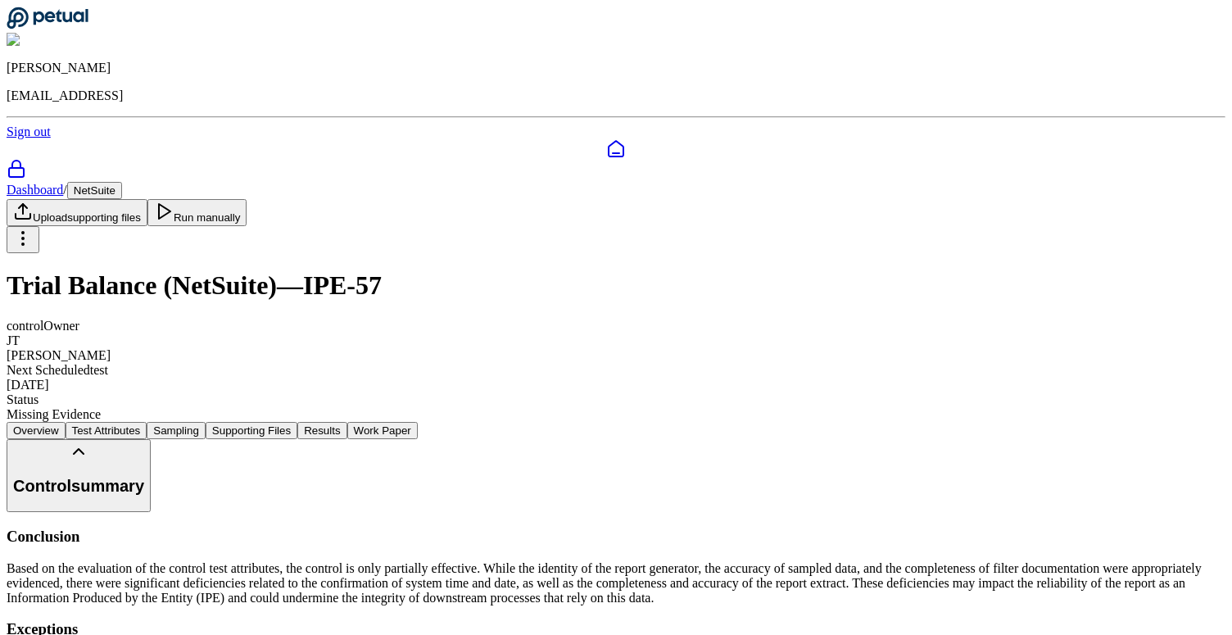
click at [247, 199] on button "Run manually" at bounding box center [197, 212] width 100 height 27
click at [147, 422] on button "Test Attributes" at bounding box center [107, 430] width 82 height 17
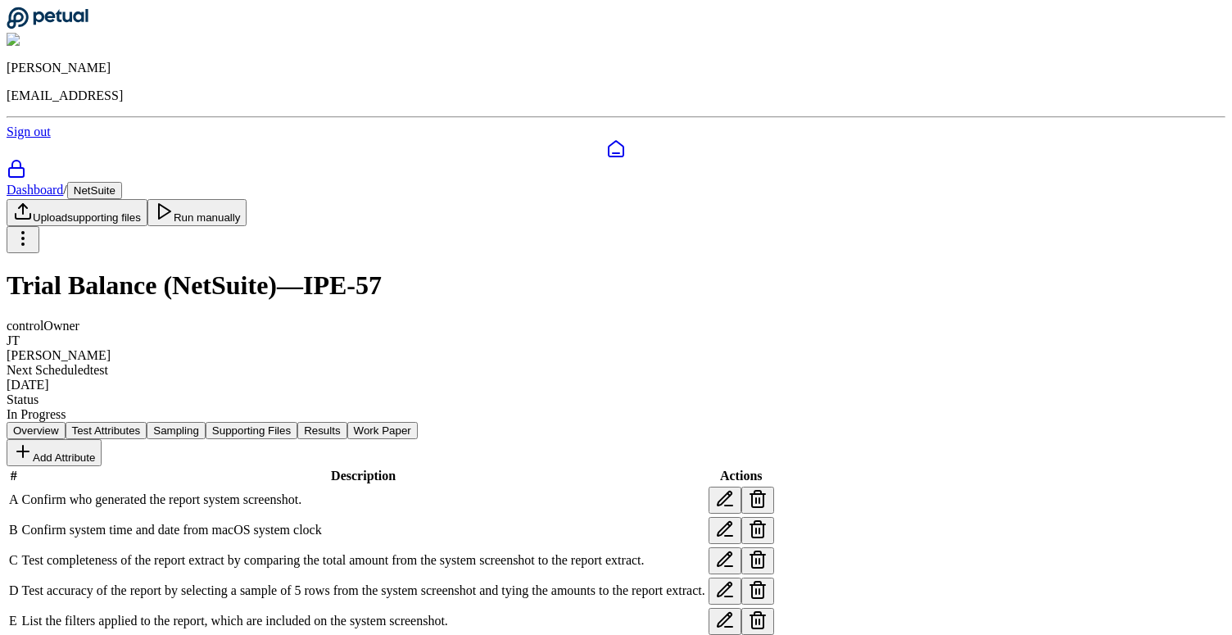
click at [322, 522] on span "Confirm system time and date from macOS system clock" at bounding box center [172, 529] width 300 height 14
click at [147, 422] on button "Test Attributes" at bounding box center [107, 430] width 82 height 17
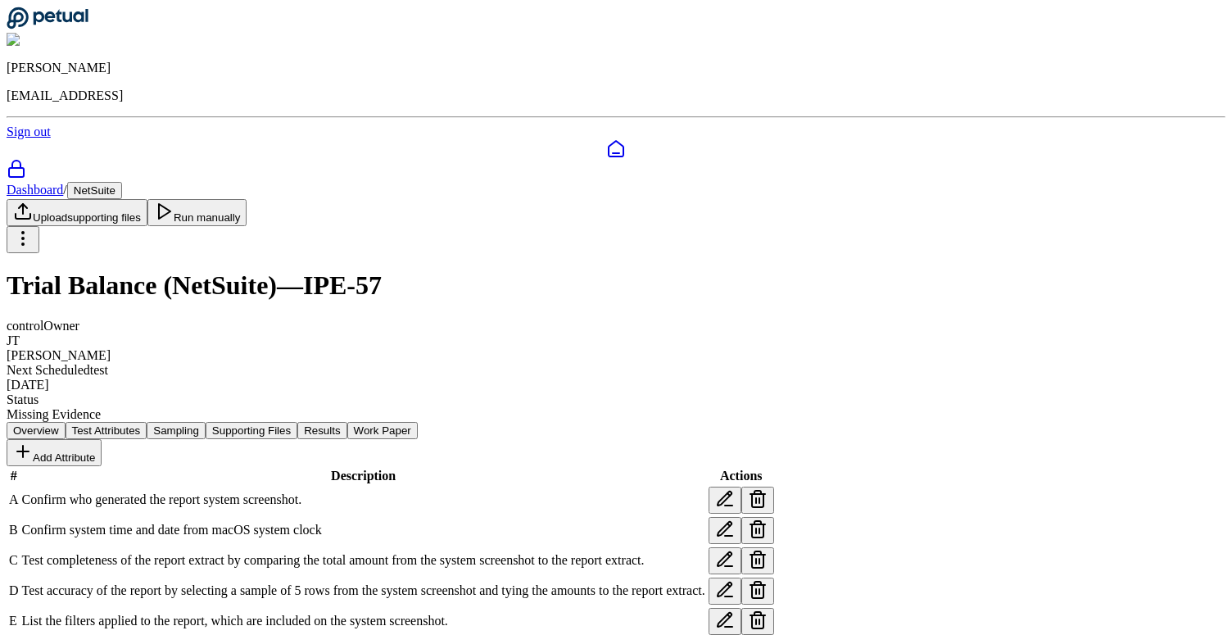
click at [346, 422] on button "Results" at bounding box center [321, 430] width 49 height 17
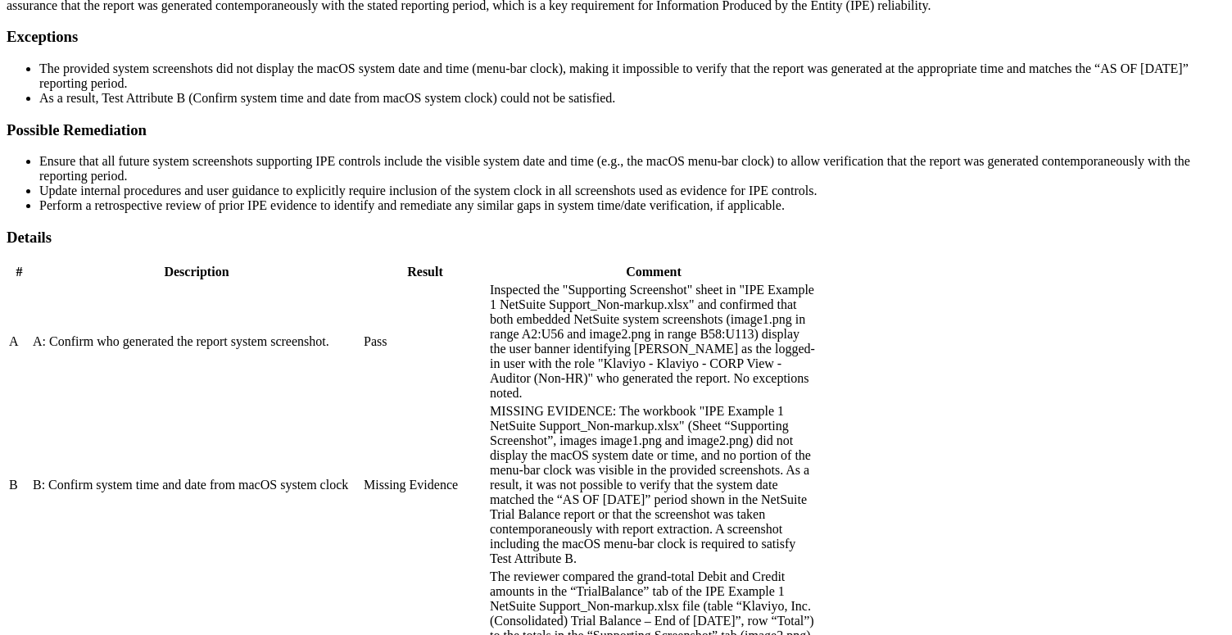
scroll to position [847, 0]
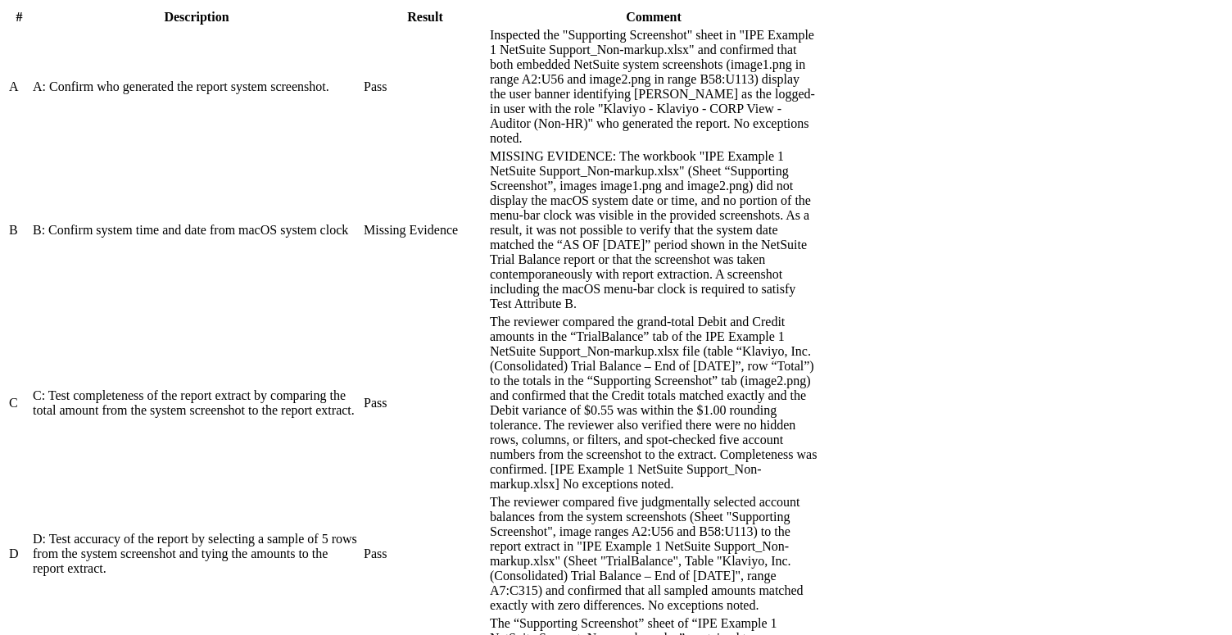
click at [360, 223] on div "B: Confirm system time and date from macOS system clock" at bounding box center [197, 230] width 328 height 15
drag, startPoint x: 916, startPoint y: 466, endPoint x: 857, endPoint y: 319, distance: 158.5
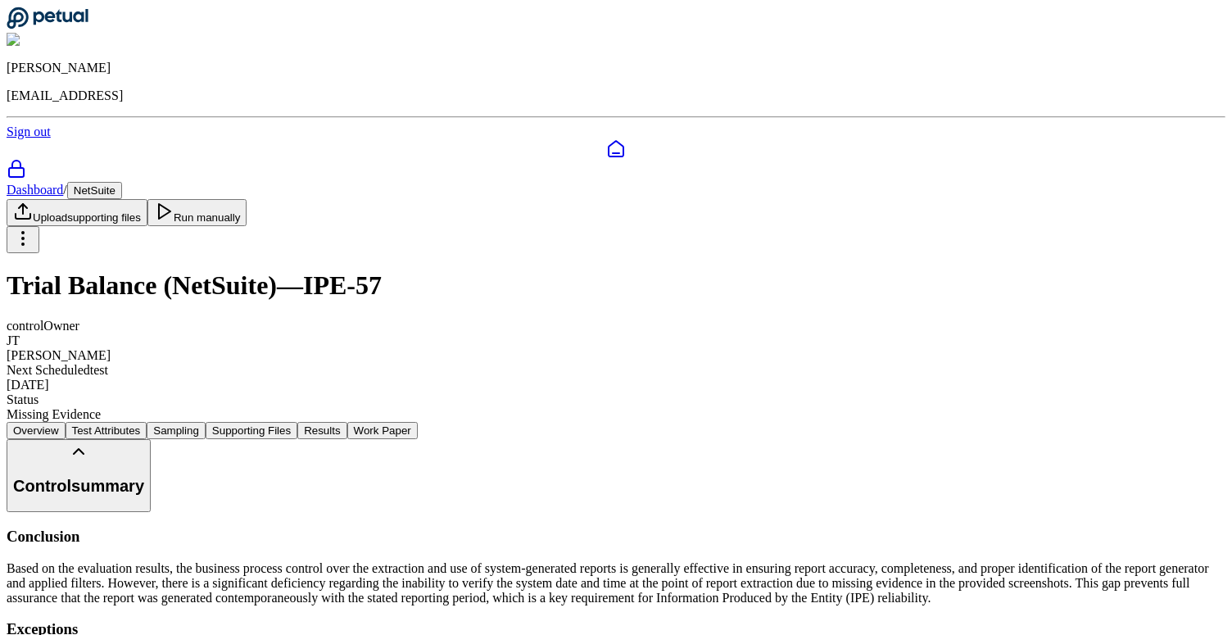
click at [147, 422] on button "Test Attributes" at bounding box center [107, 430] width 82 height 17
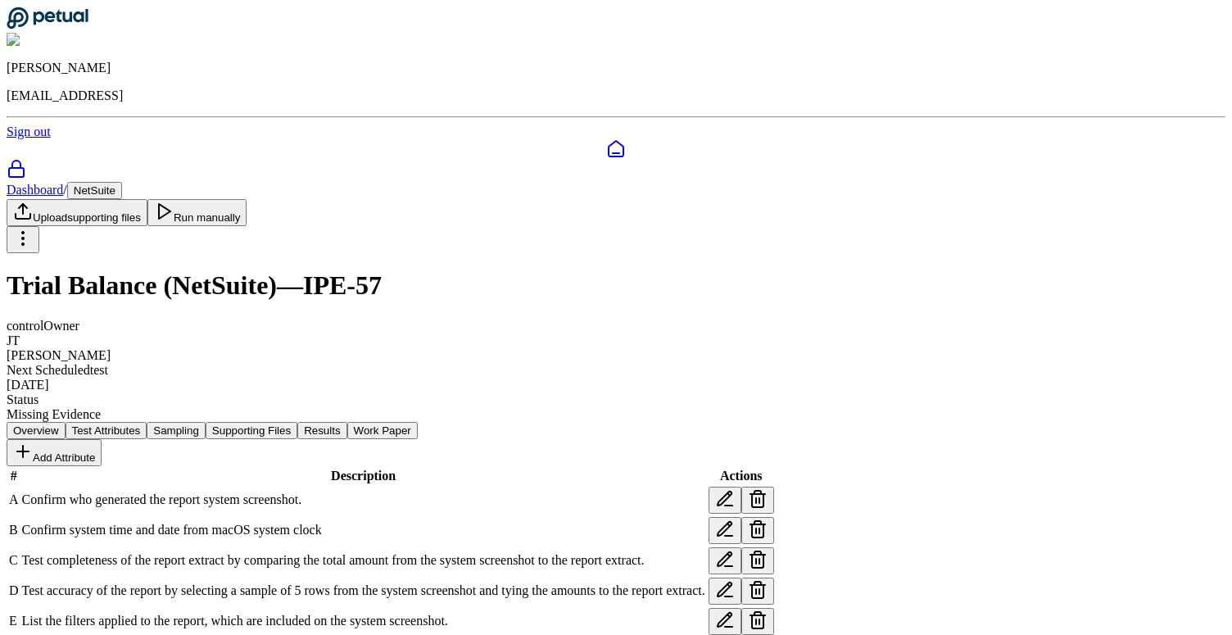
click at [735, 519] on icon at bounding box center [725, 529] width 20 height 20
drag, startPoint x: 749, startPoint y: 307, endPoint x: 576, endPoint y: 293, distance: 174.2
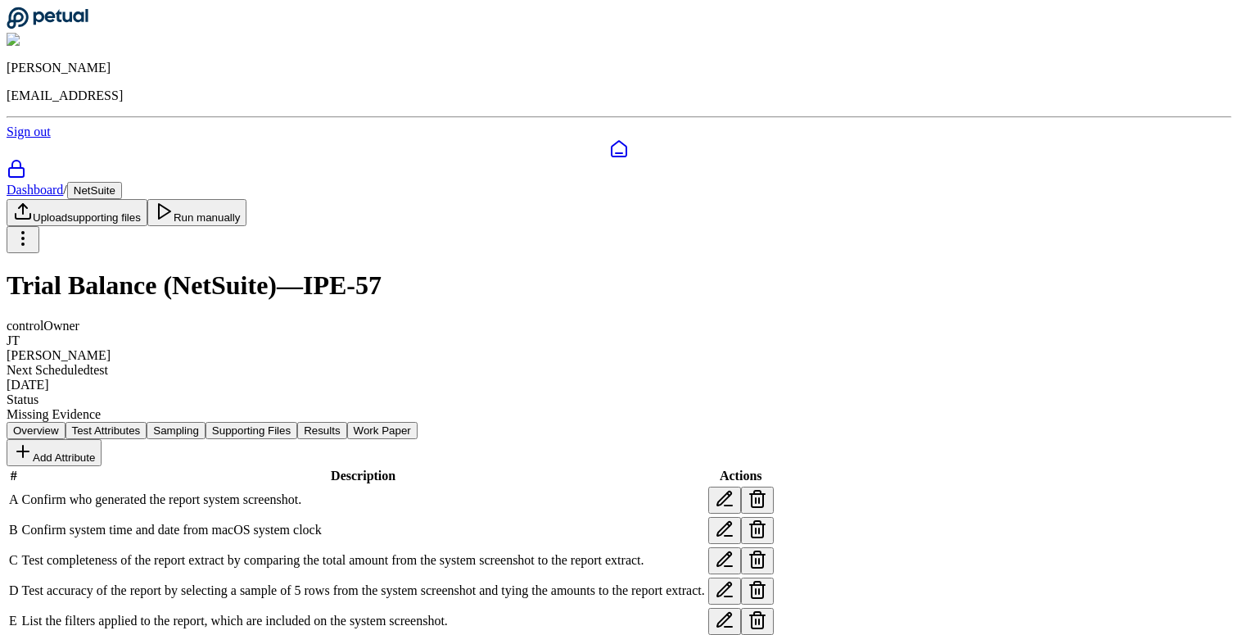
type textarea "**********"
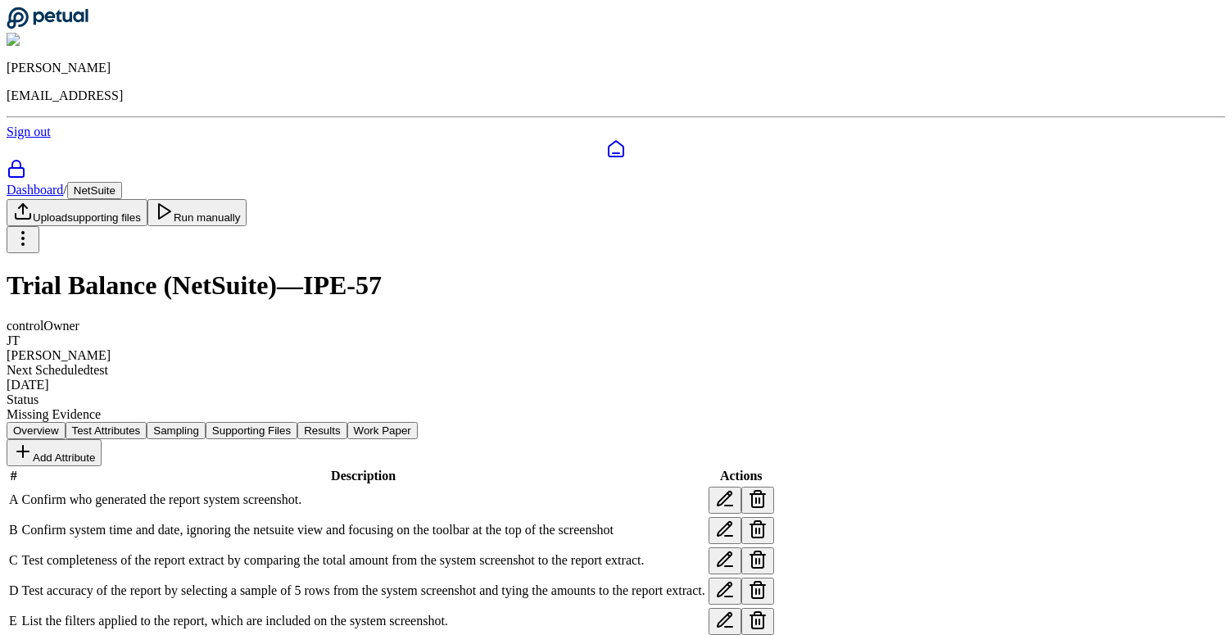
click at [247, 199] on button "Run manually" at bounding box center [197, 212] width 100 height 27
click at [346, 422] on button "Results" at bounding box center [321, 430] width 49 height 17
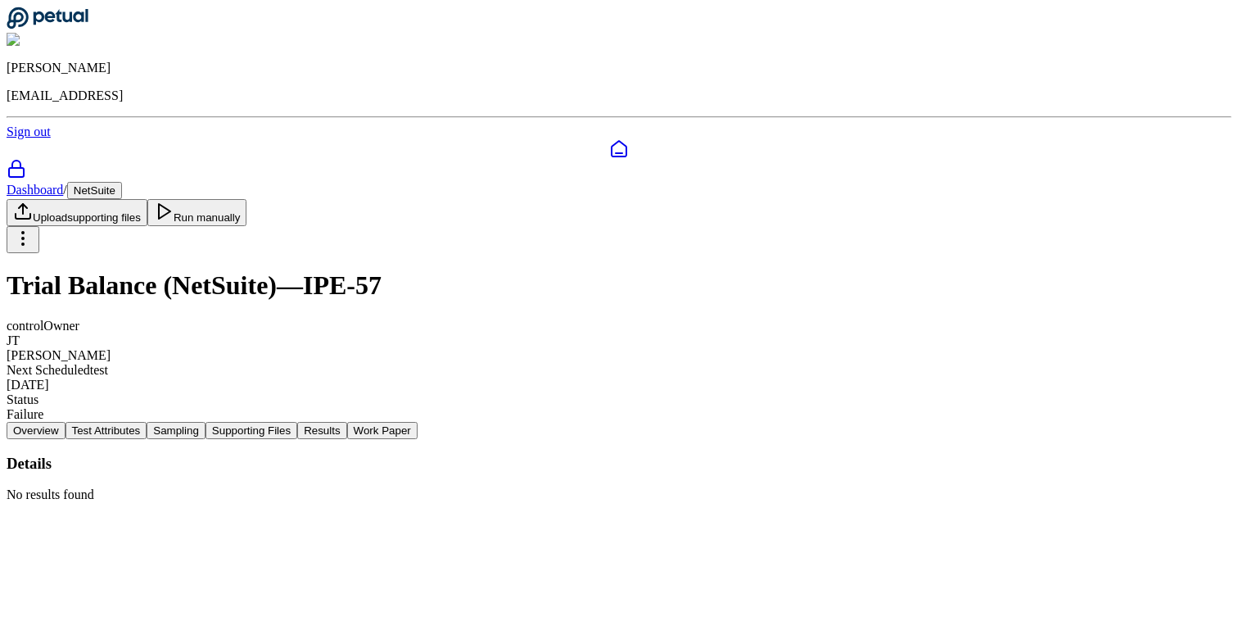
click at [147, 422] on button "Test Attributes" at bounding box center [107, 430] width 82 height 17
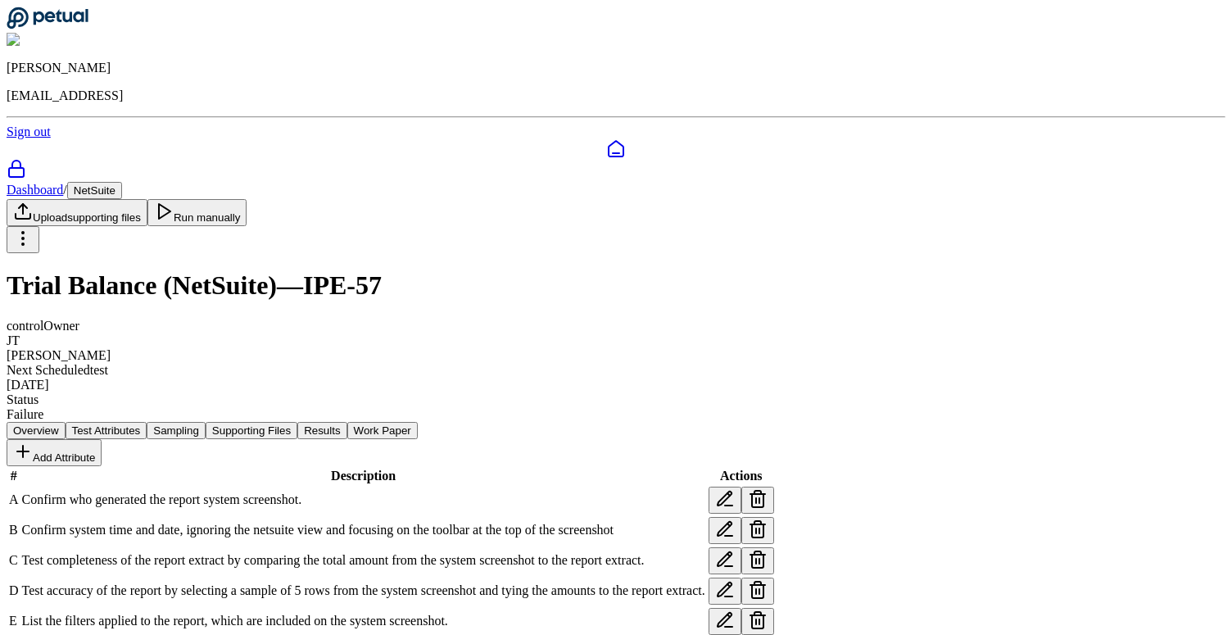
click at [346, 422] on button "Results" at bounding box center [321, 430] width 49 height 17
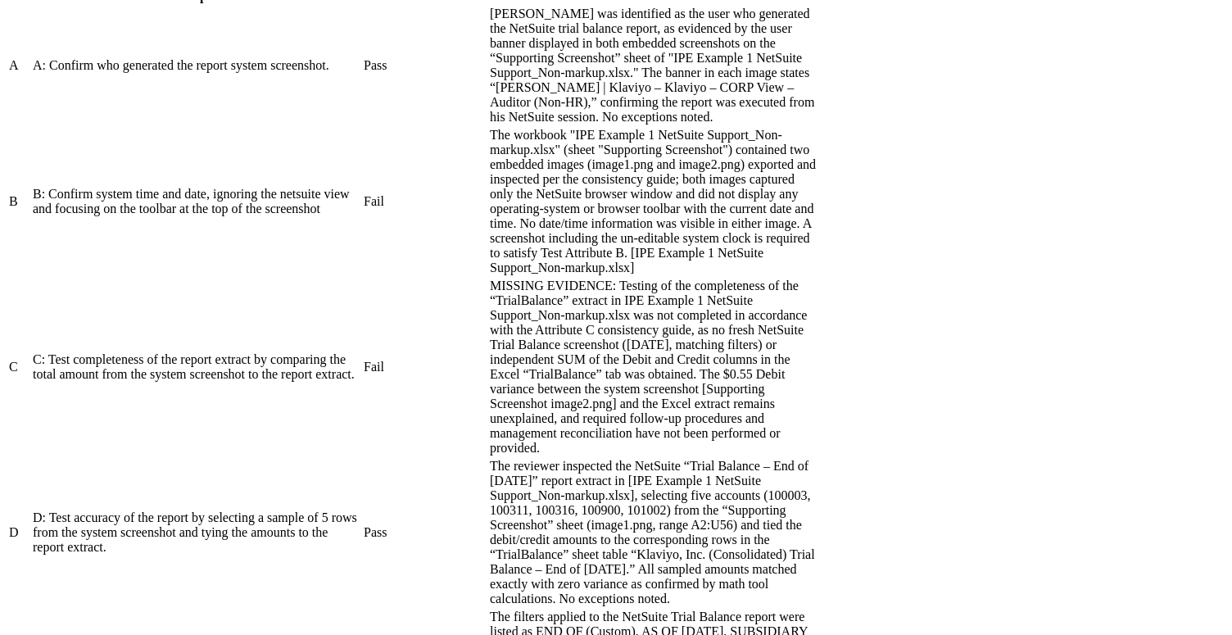
scroll to position [984, 0]
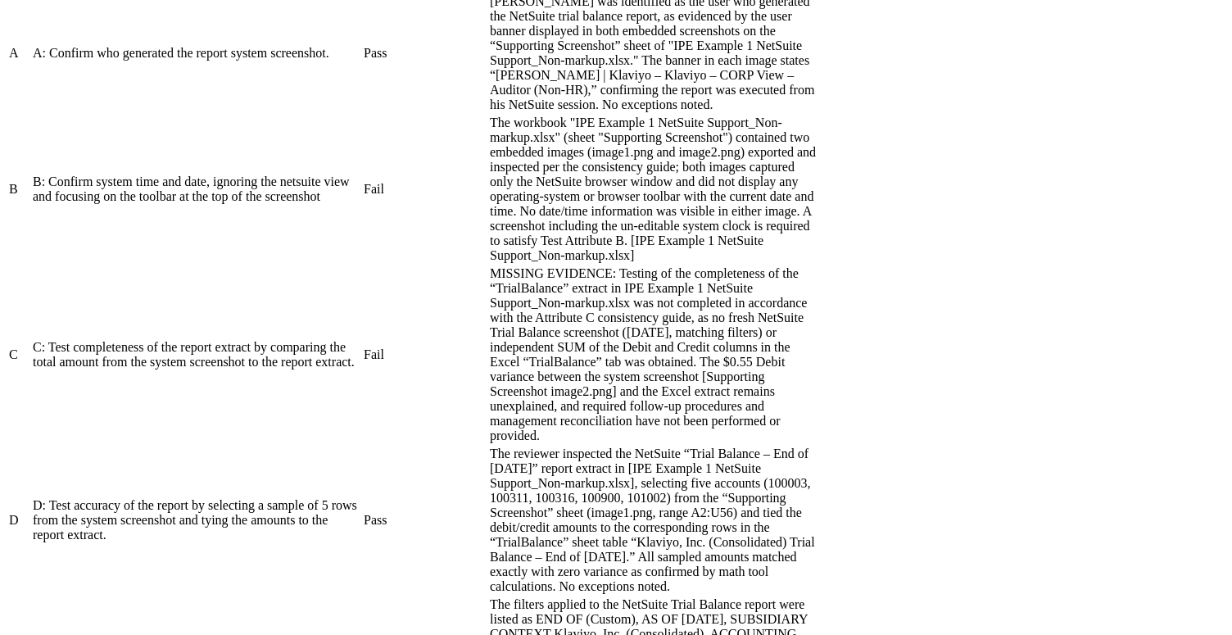
click at [360, 204] on div "B: Confirm system time and date, ignoring the netsuite view and focusing on the…" at bounding box center [197, 188] width 328 height 29
drag, startPoint x: 549, startPoint y: 414, endPoint x: 586, endPoint y: 509, distance: 102.2
drag, startPoint x: 760, startPoint y: 518, endPoint x: 680, endPoint y: 354, distance: 182.4
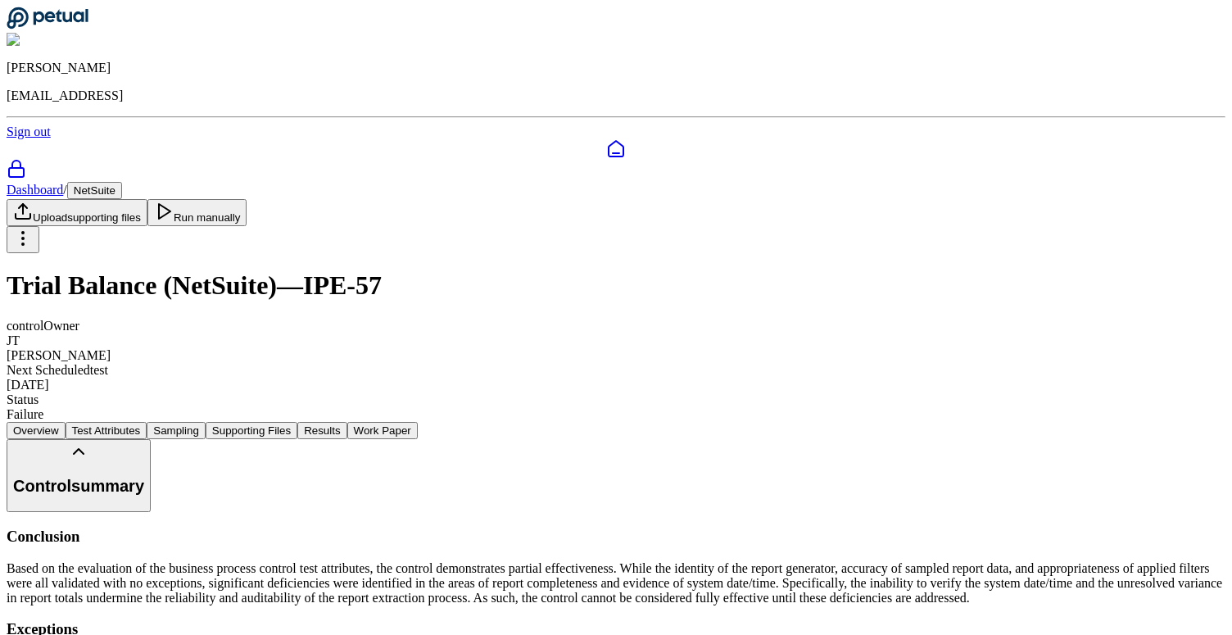
click at [147, 422] on button "Test Attributes" at bounding box center [107, 430] width 82 height 17
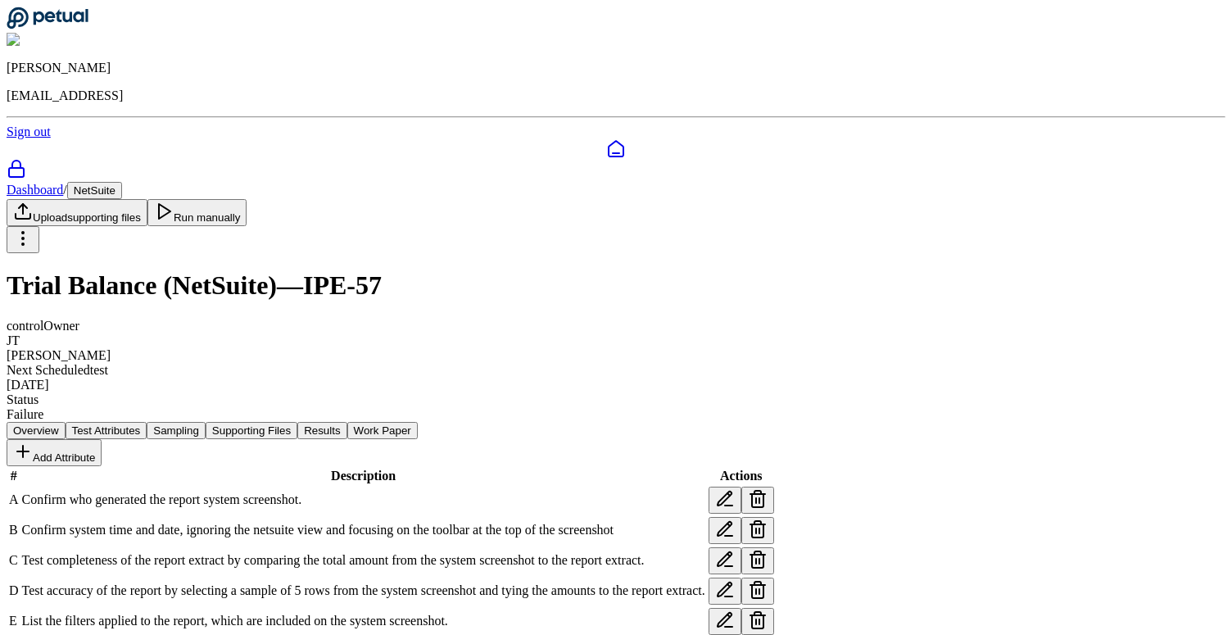
click at [731, 522] on icon at bounding box center [724, 529] width 14 height 14
drag, startPoint x: 751, startPoint y: 291, endPoint x: 364, endPoint y: 285, distance: 386.6
click at [735, 519] on icon at bounding box center [725, 529] width 20 height 20
drag, startPoint x: 753, startPoint y: 294, endPoint x: 455, endPoint y: 292, distance: 297.3
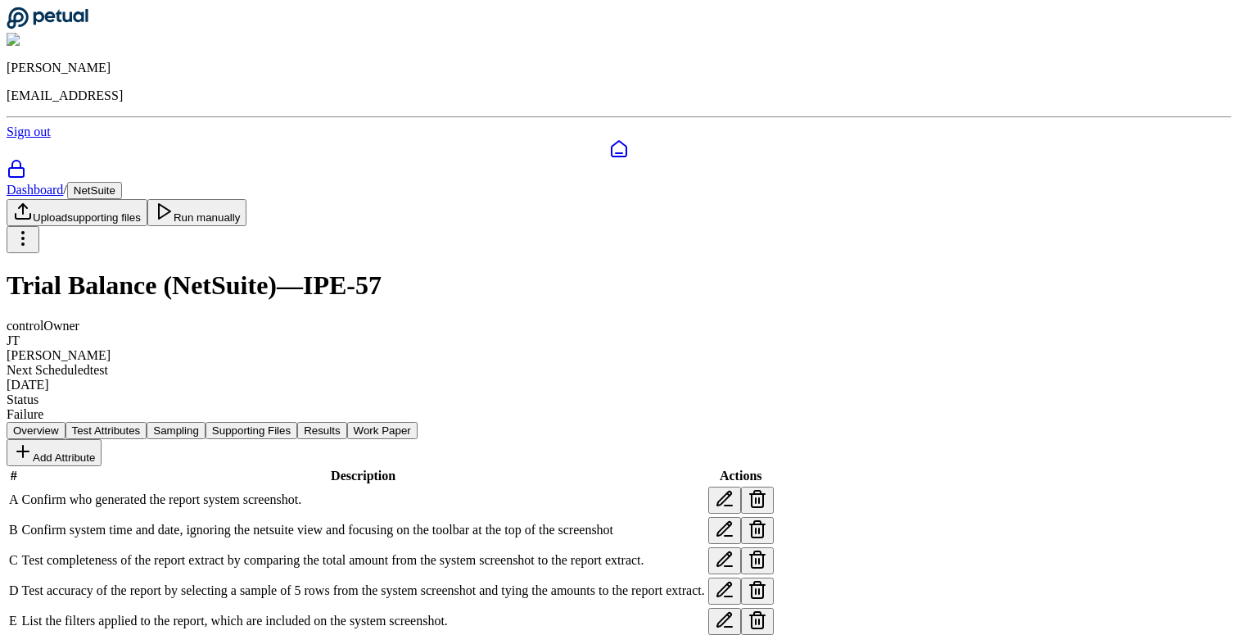
drag, startPoint x: 705, startPoint y: 296, endPoint x: 758, endPoint y: 275, distance: 56.3
type textarea "**********"
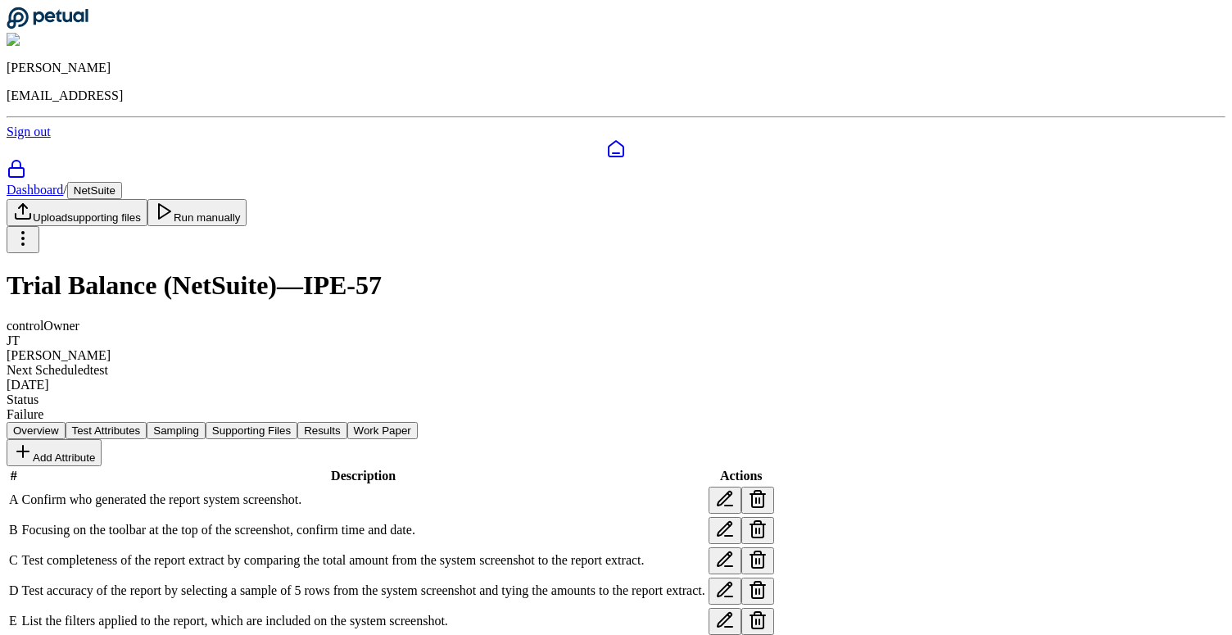
click at [247, 199] on button "Run manually" at bounding box center [197, 212] width 100 height 27
